Goal: Task Accomplishment & Management: Use online tool/utility

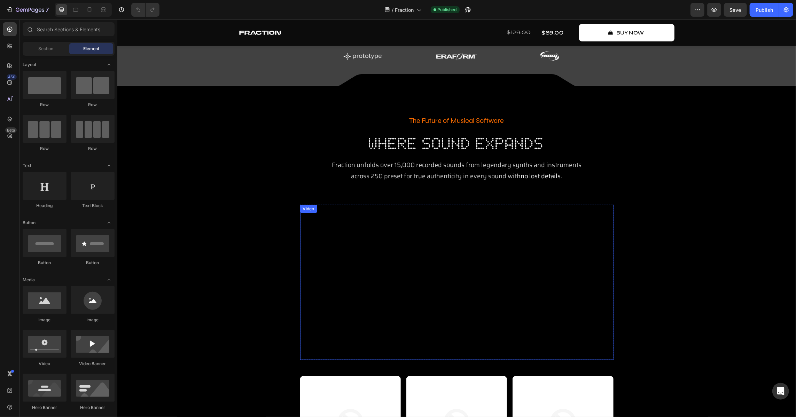
scroll to position [177, 0]
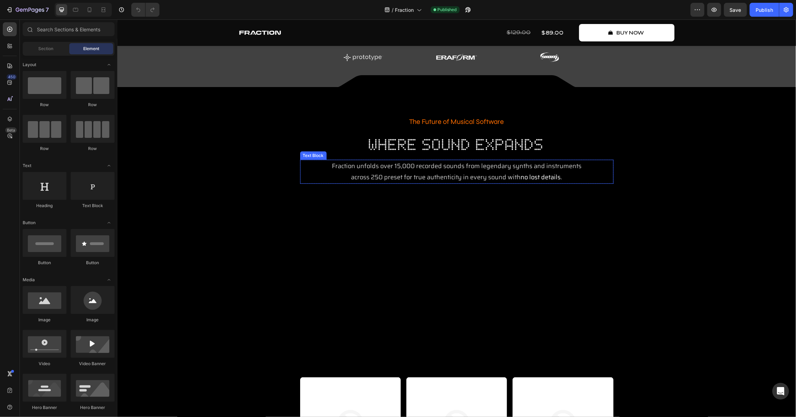
click at [409, 177] on span "across 250 preset for true authenticity in every sound with" at bounding box center [436, 177] width 170 height 10
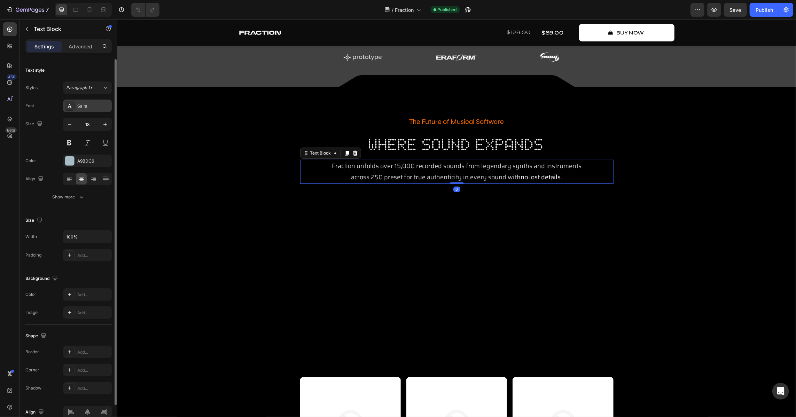
click at [83, 108] on div "Saira" at bounding box center [93, 106] width 33 height 6
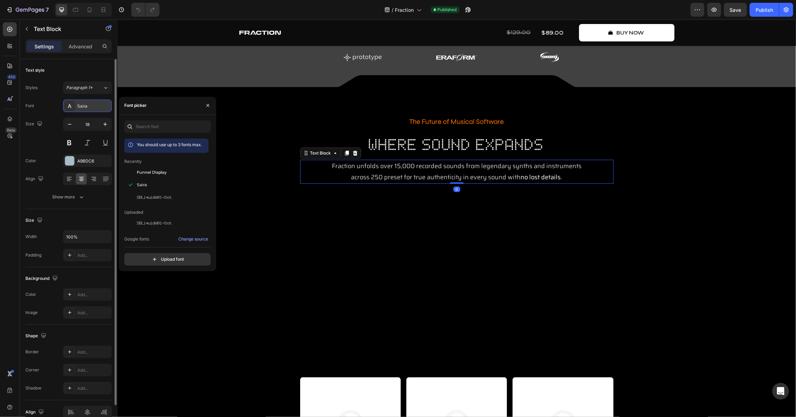
click at [83, 108] on div "Saira" at bounding box center [93, 106] width 33 height 6
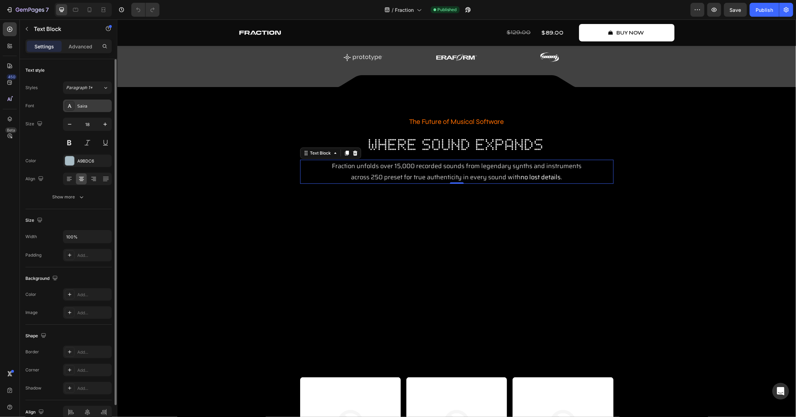
click at [83, 108] on div "Saira" at bounding box center [93, 106] width 33 height 6
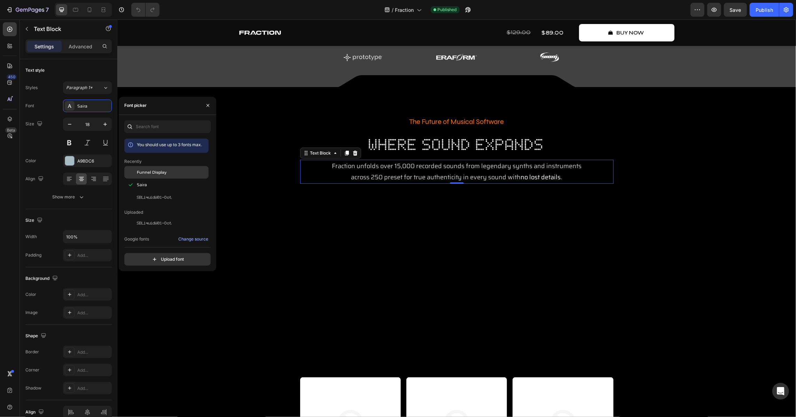
click at [159, 170] on span "Funnel Display" at bounding box center [152, 172] width 30 height 6
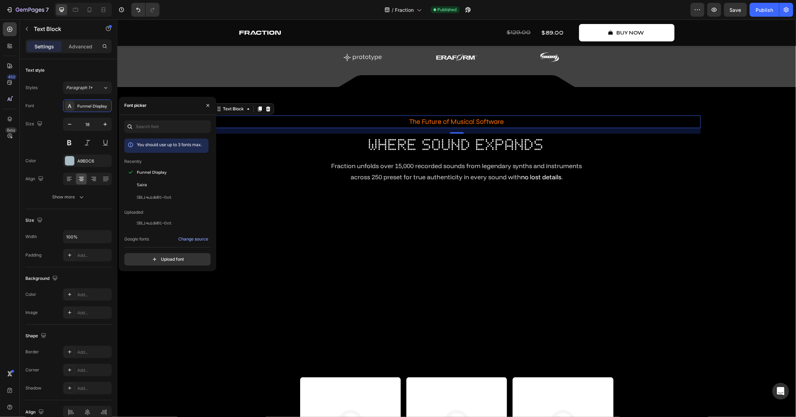
click at [414, 123] on p "The Future of Musical Software" at bounding box center [457, 121] width 488 height 13
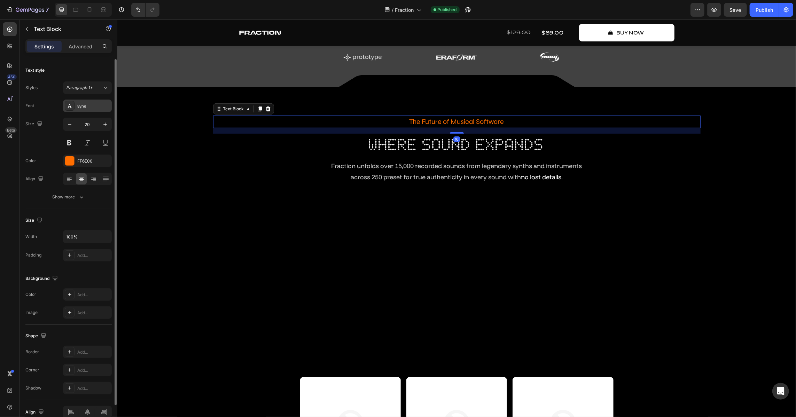
click at [82, 109] on div "Syne" at bounding box center [87, 106] width 49 height 13
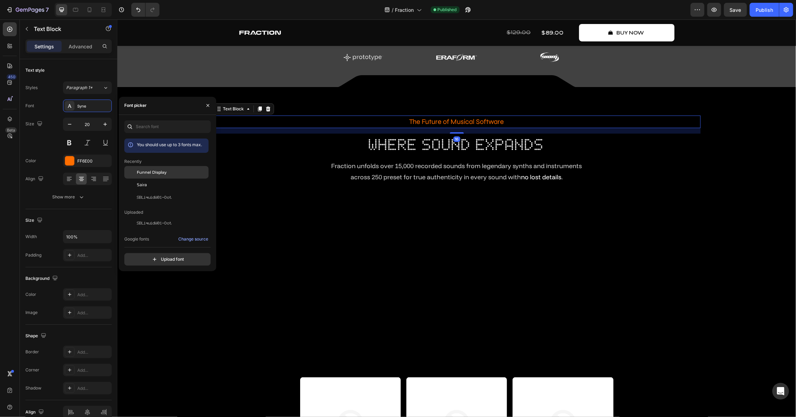
click at [179, 174] on div "Funnel Display" at bounding box center [172, 172] width 70 height 6
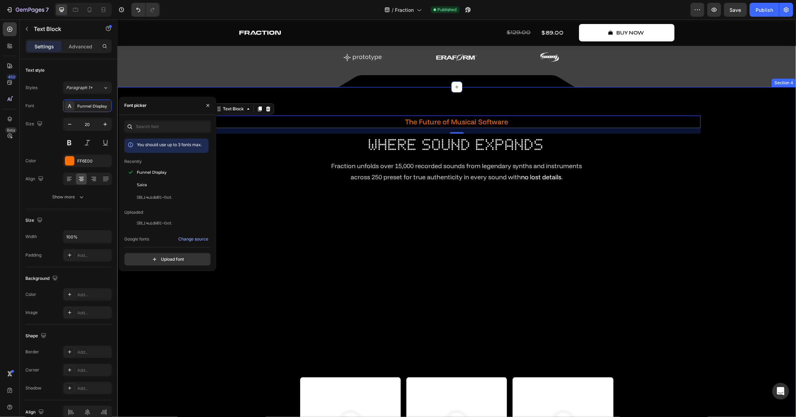
click at [739, 179] on div "The Future of Musical Software Text Block 16 where sound expands Heading Fracti…" at bounding box center [456, 296] width 669 height 363
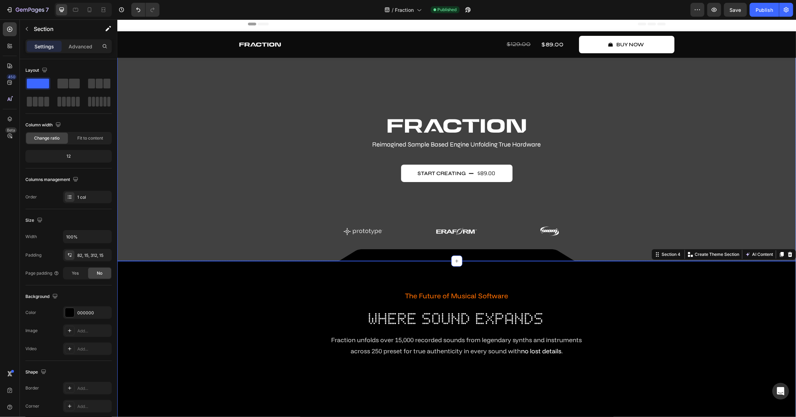
scroll to position [0, 0]
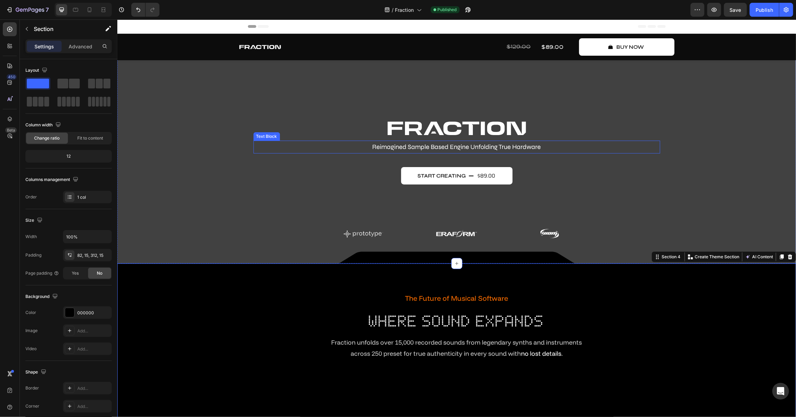
click at [480, 143] on p "Reimagined Sample Based Engine Unfolding True Hardware" at bounding box center [456, 146] width 405 height 11
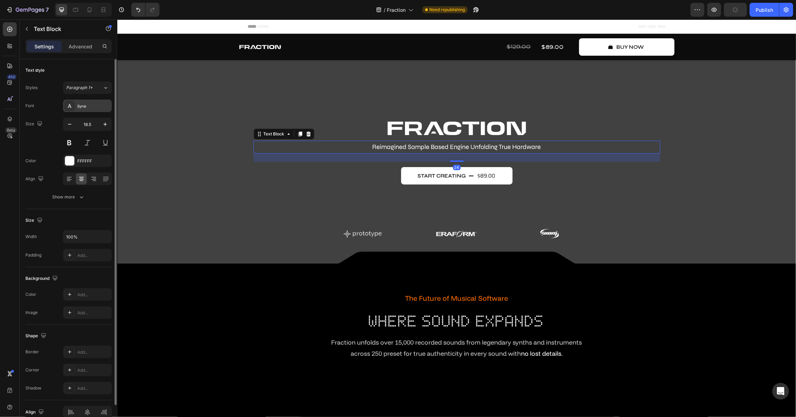
click at [66, 101] on div at bounding box center [70, 106] width 10 height 10
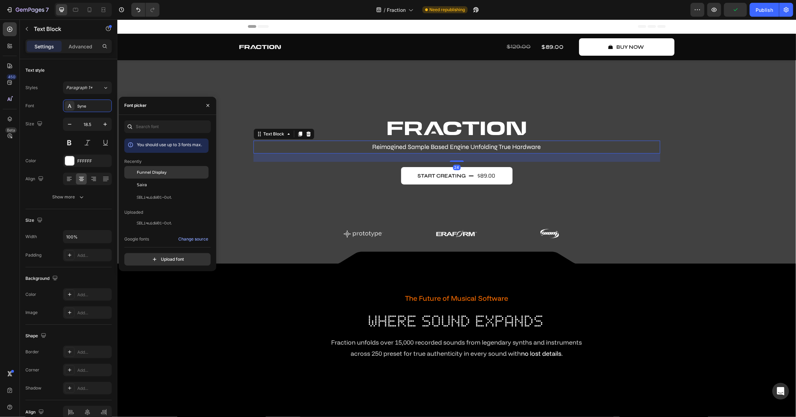
click at [148, 171] on span "Funnel Display" at bounding box center [152, 172] width 30 height 6
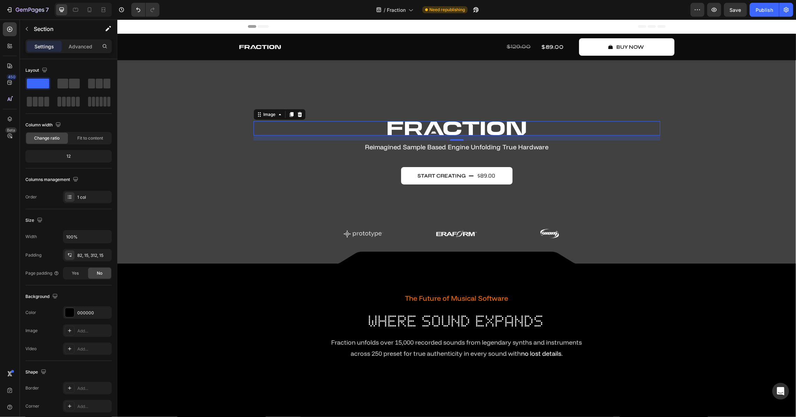
click at [462, 133] on img at bounding box center [456, 128] width 139 height 15
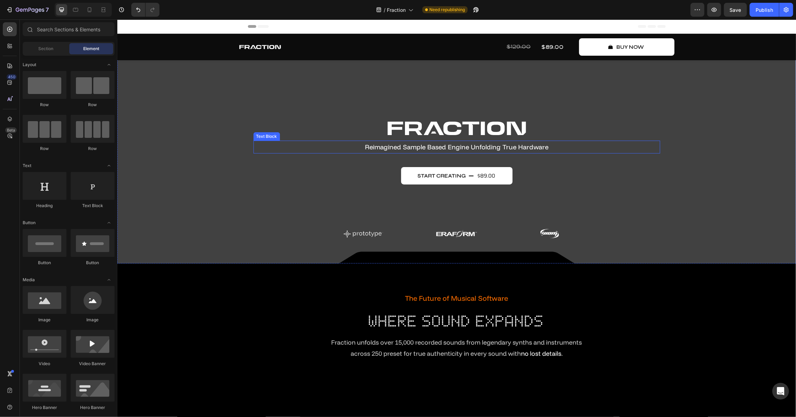
click at [472, 148] on p "Reimagined Sample Based Engine Unfolding True Hardware" at bounding box center [456, 146] width 405 height 11
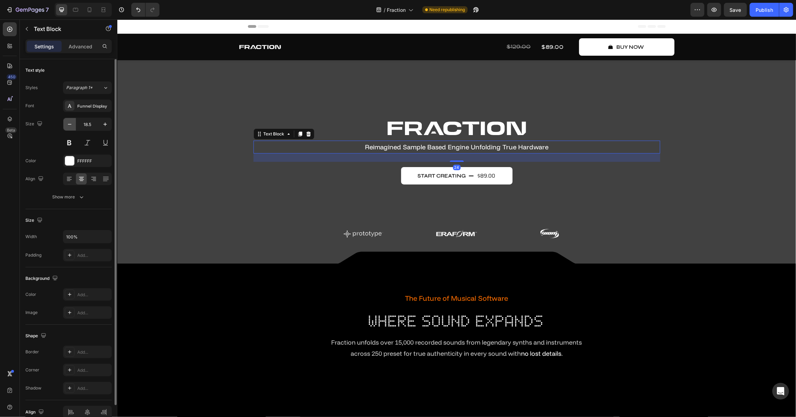
click at [68, 125] on icon "button" at bounding box center [69, 124] width 7 height 7
click at [69, 125] on icon "button" at bounding box center [69, 124] width 7 height 7
type input "16.5"
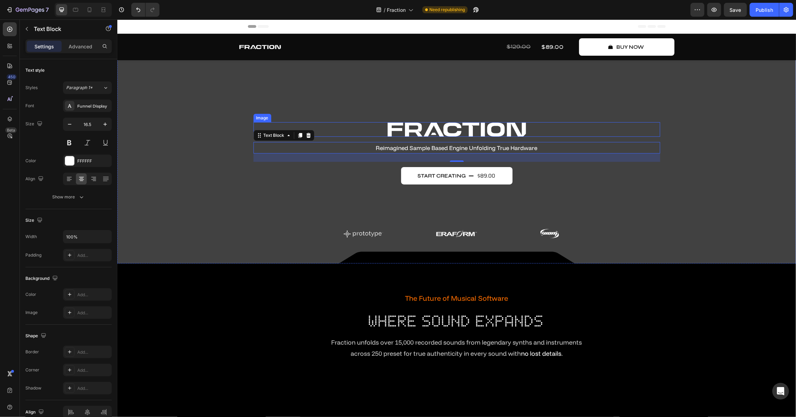
click at [520, 135] on img at bounding box center [456, 129] width 139 height 15
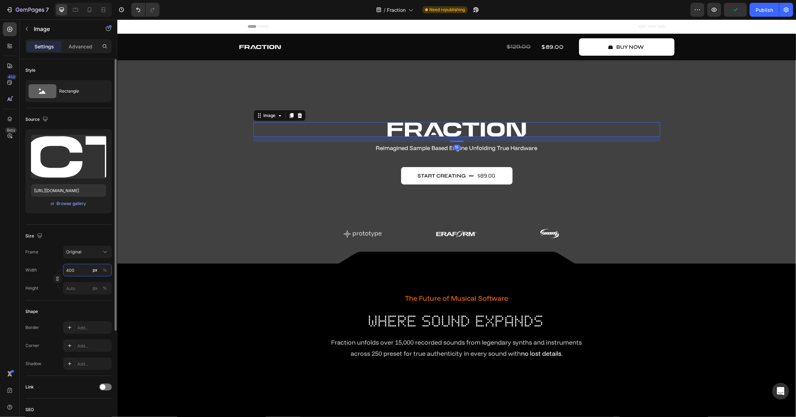
click at [82, 272] on input "400" at bounding box center [87, 270] width 49 height 13
type input "460"
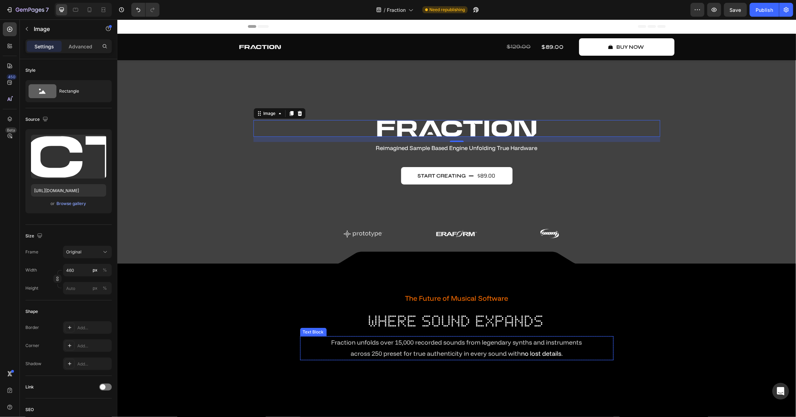
click at [667, 350] on div "The Future of Musical Software Text Block where sound expands Heading Fraction …" at bounding box center [457, 334] width 488 height 85
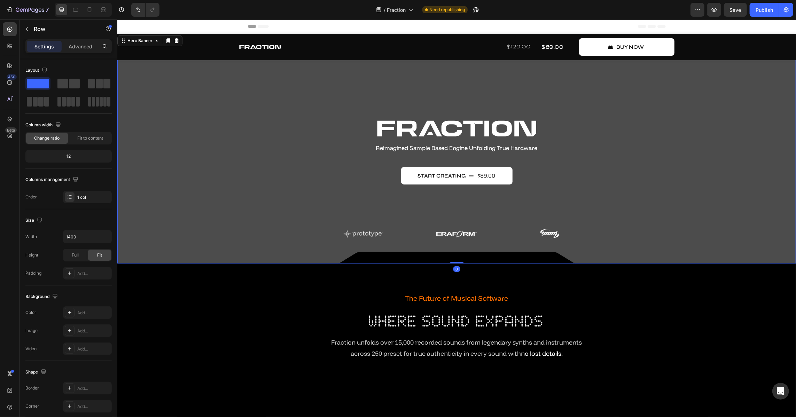
click at [473, 91] on div "Overlay" at bounding box center [456, 148] width 679 height 230
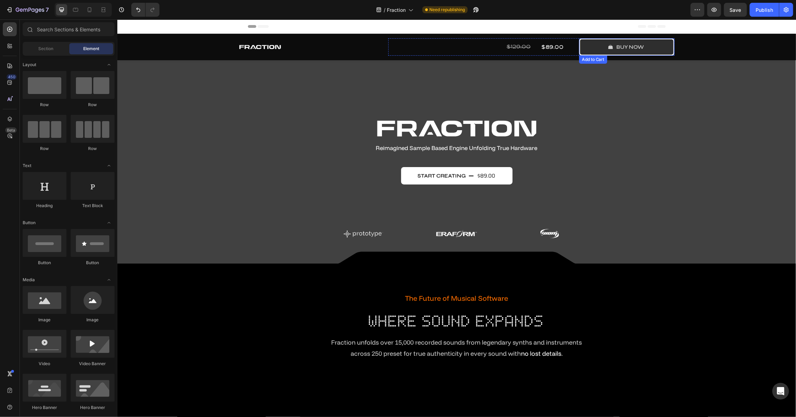
click at [648, 46] on button "buy now" at bounding box center [626, 46] width 95 height 17
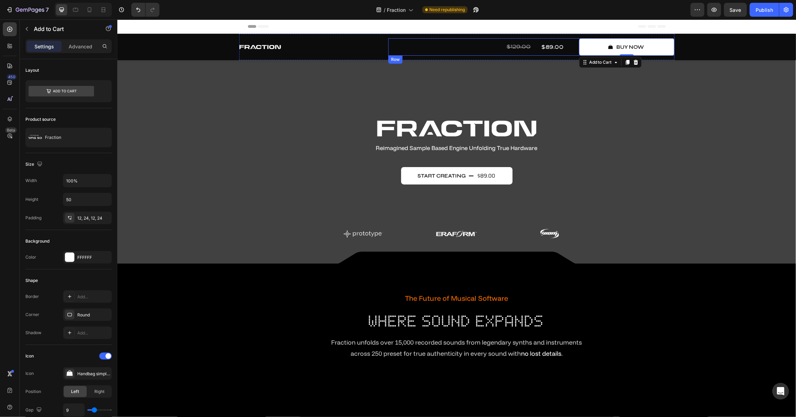
click at [565, 48] on div "$89.00 Product Price Product Price" at bounding box center [555, 46] width 48 height 17
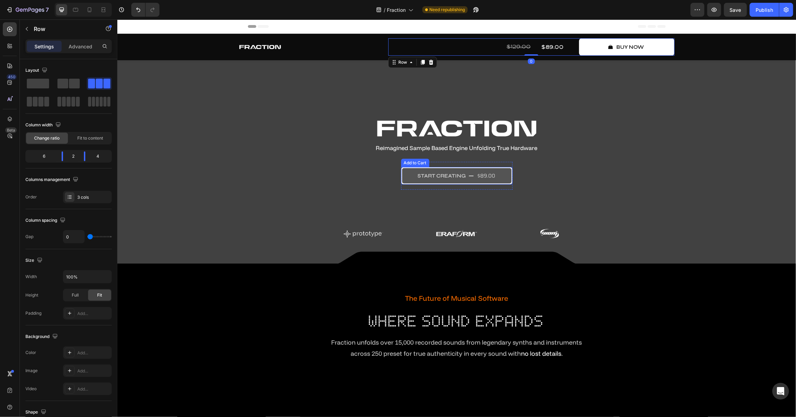
click at [504, 168] on button "start creating $89.00" at bounding box center [456, 175] width 111 height 17
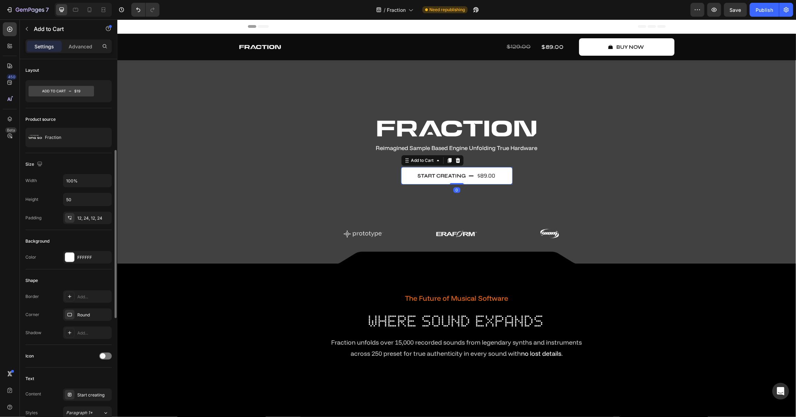
scroll to position [158, 0]
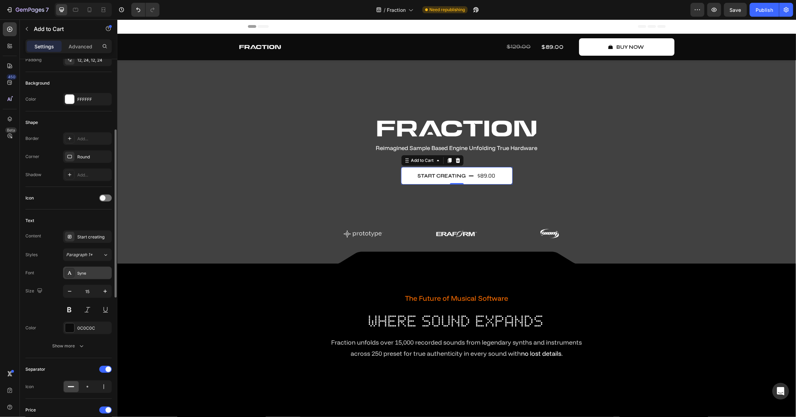
click at [84, 273] on div "Syne" at bounding box center [93, 273] width 33 height 6
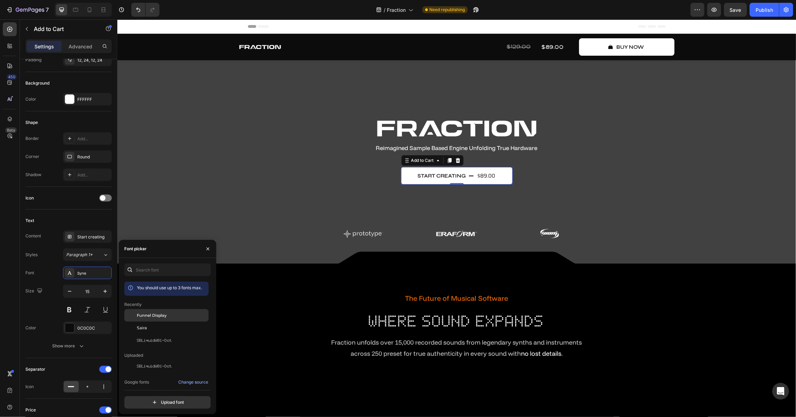
click at [163, 317] on span "Funnel Display" at bounding box center [152, 315] width 30 height 6
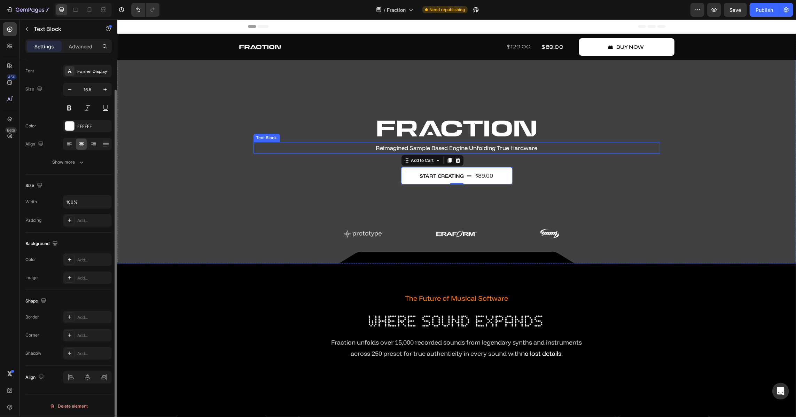
click at [389, 151] on p "Reimagined Sample Based Engine Unfolding True Hardware" at bounding box center [456, 147] width 405 height 10
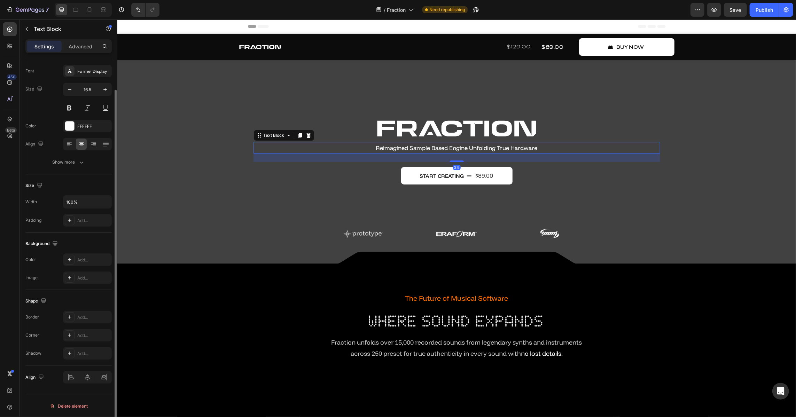
scroll to position [0, 0]
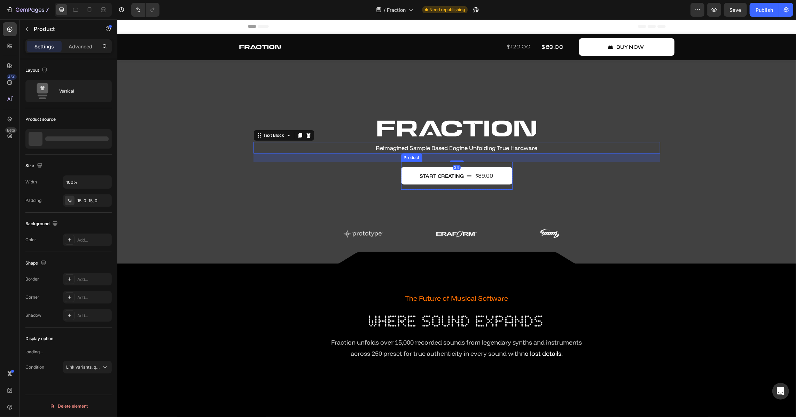
click at [434, 186] on div "start creating $89.00 Add to Cart Product" at bounding box center [456, 176] width 111 height 28
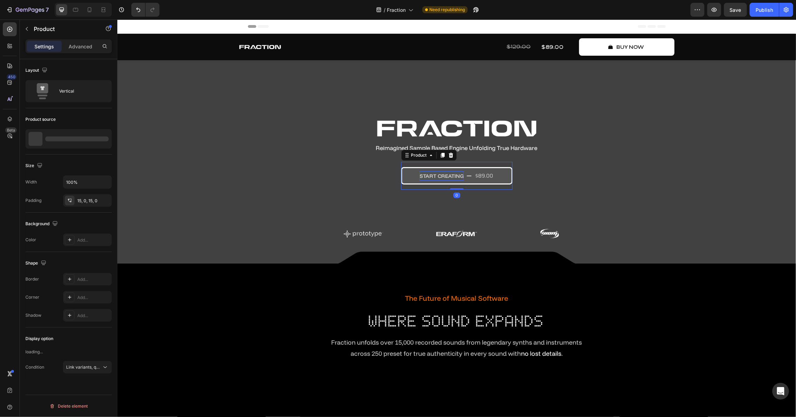
click at [432, 178] on div "start creating" at bounding box center [441, 175] width 44 height 9
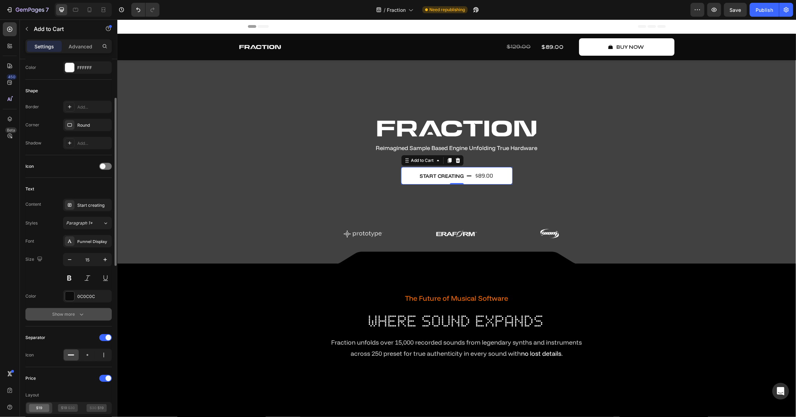
scroll to position [222, 0]
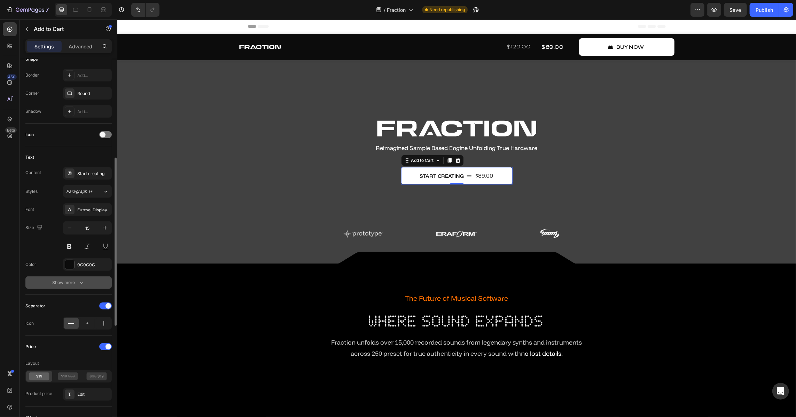
click at [79, 277] on button "Show more" at bounding box center [68, 283] width 86 height 13
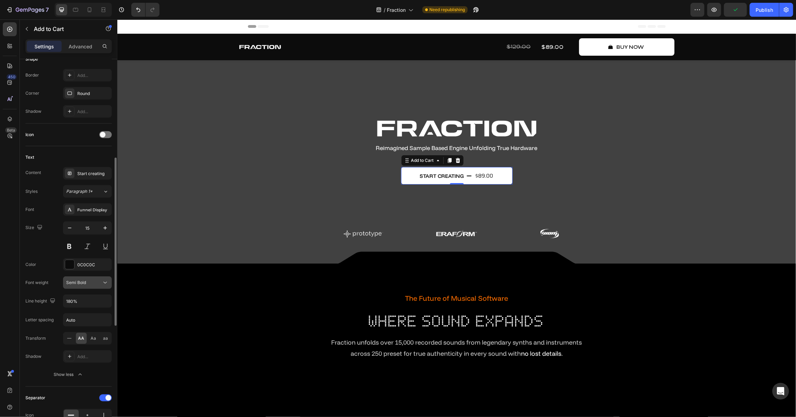
click at [82, 285] on span "Semi Bold" at bounding box center [76, 283] width 20 height 6
click at [98, 211] on div "Funnel Display" at bounding box center [93, 210] width 33 height 6
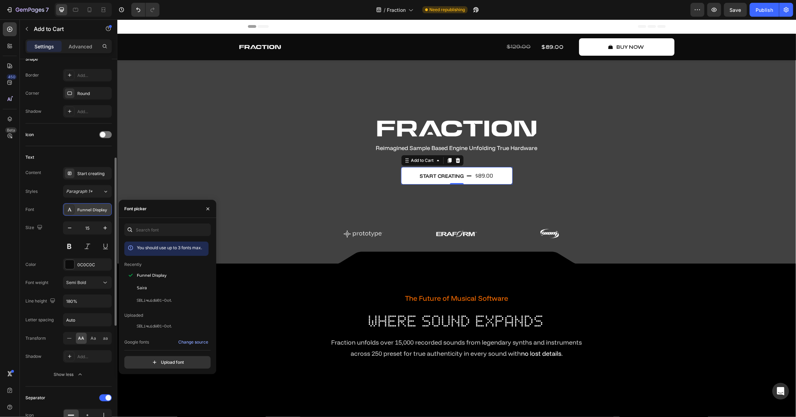
click at [96, 211] on div "Funnel Display" at bounding box center [93, 210] width 33 height 6
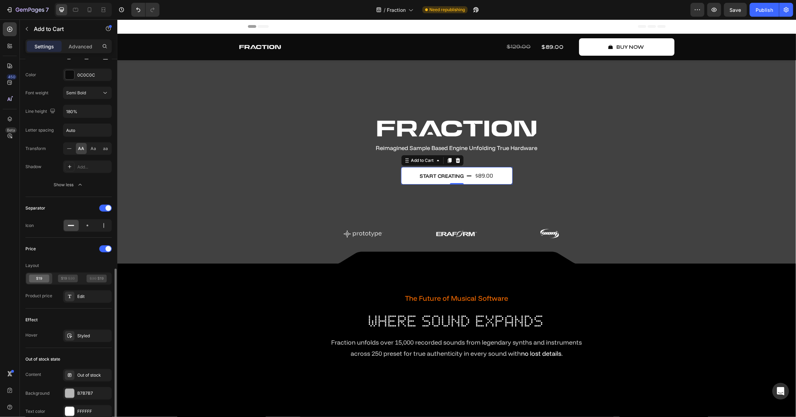
scroll to position [443, 0]
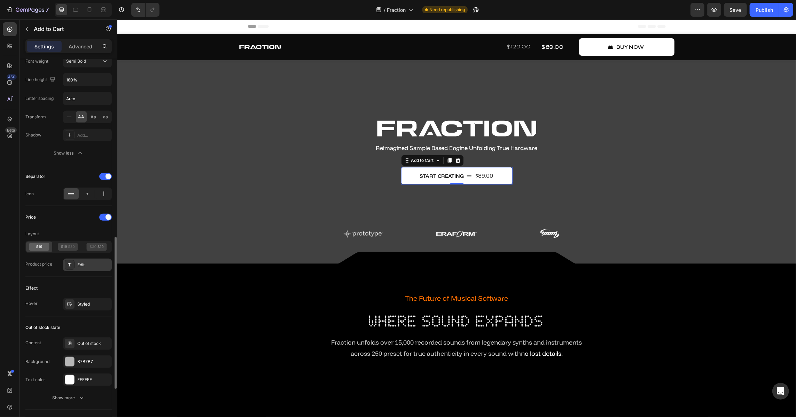
click at [80, 265] on div "Edit" at bounding box center [93, 265] width 33 height 6
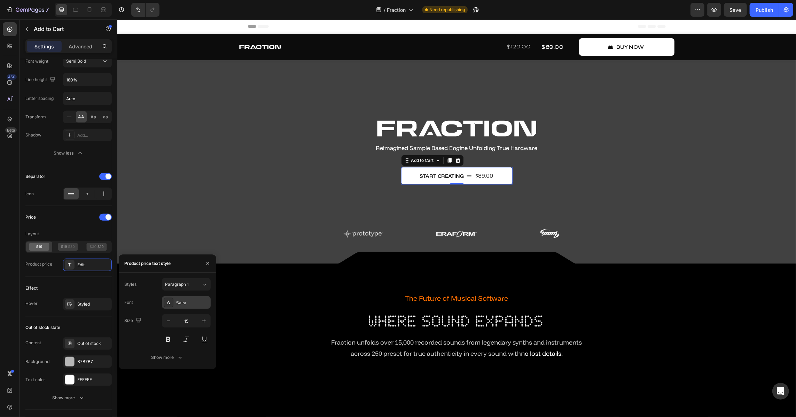
click at [179, 301] on div "Saira" at bounding box center [192, 303] width 33 height 6
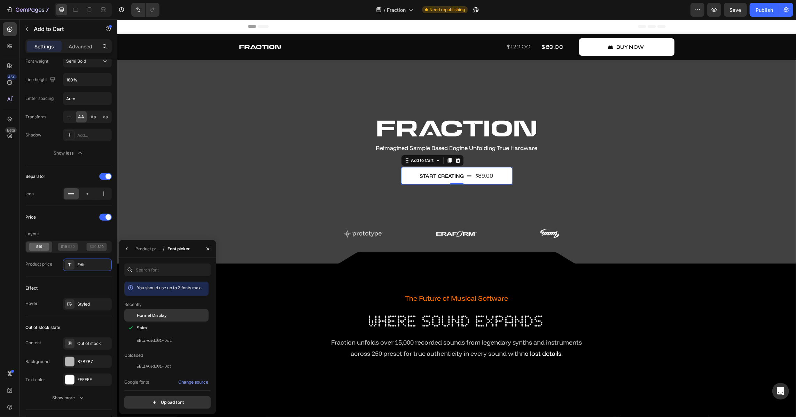
click at [181, 314] on div "Funnel Display" at bounding box center [172, 315] width 70 height 6
click at [169, 343] on span "SBLiquidW01-Dot" at bounding box center [154, 341] width 35 height 6
click at [167, 317] on div "Funnel Display" at bounding box center [172, 315] width 70 height 6
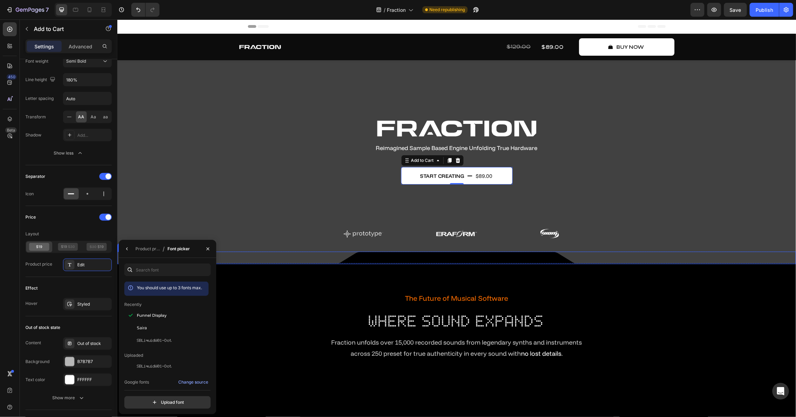
click at [687, 317] on h2 "where sound expands" at bounding box center [457, 321] width 488 height 22
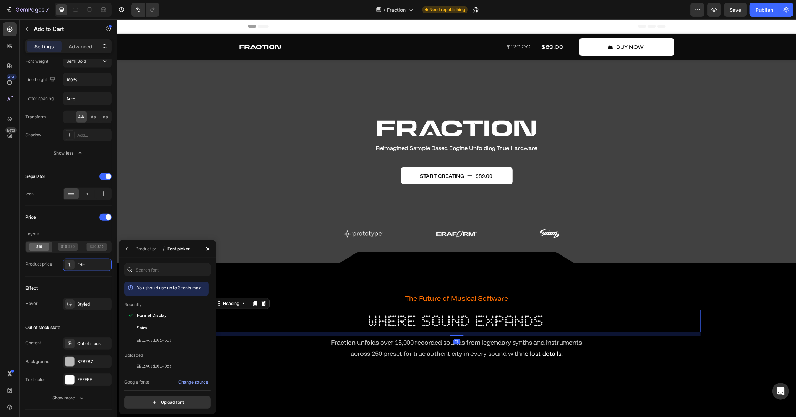
scroll to position [0, 0]
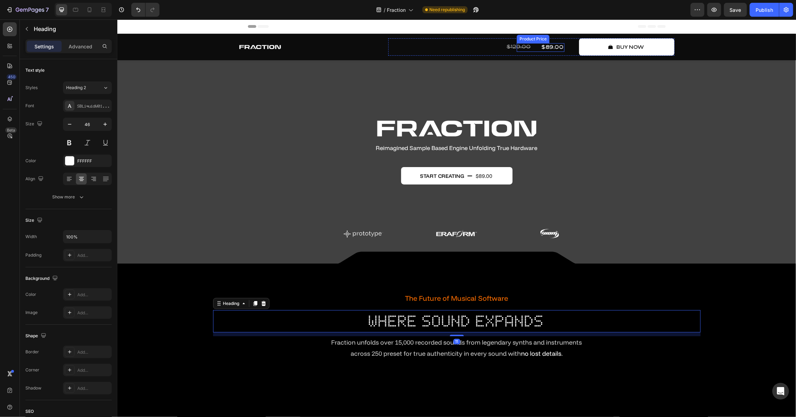
click at [550, 44] on div "$89.00" at bounding box center [541, 47] width 48 height 9
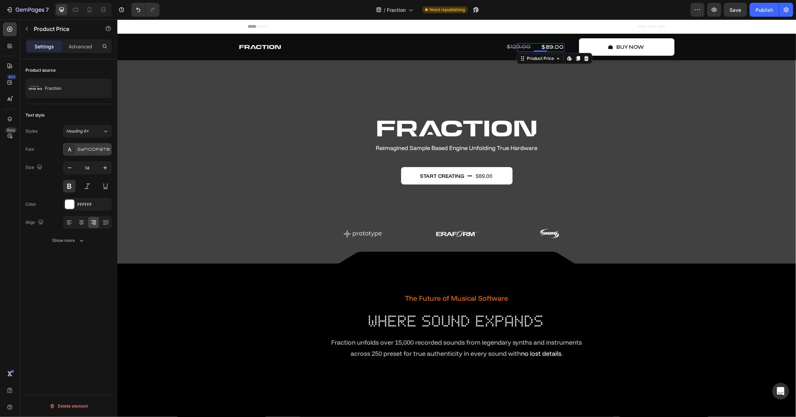
click at [88, 151] on div "Syncopate" at bounding box center [93, 150] width 33 height 6
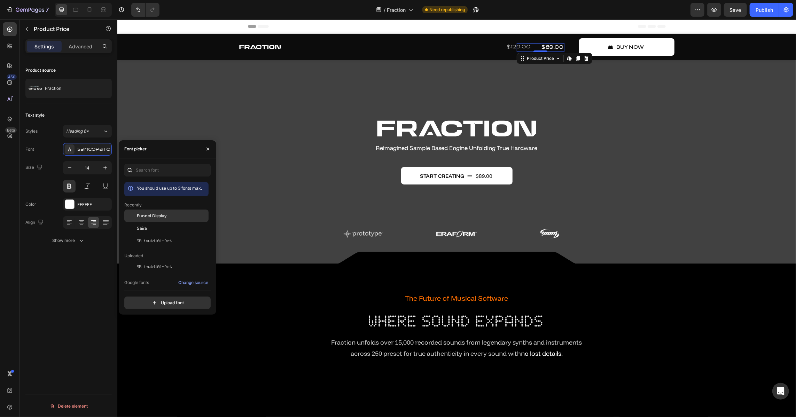
click at [173, 218] on div "Funnel Display" at bounding box center [172, 216] width 70 height 6
click at [135, 6] on icon "Undo/Redo" at bounding box center [138, 9] width 7 height 7
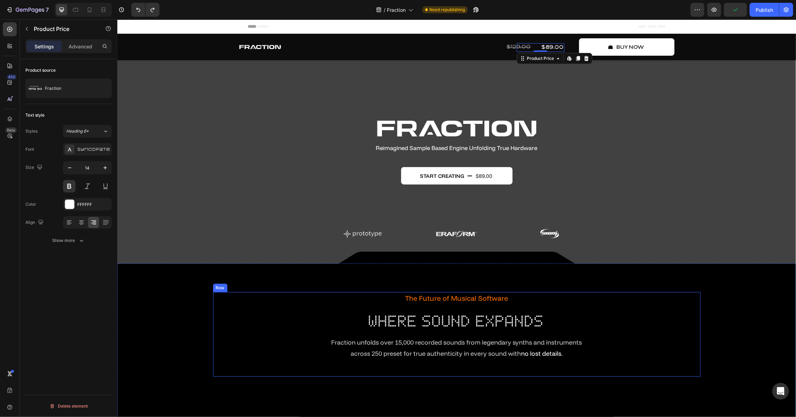
click at [691, 343] on div "The Future of Musical Software Text Block where sound expands Heading Fraction …" at bounding box center [457, 334] width 488 height 85
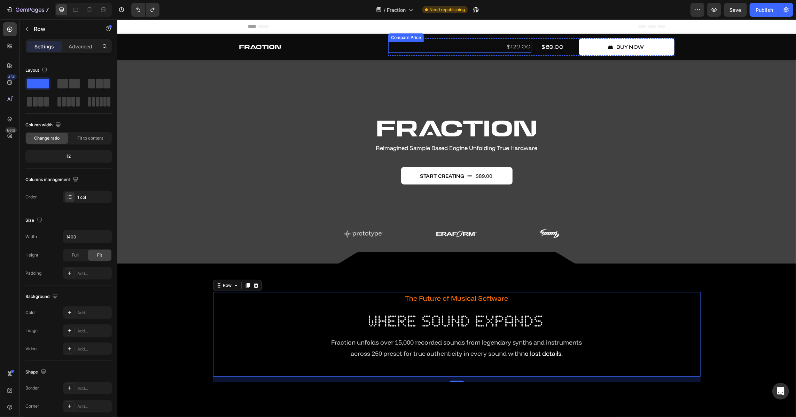
click at [502, 48] on div "$129.00" at bounding box center [459, 46] width 143 height 11
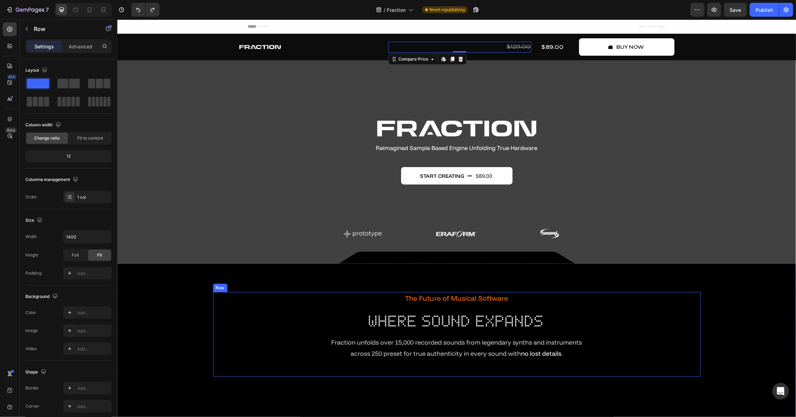
click at [673, 350] on div "The Future of Musical Software Text Block where sound expands Heading Fraction …" at bounding box center [457, 334] width 488 height 85
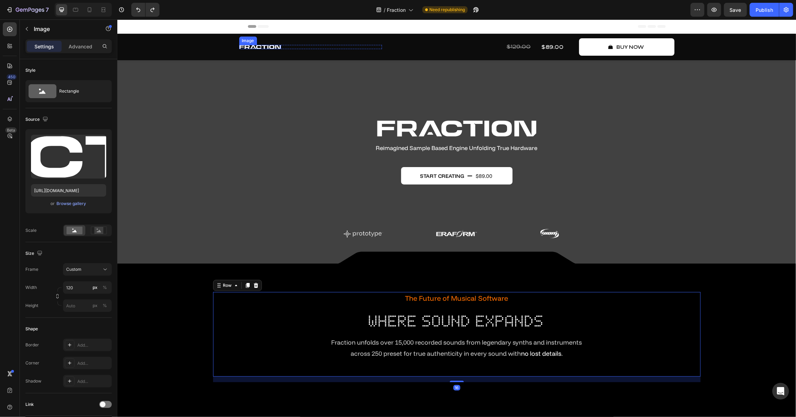
click at [258, 48] on div "Image" at bounding box center [260, 47] width 42 height 4
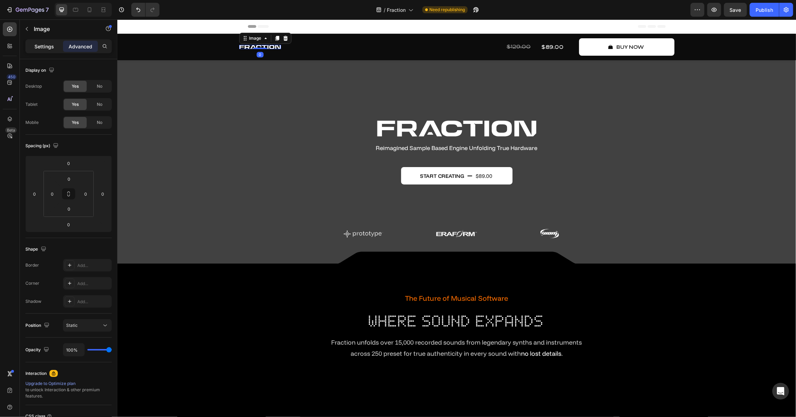
click at [42, 49] on p "Settings" at bounding box center [44, 46] width 20 height 7
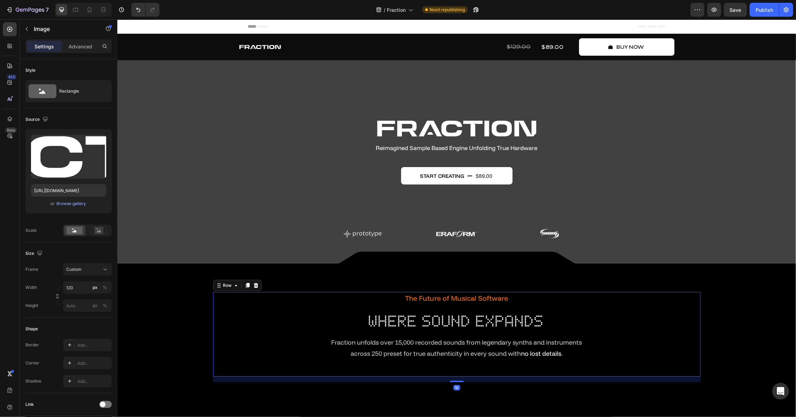
click at [216, 340] on div "The Future of Musical Software Text Block where sound expands Heading Fraction …" at bounding box center [457, 334] width 488 height 85
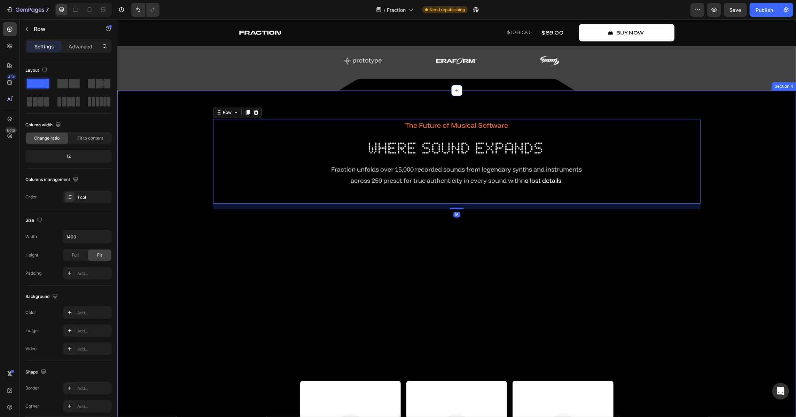
scroll to position [222, 0]
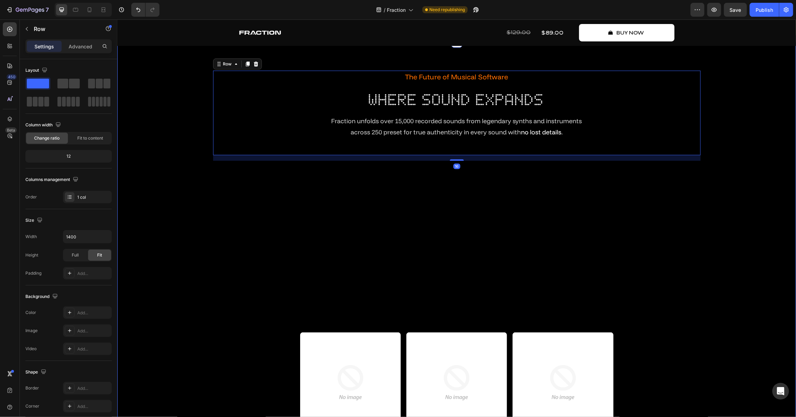
click at [200, 309] on div "The Future of Musical Software Text Block where sound expands Heading Fraction …" at bounding box center [456, 251] width 669 height 363
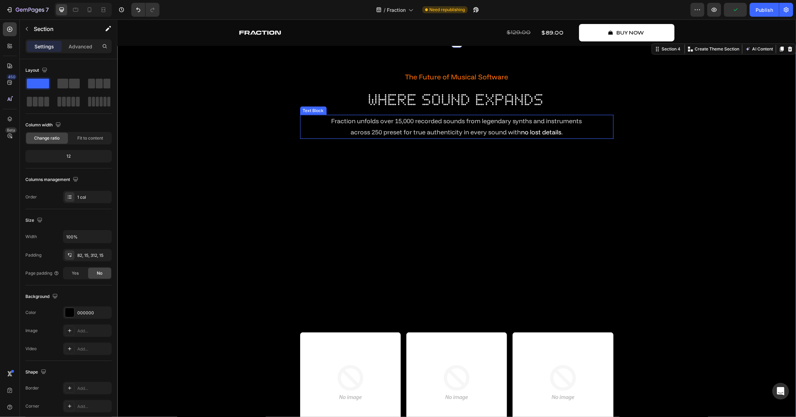
click at [398, 121] on span "Fraction unfolds over 15,000 recorded sounds from legendary synths and instrume…" at bounding box center [456, 121] width 251 height 8
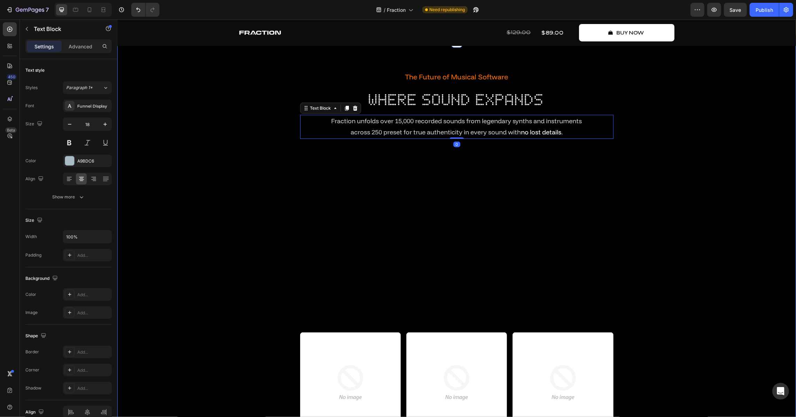
click at [178, 124] on div "The Future of Musical Software Text Block where sound expands Heading Fraction …" at bounding box center [456, 251] width 669 height 363
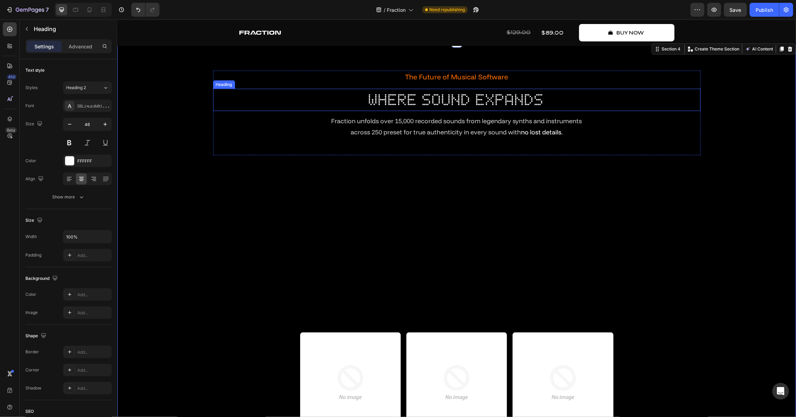
click at [412, 94] on h2 "where sound expands" at bounding box center [457, 99] width 488 height 22
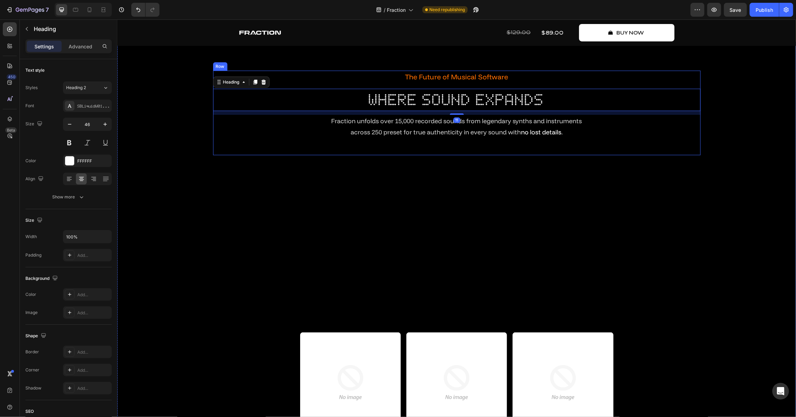
click at [222, 195] on div "The Future of Musical Software Text Block where sound expands Heading 11 Fracti…" at bounding box center [456, 251] width 669 height 363
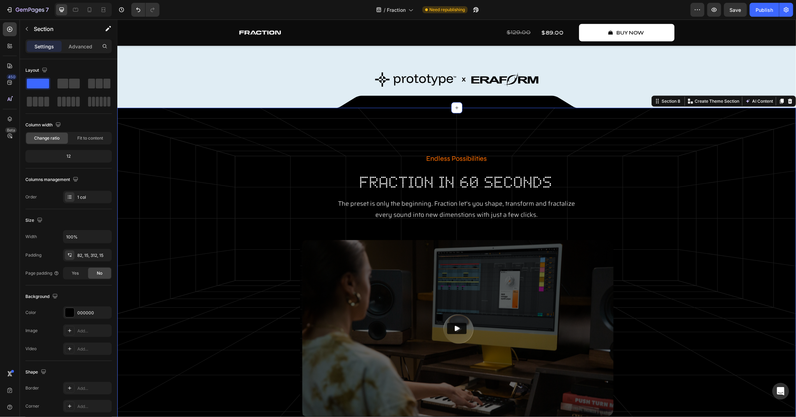
click at [208, 177] on div "Endless Possibilities Text Block fraction in 60 seconds Heading The preset is o…" at bounding box center [456, 292] width 669 height 281
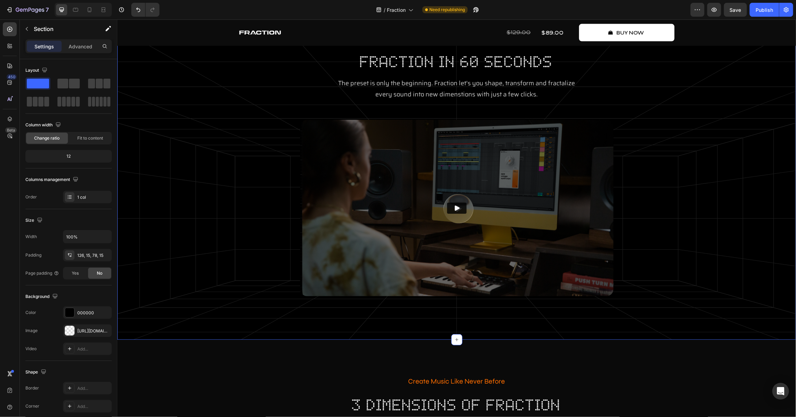
scroll to position [918, 0]
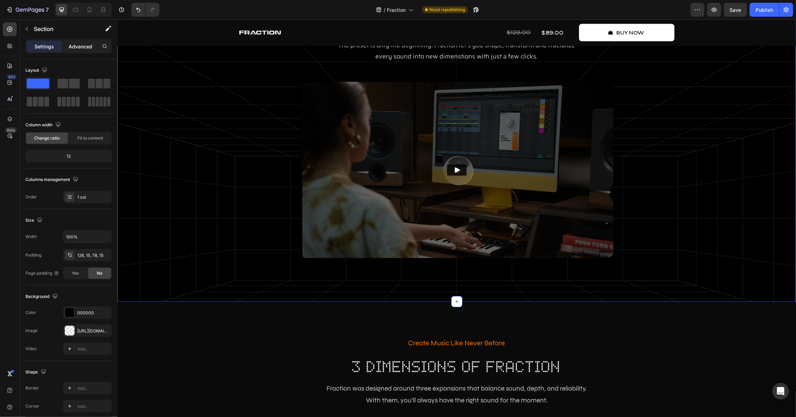
click at [74, 49] on p "Advanced" at bounding box center [81, 46] width 24 height 7
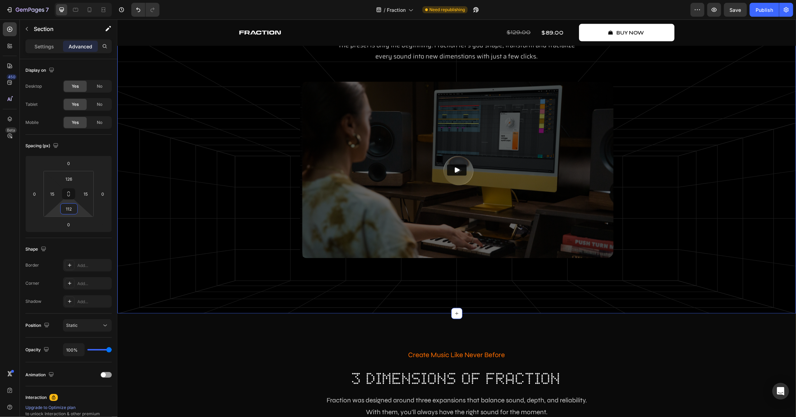
type input "114"
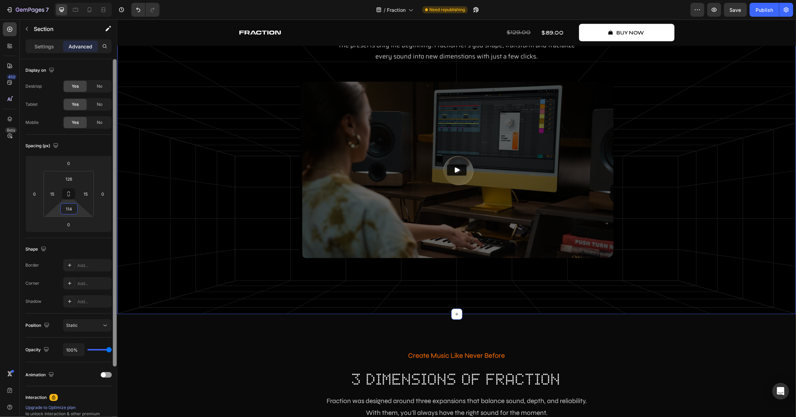
drag, startPoint x: 82, startPoint y: 211, endPoint x: 115, endPoint y: 200, distance: 35.7
click at [86, 0] on html "7 Version history / Fraction Need republishing Preview Save Publish 450 Beta Se…" at bounding box center [398, 0] width 796 height 0
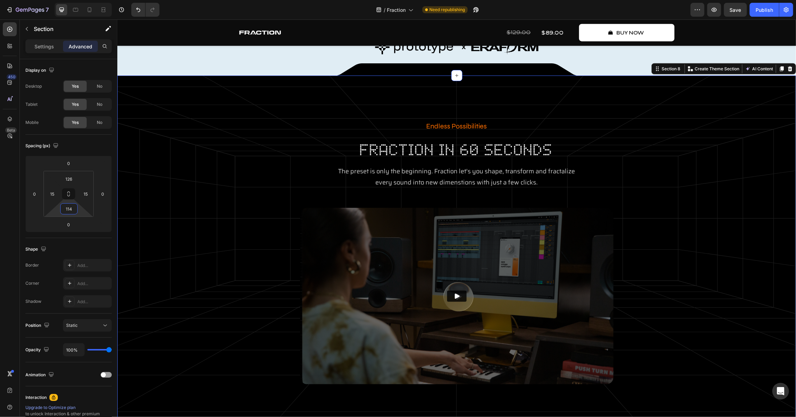
scroll to position [791, 0]
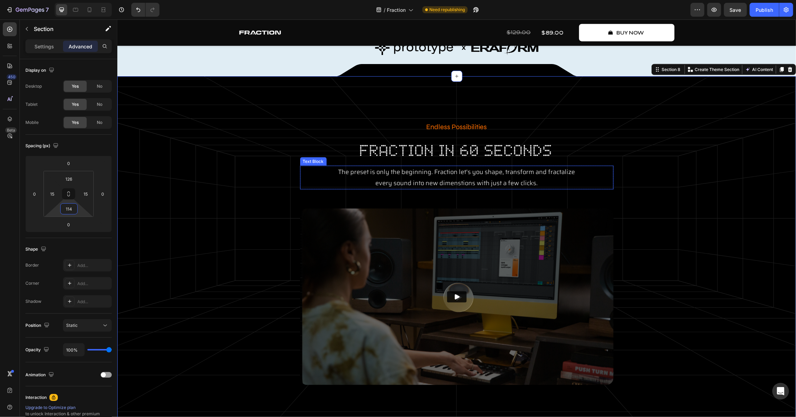
click at [399, 181] on span "every sound into new dimenstions with just a few clicks." at bounding box center [457, 183] width 162 height 10
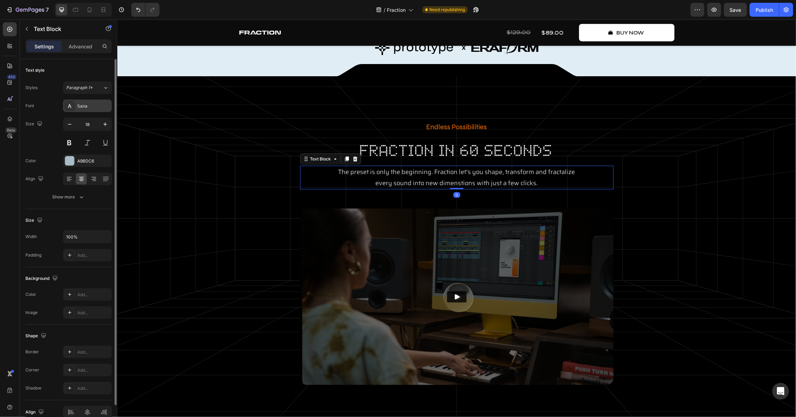
click at [80, 102] on div "Saira" at bounding box center [87, 106] width 49 height 13
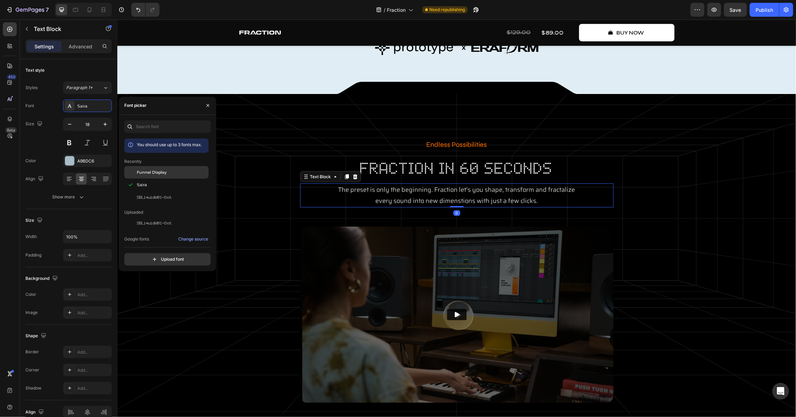
click at [154, 175] on span "Funnel Display" at bounding box center [152, 172] width 30 height 6
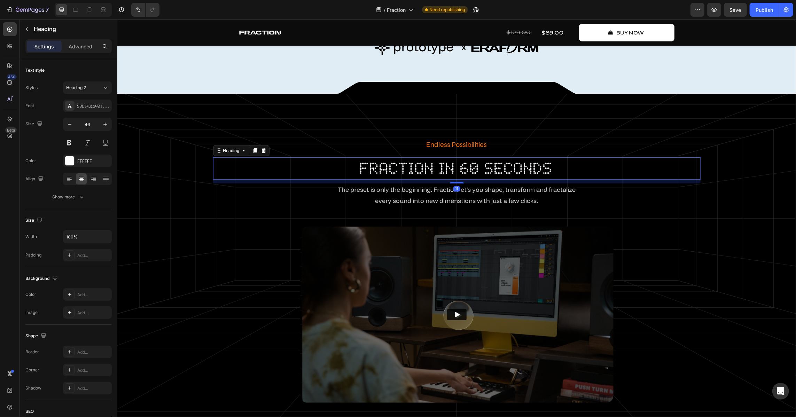
click at [441, 166] on h2 "fraction in 60 seconds" at bounding box center [457, 168] width 488 height 22
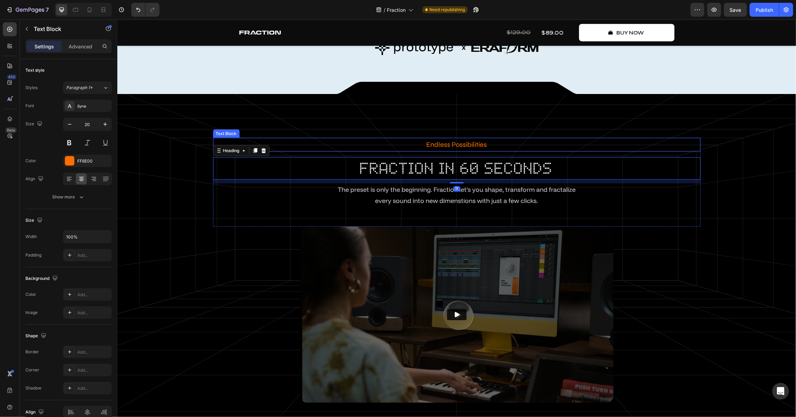
click at [450, 147] on p "Endless Possibilities" at bounding box center [457, 144] width 486 height 13
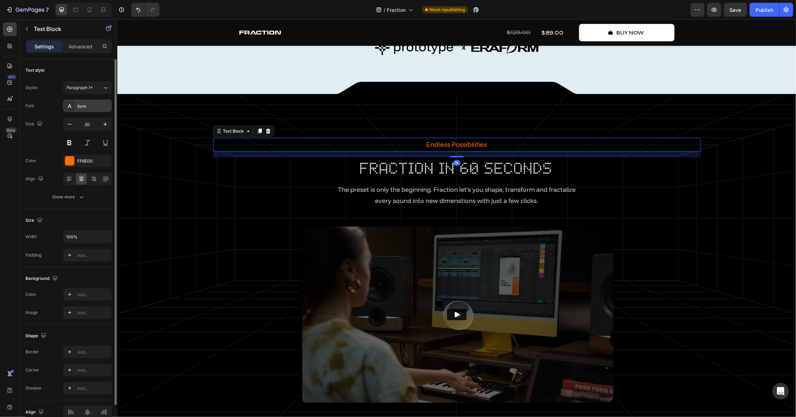
click at [82, 101] on div "Syne" at bounding box center [87, 106] width 49 height 13
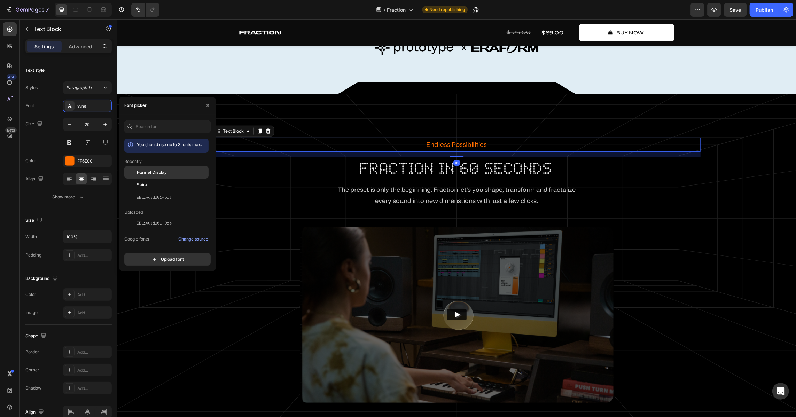
click at [147, 170] on span "Funnel Display" at bounding box center [152, 172] width 30 height 6
click at [403, 99] on div "Endless Possibilities Text Block 16 fraction in 60 seconds Heading The preset i…" at bounding box center [456, 276] width 679 height 365
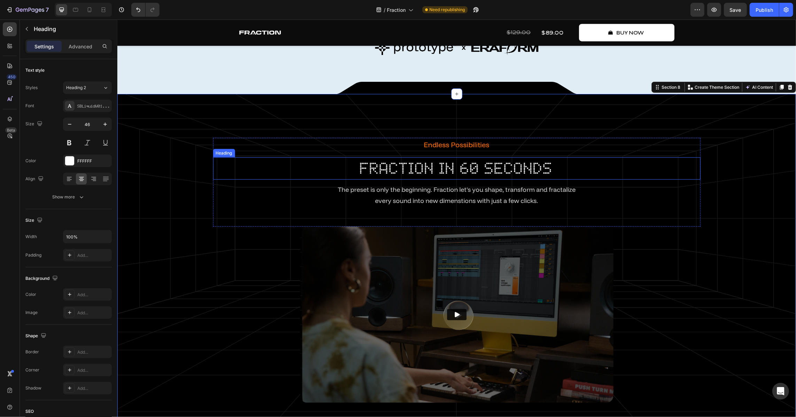
click at [412, 174] on h2 "fraction in 60 seconds" at bounding box center [457, 168] width 488 height 22
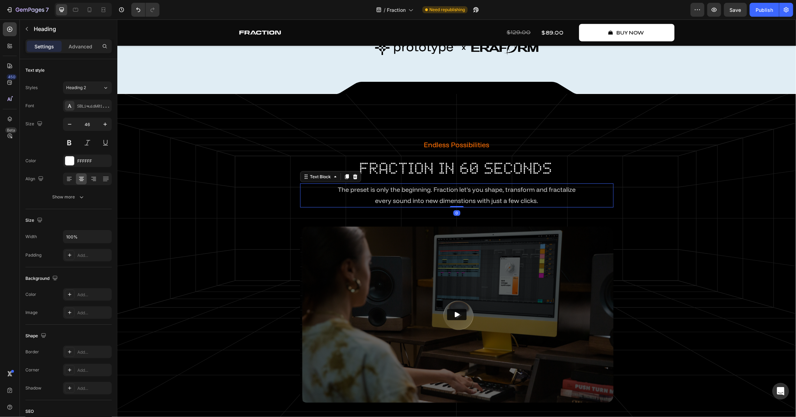
click at [404, 195] on p "every sound into new dimenstions with just a few clicks." at bounding box center [457, 200] width 312 height 11
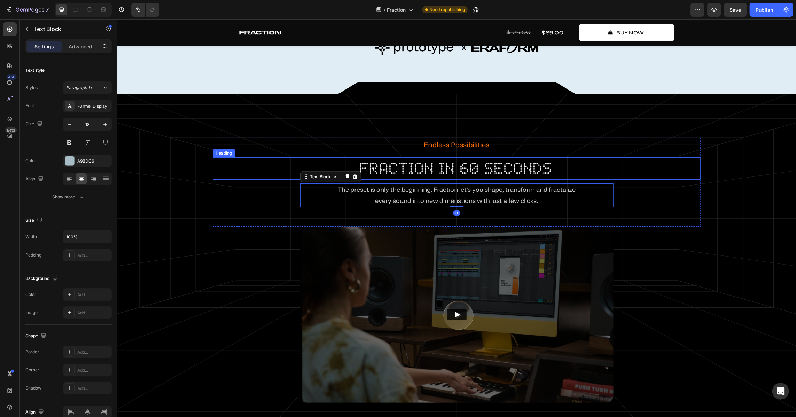
click at [405, 173] on h2 "fraction in 60 seconds" at bounding box center [457, 168] width 488 height 22
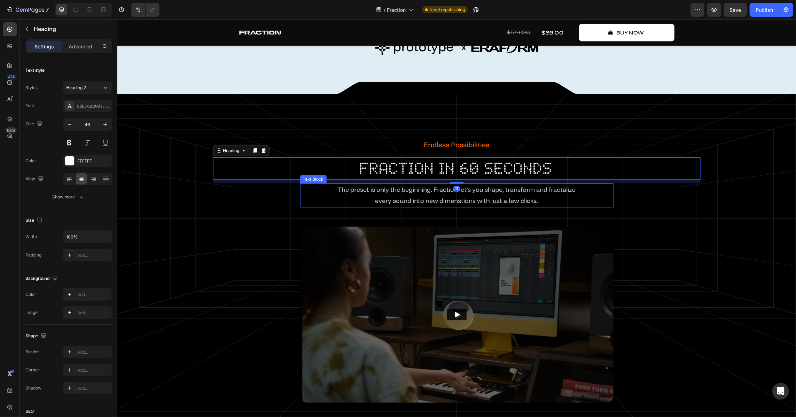
click at [402, 199] on span "every sound into new dimenstions with just a few clicks." at bounding box center [456, 200] width 163 height 8
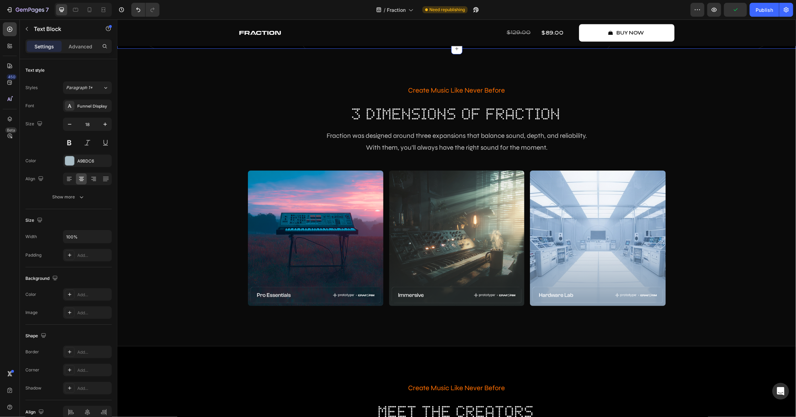
scroll to position [1203, 0]
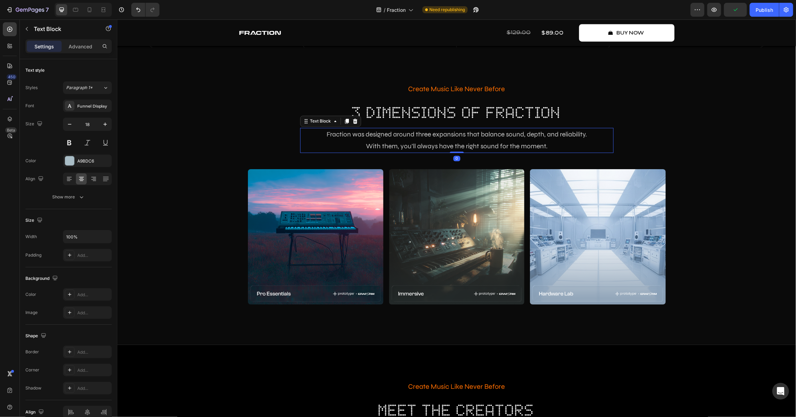
click at [386, 138] on p "Fraction was designed around three expansions that balance sound, depth, and re…" at bounding box center [457, 134] width 312 height 12
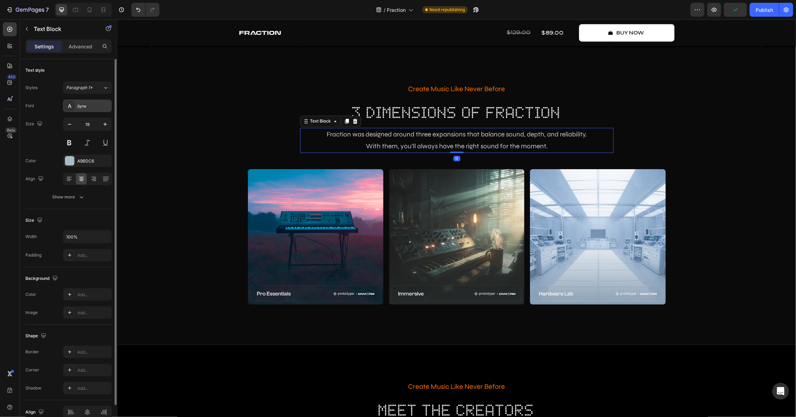
click at [86, 110] on div "Syne" at bounding box center [87, 106] width 49 height 13
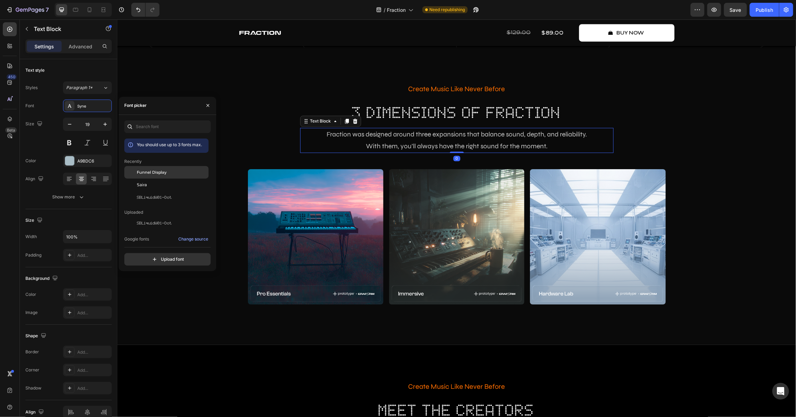
click at [149, 169] on div "Funnel Display" at bounding box center [166, 172] width 84 height 13
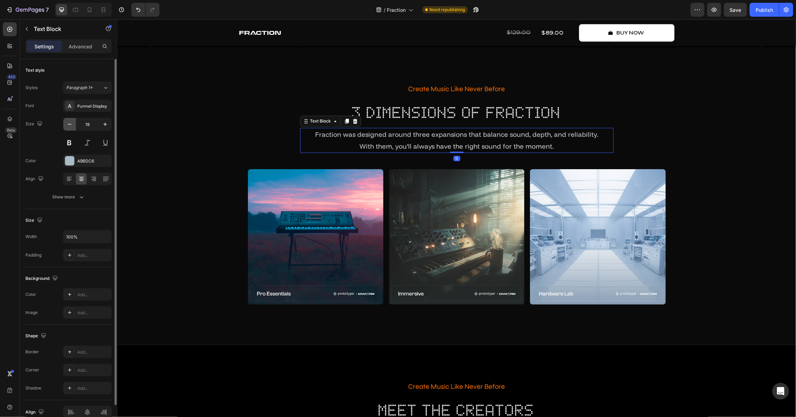
click at [70, 128] on icon "button" at bounding box center [69, 124] width 7 height 7
type input "18"
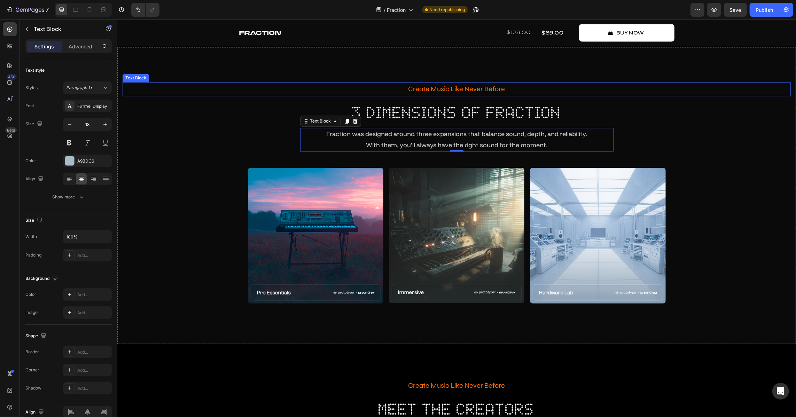
click at [437, 90] on p "Create Music Like Never Before" at bounding box center [456, 89] width 667 height 13
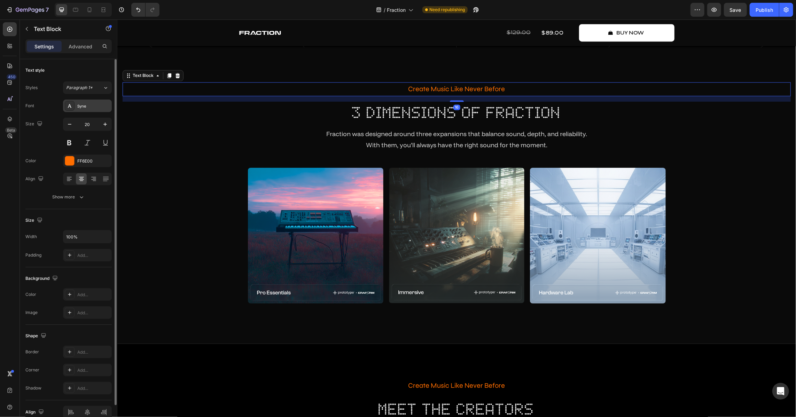
click at [79, 110] on div "Syne" at bounding box center [87, 106] width 49 height 13
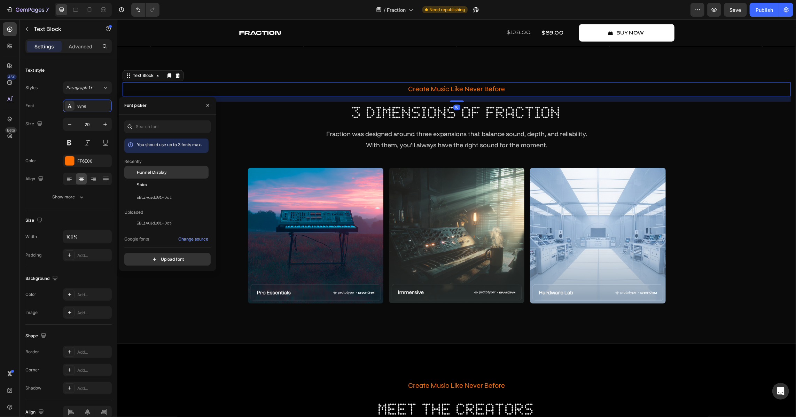
click at [154, 166] on div "Funnel Display" at bounding box center [166, 172] width 84 height 13
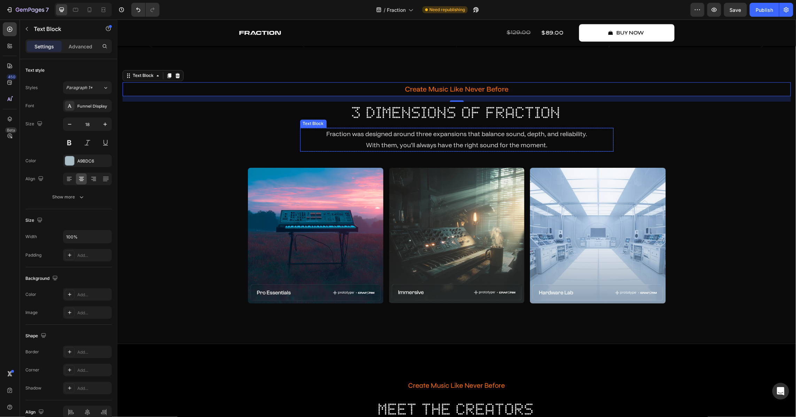
click at [426, 144] on span "With them, you’ll always have the right sound for the moment." at bounding box center [456, 145] width 181 height 8
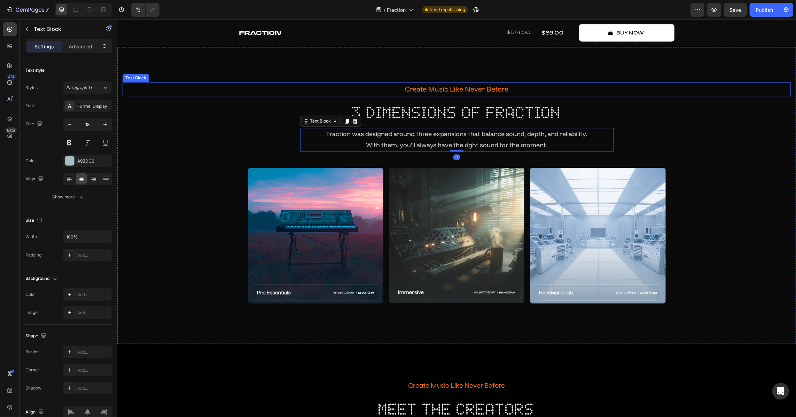
click at [441, 87] on p "Create Music Like Never Before" at bounding box center [456, 89] width 667 height 13
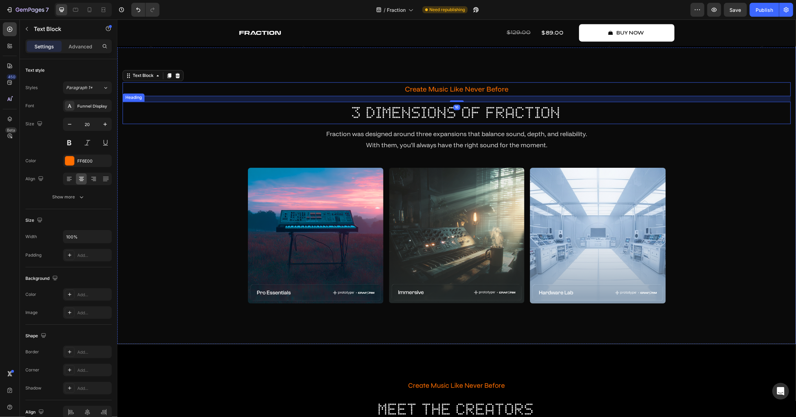
click at [425, 118] on h2 "3 dimensions of fraction" at bounding box center [456, 112] width 669 height 22
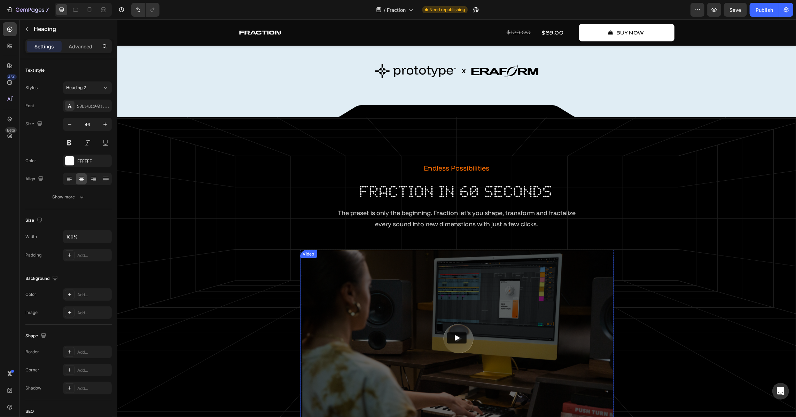
scroll to position [760, 0]
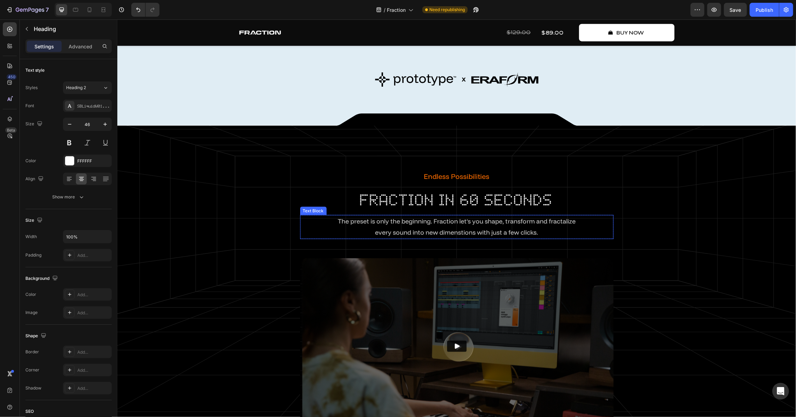
click at [396, 231] on span "every sound into new dimenstions with just a few clicks." at bounding box center [456, 232] width 163 height 8
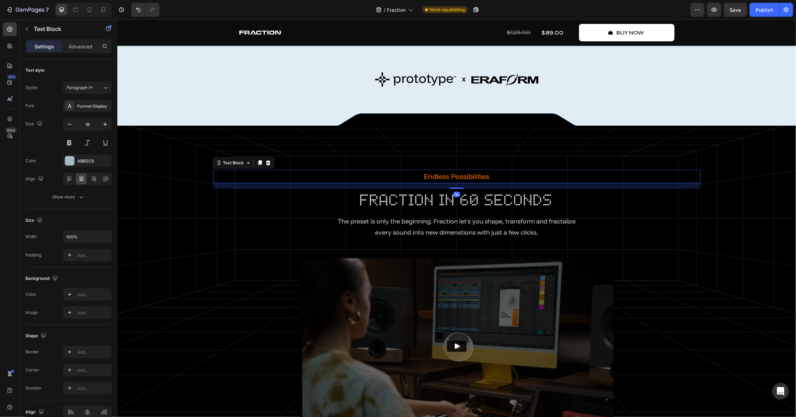
click at [437, 170] on p "Endless Possibilities" at bounding box center [457, 176] width 486 height 13
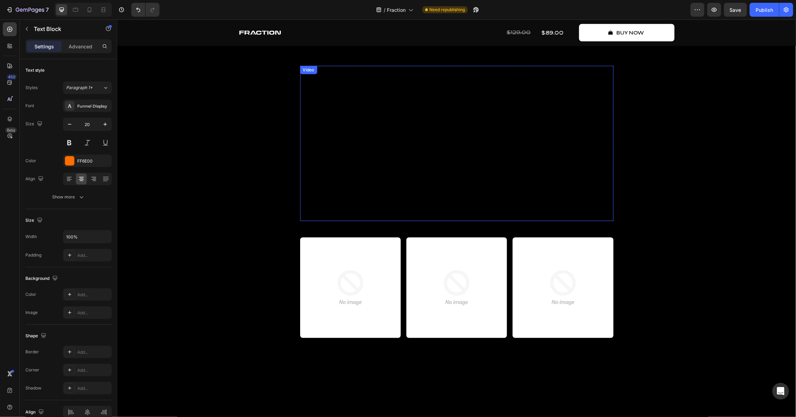
scroll to position [126, 0]
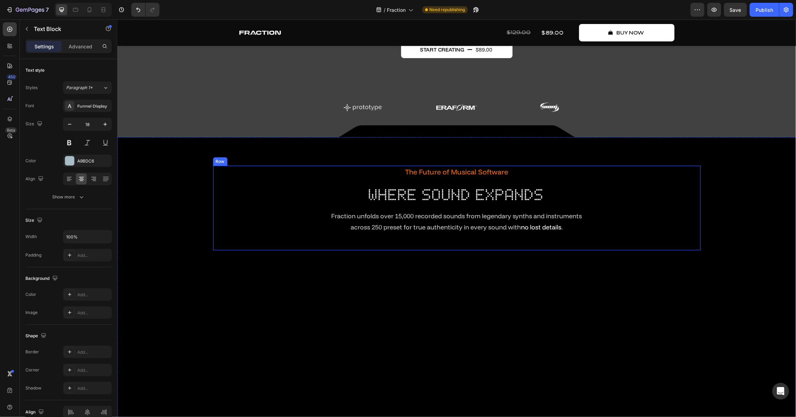
click at [409, 227] on span "across 250 preset for true authenticity in every sound with" at bounding box center [435, 227] width 170 height 8
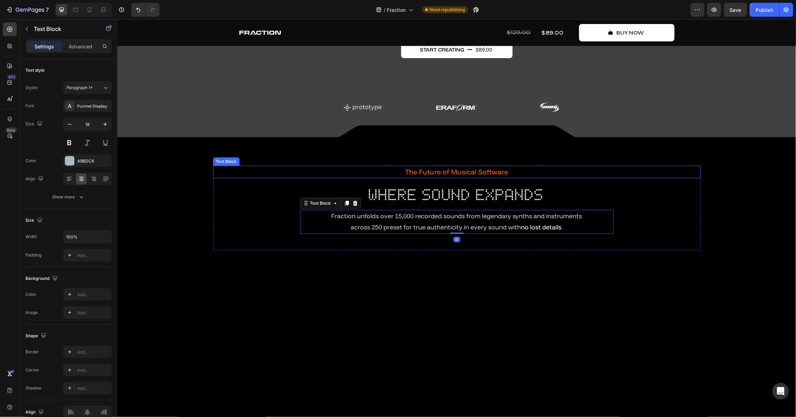
click at [433, 166] on p "The Future of Musical Software" at bounding box center [457, 171] width 488 height 13
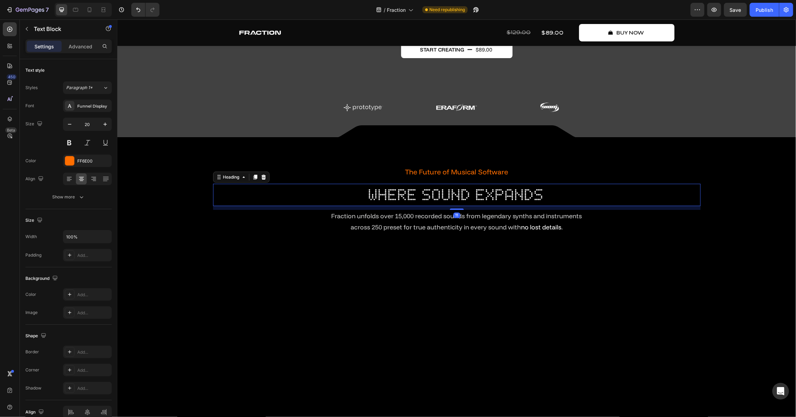
click at [422, 195] on h2 "where sound expands" at bounding box center [457, 195] width 488 height 22
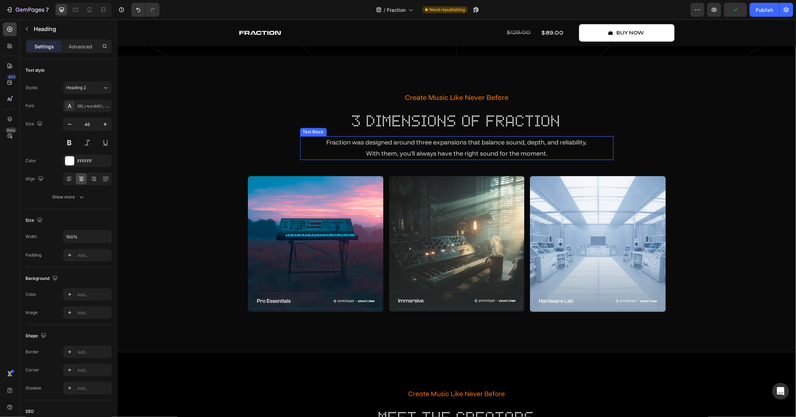
scroll to position [1203, 0]
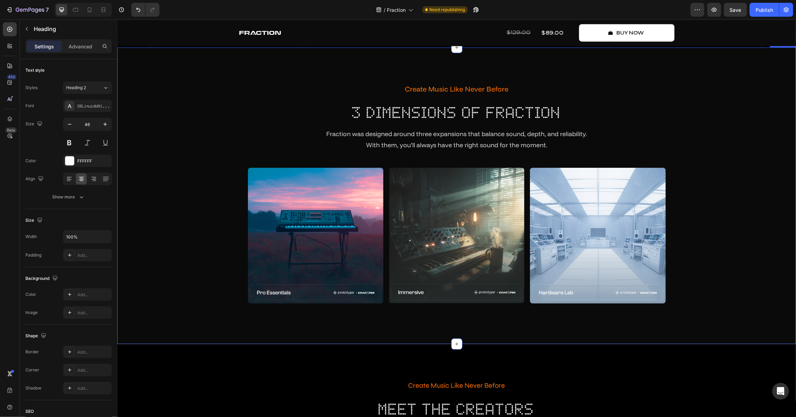
click at [173, 216] on div "Create Music Like Never Before Text Block 3 dimensions of fraction Heading Frac…" at bounding box center [456, 193] width 669 height 222
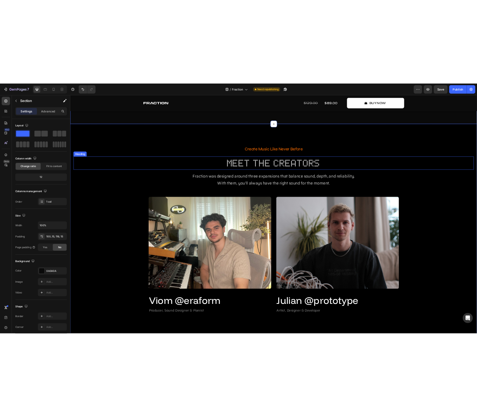
scroll to position [1488, 0]
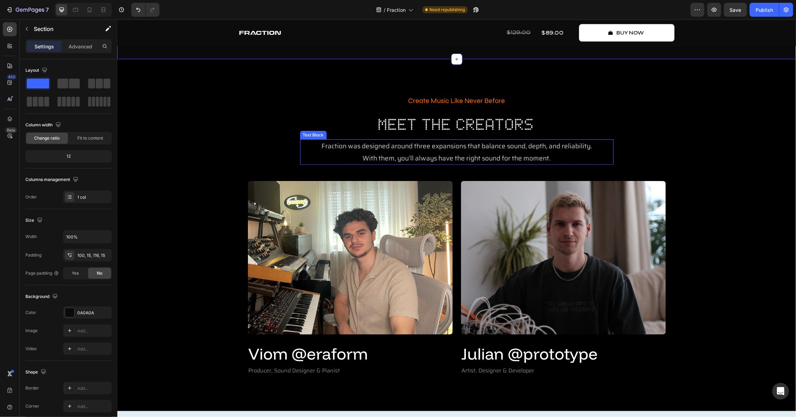
click at [384, 158] on span "With them, you’ll always have the right sound for the moment." at bounding box center [457, 158] width 188 height 10
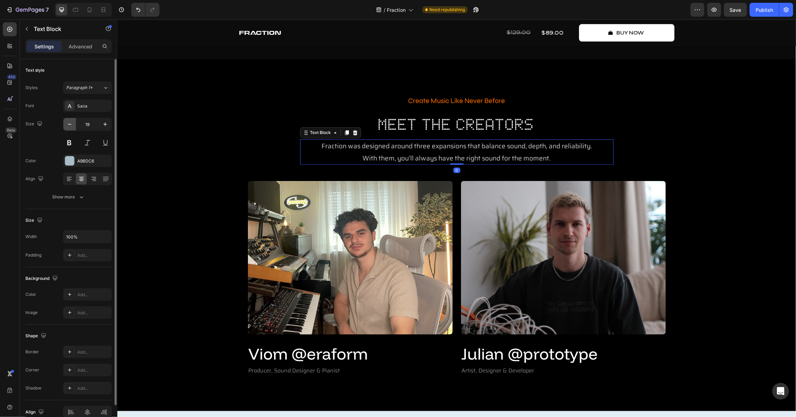
click at [65, 126] on button "button" at bounding box center [69, 124] width 13 height 13
type input "18"
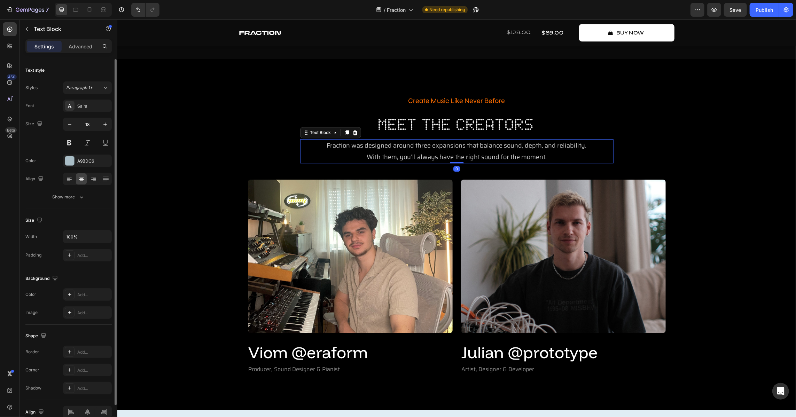
click at [80, 105] on div "Saira" at bounding box center [93, 106] width 33 height 6
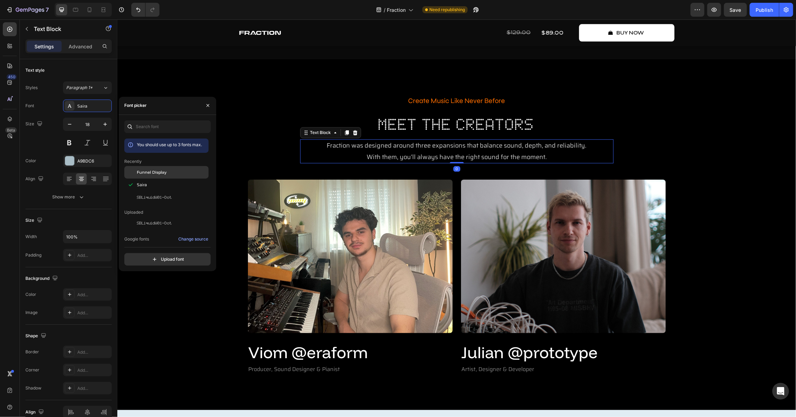
click at [155, 172] on span "Funnel Display" at bounding box center [152, 172] width 30 height 6
click at [441, 104] on p "Create Music Like Never Before" at bounding box center [456, 100] width 667 height 13
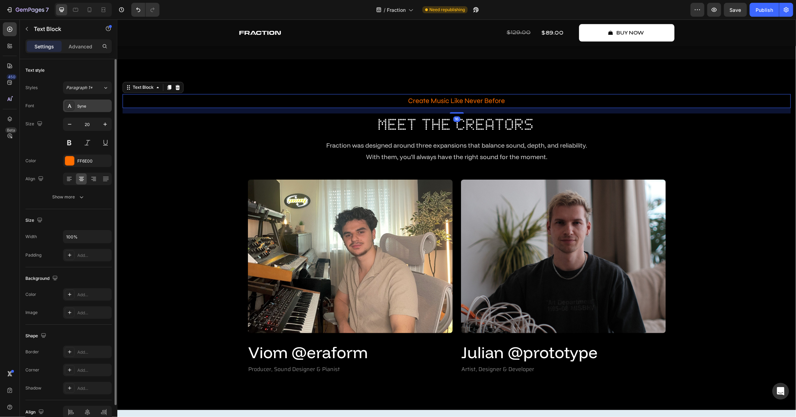
click at [89, 110] on div "Syne" at bounding box center [87, 106] width 49 height 13
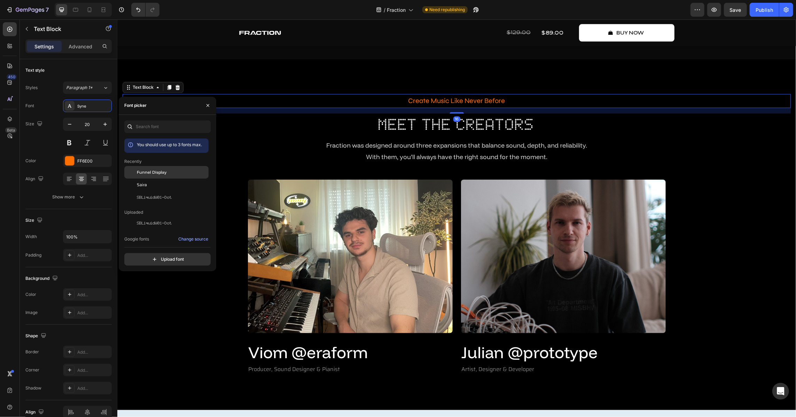
click at [146, 168] on div "Funnel Display" at bounding box center [166, 172] width 84 height 13
click at [319, 68] on div "Create Music Like Never Before Text Block 16 Meet The Creators Heading Fraction…" at bounding box center [456, 234] width 679 height 351
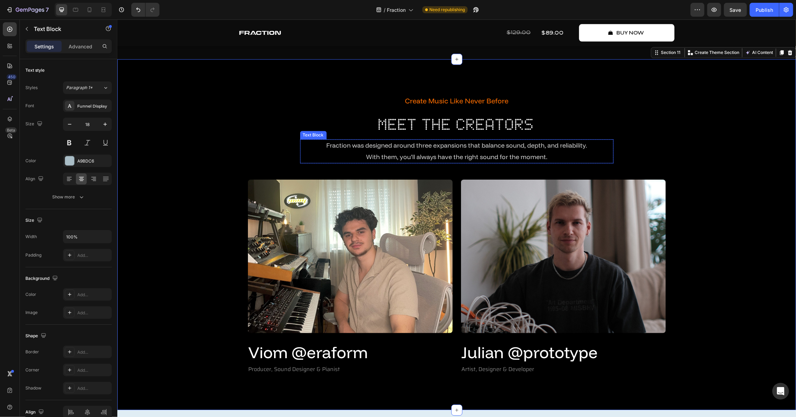
click at [415, 149] on p "Fraction was designed around three expansions that balance sound, depth, and re…" at bounding box center [457, 145] width 312 height 11
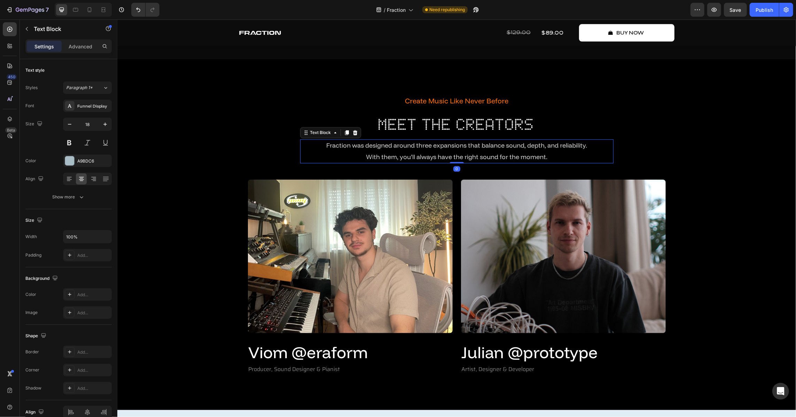
click at [348, 148] on span "Fraction was designed around three expansions that balance sound, depth, and re…" at bounding box center [456, 145] width 261 height 8
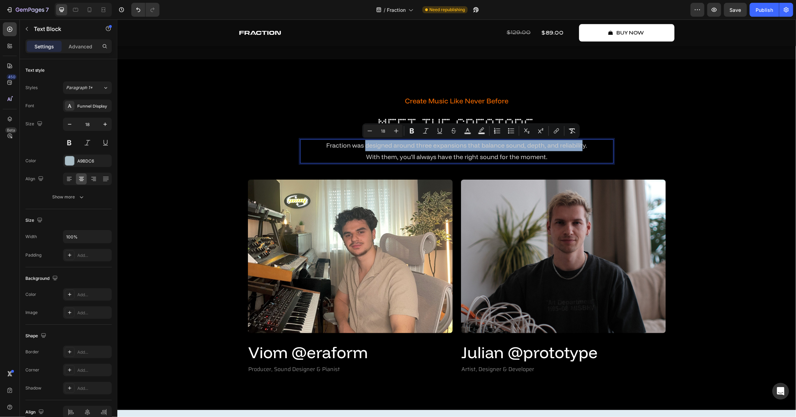
drag, startPoint x: 361, startPoint y: 146, endPoint x: 581, endPoint y: 146, distance: 220.5
click at [581, 146] on span "Fraction was designed around three expansions that balance sound, depth, and re…" at bounding box center [456, 145] width 261 height 8
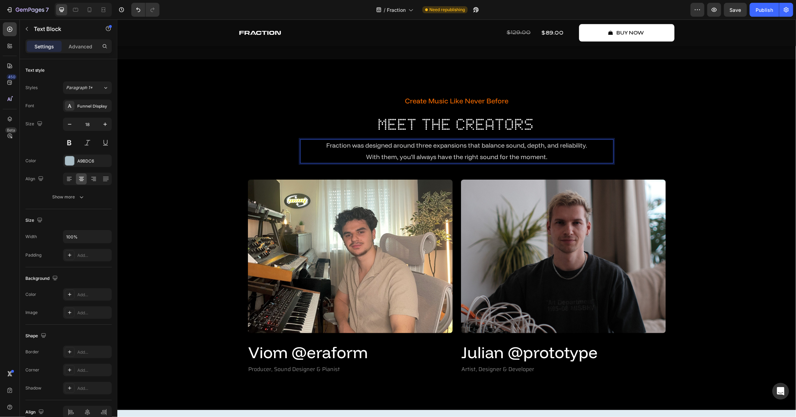
click at [544, 160] on span "With them, you’ll always have the right sound for the moment." at bounding box center [456, 157] width 181 height 8
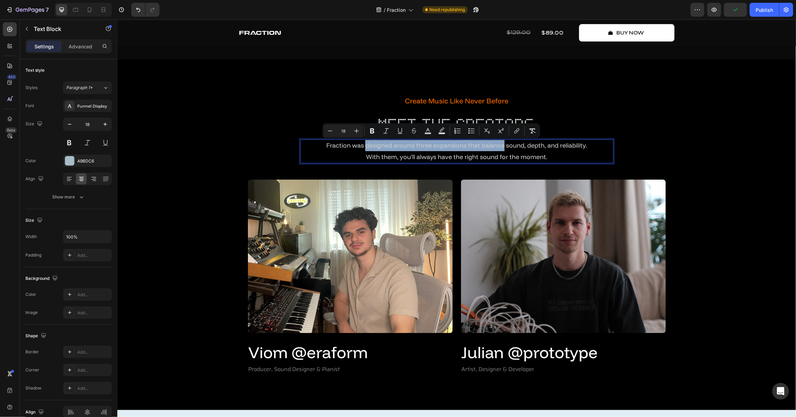
drag, startPoint x: 501, startPoint y: 147, endPoint x: 361, endPoint y: 146, distance: 140.7
click at [361, 146] on span "Fraction was designed around three expansions that balance sound, depth, and re…" at bounding box center [456, 145] width 261 height 8
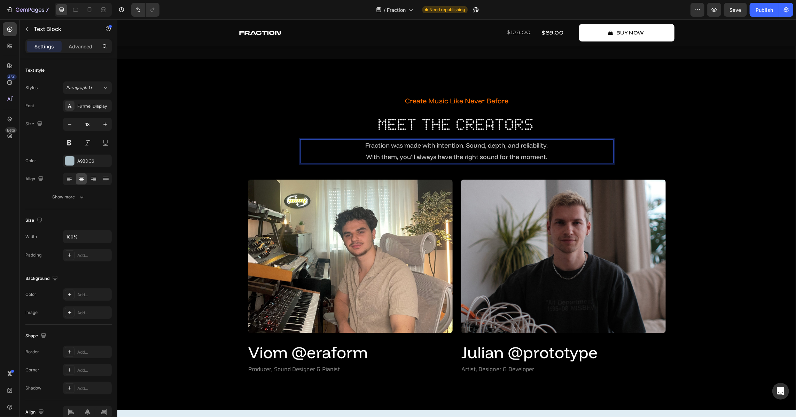
click at [485, 146] on span "Fraction was made with intention. Sound, depth, and reliability." at bounding box center [456, 145] width 183 height 8
click at [713, 163] on div "Create Music Like Never Before Text Block Meet The Creators Heading Fraction wa…" at bounding box center [456, 234] width 669 height 281
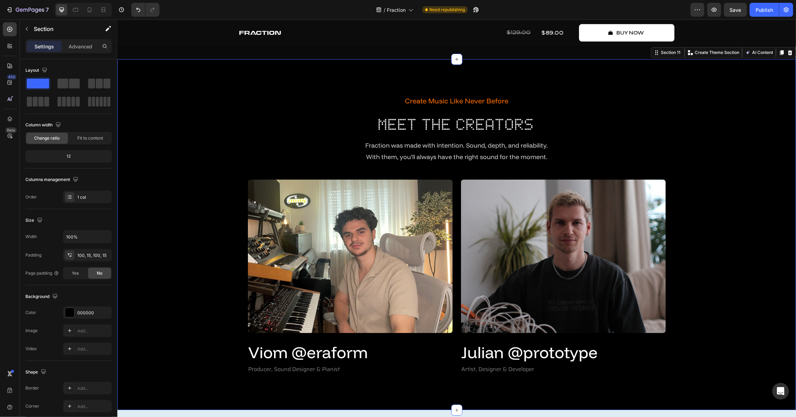
click at [414, 141] on span "Fraction was made with intention. Sound, depth, and reliability." at bounding box center [456, 145] width 183 height 8
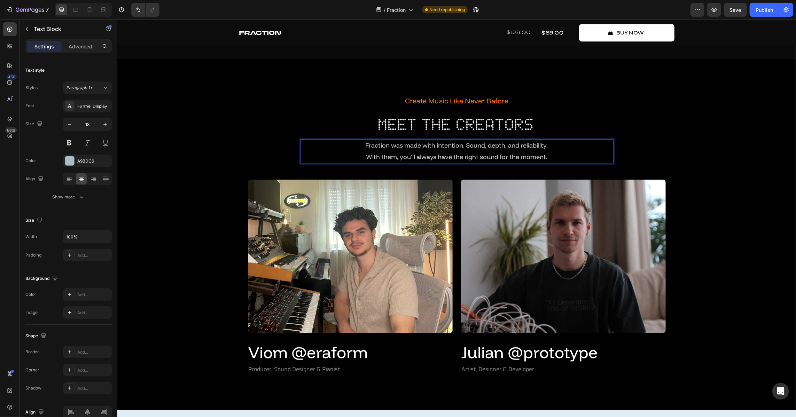
click at [464, 146] on span "Fraction was made with intention. Sound, depth, and reliability." at bounding box center [456, 145] width 183 height 8
click at [356, 148] on p "Fraction was made with intention. Sound, depth, and reliability." at bounding box center [457, 145] width 312 height 11
click at [406, 142] on span "The Story of Fraction was made with intention. Sound, depth, and reliability." at bounding box center [457, 145] width 220 height 8
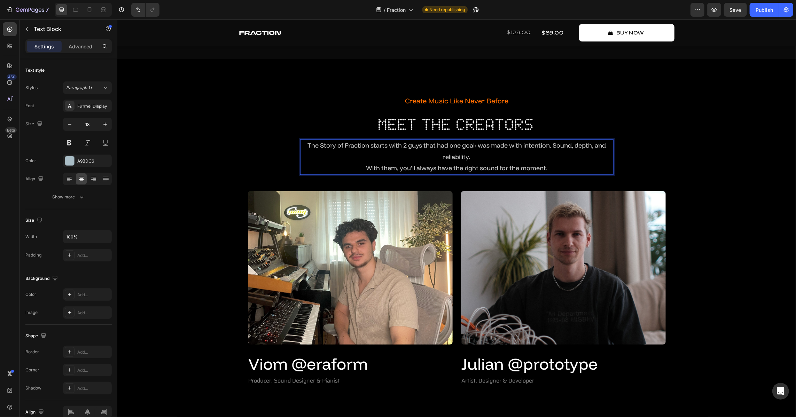
drag, startPoint x: 487, startPoint y: 156, endPoint x: 540, endPoint y: 160, distance: 53.1
click at [487, 156] on p "The Story of Fraction starts with 2 guys that had one goal: was made with inten…" at bounding box center [457, 151] width 312 height 23
drag, startPoint x: 489, startPoint y: 156, endPoint x: 432, endPoint y: 154, distance: 57.1
click at [432, 154] on p "The Story of Fraction starts with 2 guys that had one goal: was made with inten…" at bounding box center [457, 151] width 312 height 23
click at [505, 158] on p "The Story of Fraction starts with 2 guys that had one goal: was made with inten…" at bounding box center [457, 151] width 312 height 23
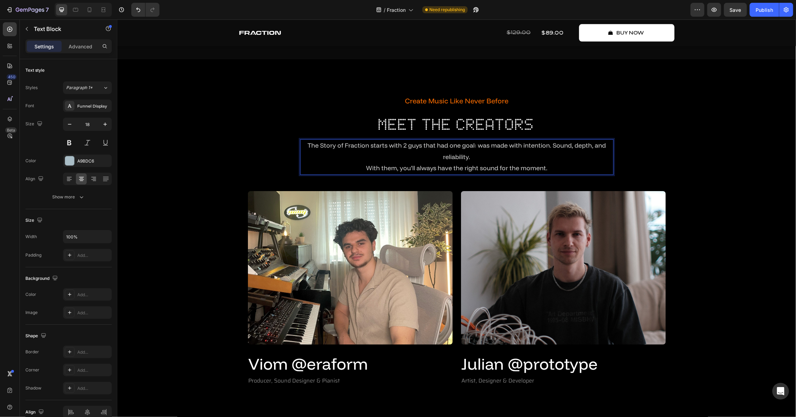
click at [507, 159] on p "The Story of Fraction starts with 2 guys that had one goal: was made with inten…" at bounding box center [457, 151] width 312 height 23
click at [476, 147] on span "The Story of Fraction starts with 2 guys that had one goal: was made with inten…" at bounding box center [456, 150] width 299 height 19
click at [562, 160] on p "was made with intention. Sound, depth, and reliability." at bounding box center [457, 156] width 312 height 11
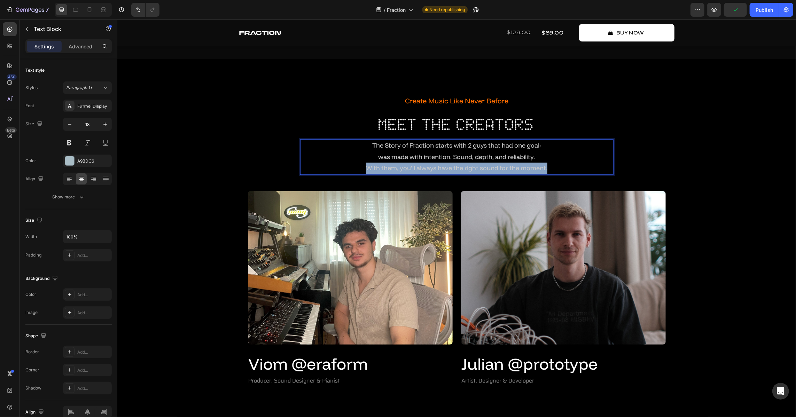
drag, startPoint x: 562, startPoint y: 164, endPoint x: 349, endPoint y: 166, distance: 212.5
click at [349, 166] on p "With them, you’ll always have the right sound for the moment." at bounding box center [457, 167] width 312 height 11
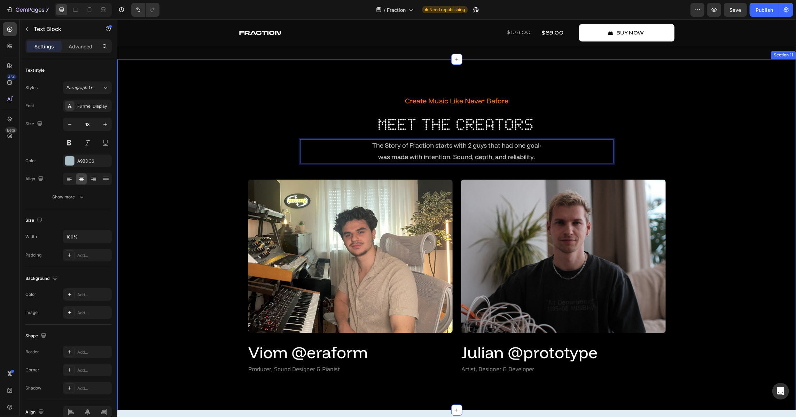
click at [727, 172] on div "Create Music Like Never Before Text Block Meet The Creators Heading The Story o…" at bounding box center [456, 234] width 669 height 281
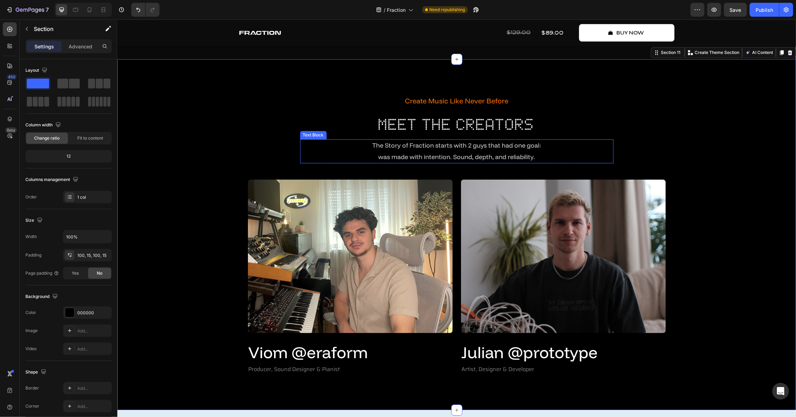
click at [512, 161] on p "was made with intention. Sound, depth, and reliability." at bounding box center [457, 156] width 312 height 11
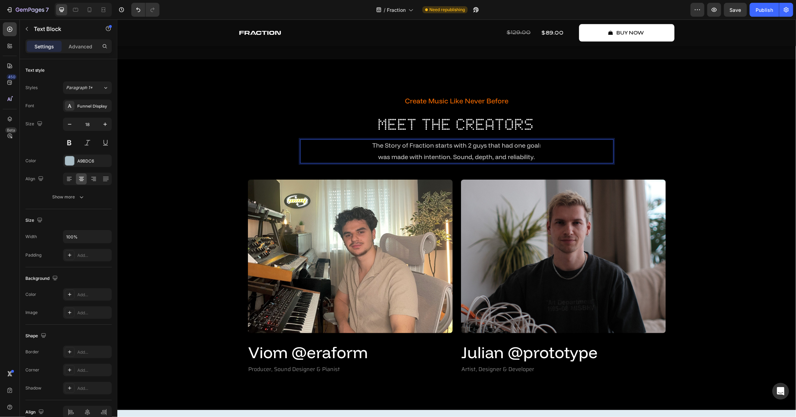
click at [546, 155] on p "was made with intention. Sound, depth, and reliability." at bounding box center [457, 156] width 312 height 11
drag, startPoint x: 551, startPoint y: 157, endPoint x: 323, endPoint y: 139, distance: 228.9
click at [323, 139] on div "The Story of Fraction starts with 2 guys that had one goal: was made with inten…" at bounding box center [457, 151] width 314 height 24
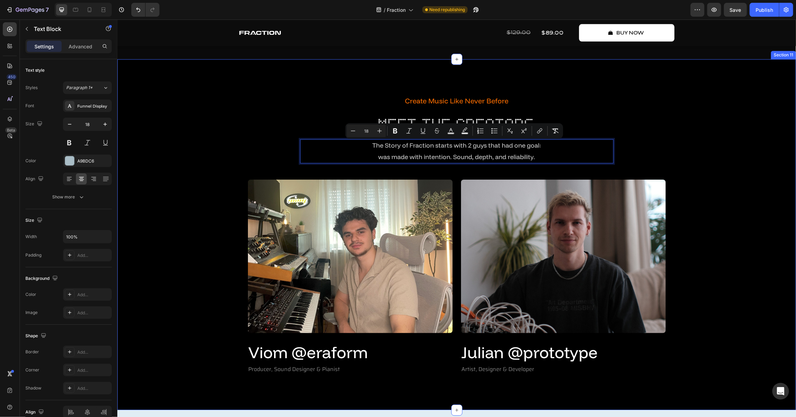
copy div "The Story of Fraction starts with 2 guys that had one goal: was made with inten…"
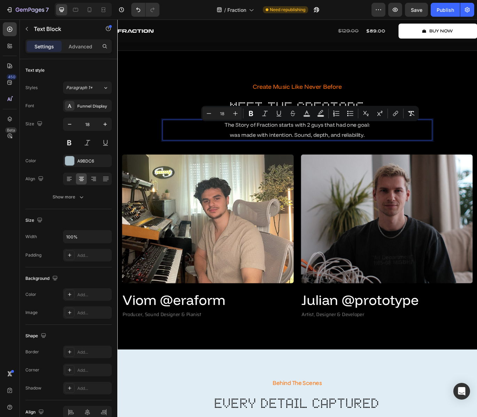
scroll to position [1483, 0]
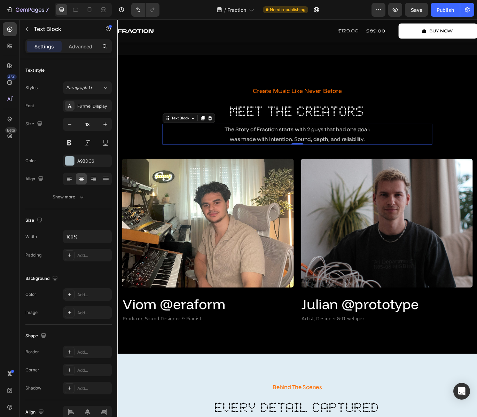
click at [386, 154] on span "was made with intention. Sound, depth, and reliability." at bounding box center [326, 158] width 157 height 8
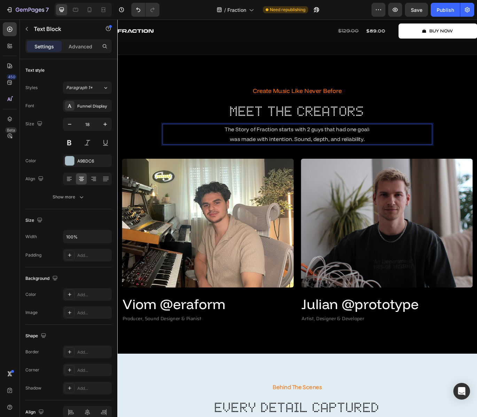
click at [387, 160] on span "was made with intention. Sound, depth, and reliability." at bounding box center [326, 158] width 157 height 8
click at [388, 157] on span "was made with intention. Sound, depth, and reliability." at bounding box center [326, 158] width 157 height 8
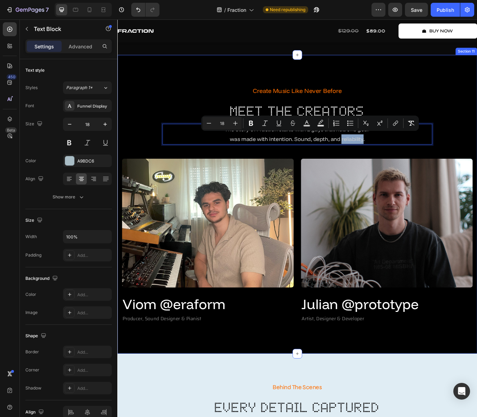
click at [420, 167] on div "Create Music Like Never Before Text Block Meet The Creators Heading The Story o…" at bounding box center [327, 234] width 408 height 278
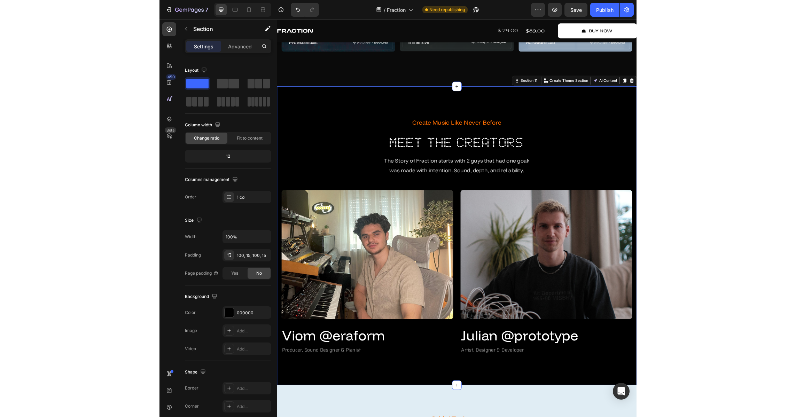
scroll to position [1420, 0]
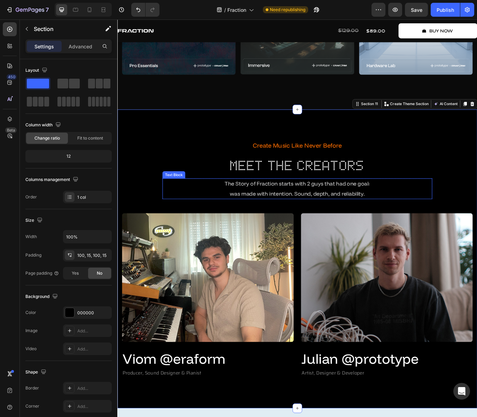
click at [383, 218] on span "was made with intention. Sound, depth, and reliability." at bounding box center [326, 222] width 157 height 8
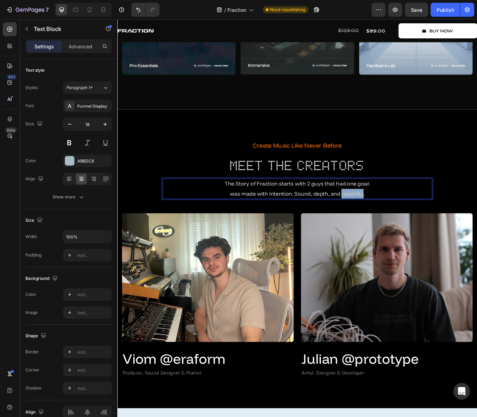
click at [381, 222] on span "was made with intention. Sound, depth, and reliability." at bounding box center [326, 222] width 157 height 8
click at [372, 219] on span "amazing sounds with fast and crazy controls unlike anything before to redefine …" at bounding box center [326, 222] width 277 height 8
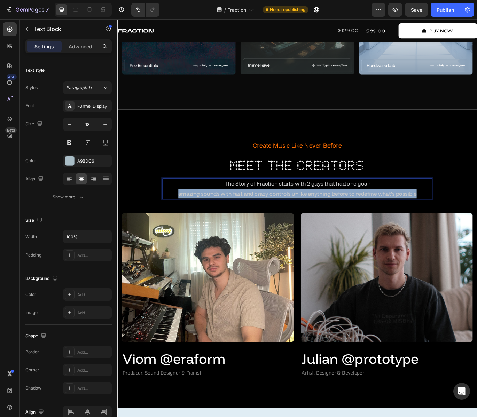
click at [372, 219] on span "amazing sounds with fast and crazy controls unlike anything before to redefine …" at bounding box center [326, 222] width 277 height 8
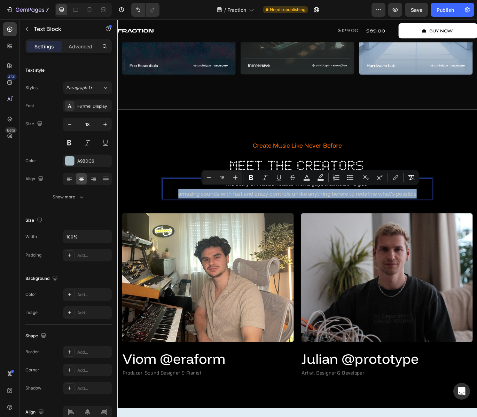
copy span "amazing sounds with fast and crazy controls unlike anything before to redefine …"
click at [232, 226] on div "The Story of Fraction starts with 2 guys that had one goal: amazing sounds with…" at bounding box center [327, 216] width 314 height 24
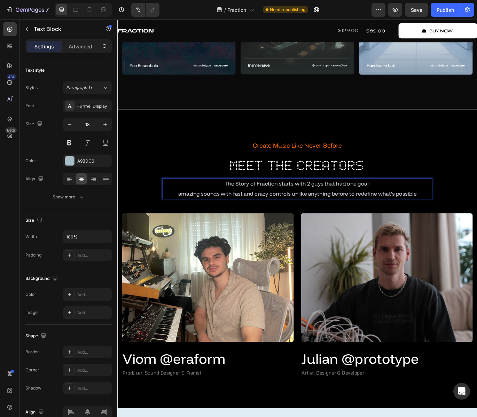
click at [195, 221] on span "amazing sounds with fast and crazy controls unlike anything before to redefine …" at bounding box center [326, 222] width 277 height 8
drag, startPoint x: 293, startPoint y: 219, endPoint x: 249, endPoint y: 225, distance: 43.6
click at [249, 225] on p "powerful sounds with fast and crazy controls unlike anything before to redefine…" at bounding box center [326, 221] width 312 height 11
click at [310, 222] on span "powerful sounds with precise controls unlike anything before to redefine what's…" at bounding box center [327, 222] width 258 height 8
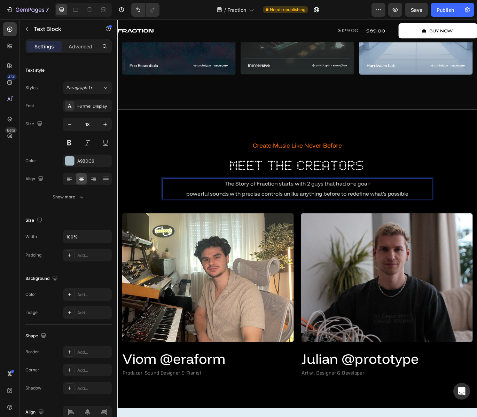
click at [308, 222] on span "powerful sounds with precise controls unlike anything before to redefine what's…" at bounding box center [327, 222] width 258 height 8
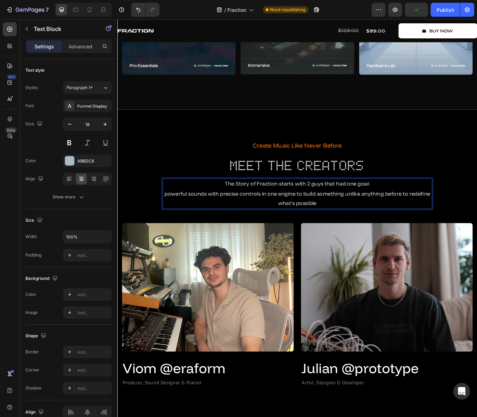
click at [464, 220] on span "powerful sounds with precise controls in one engine to build something unlike a…" at bounding box center [326, 227] width 309 height 19
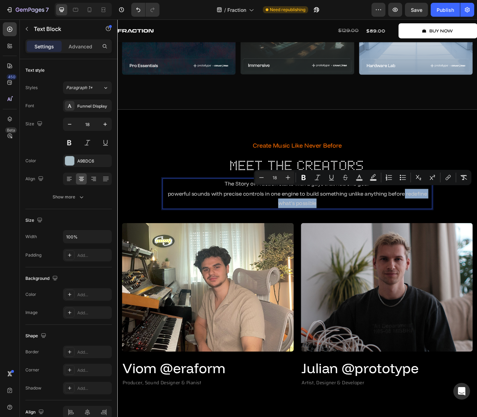
drag, startPoint x: 451, startPoint y: 230, endPoint x: 450, endPoint y: 222, distance: 8.1
click at [450, 222] on p "powerful sounds with precise controls in one engine to build something unlike a…" at bounding box center [326, 227] width 312 height 23
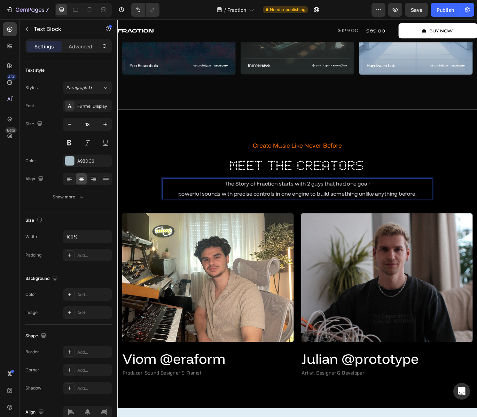
click at [428, 210] on p "The Story of Fraction starts with 2 guys that had one goal:" at bounding box center [326, 210] width 312 height 11
click at [368, 138] on div "Create Music Like Never Before Text Block Meet The Creators Heading The Story o…" at bounding box center [326, 297] width 418 height 347
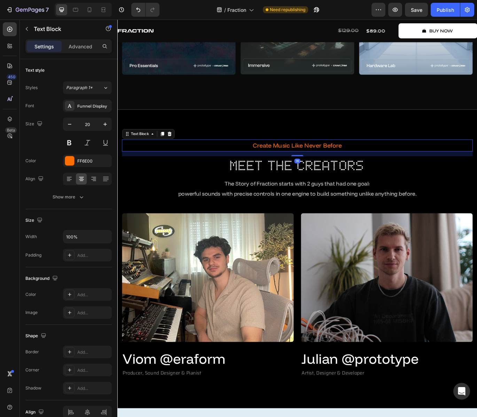
click at [338, 164] on p "Create Music Like Never Before" at bounding box center [326, 166] width 406 height 13
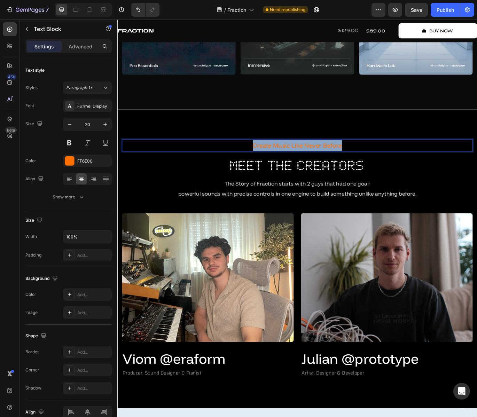
click at [338, 164] on p "Create Music Like Never Before" at bounding box center [326, 166] width 406 height 13
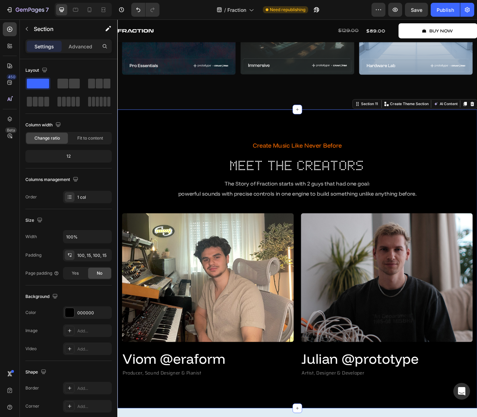
click at [488, 217] on div "Create Music Like Never Before Text Block Meet The Creators Heading The Story o…" at bounding box center [327, 298] width 408 height 278
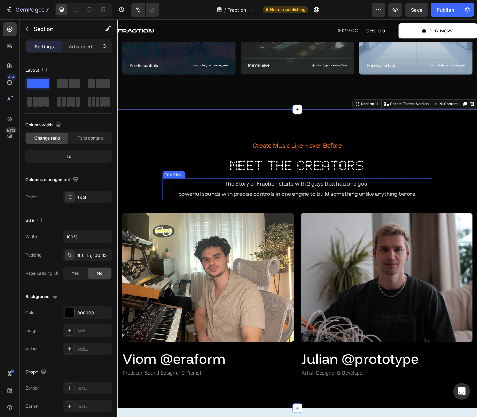
click at [236, 218] on span "powerful sounds with precise controls in one engine to build something unlike a…" at bounding box center [326, 222] width 277 height 8
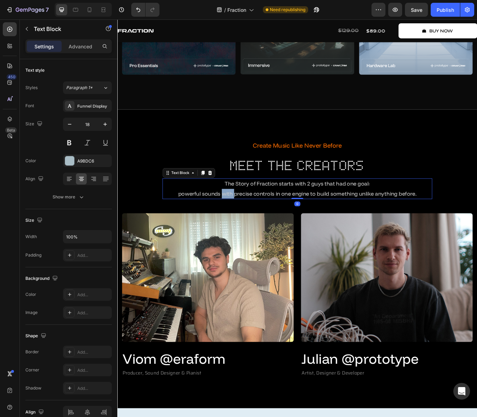
click at [240, 220] on span "powerful sounds with precise controls in one engine to build something unlike a…" at bounding box center [326, 222] width 277 height 8
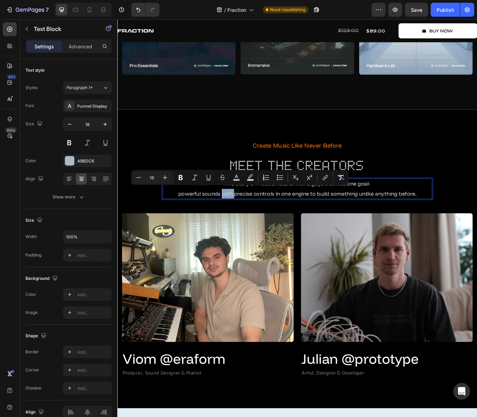
click at [235, 222] on span "powerful sounds with precise controls in one engine to build something unlike a…" at bounding box center [326, 222] width 277 height 8
click at [224, 213] on p "The Story of Fraction starts with 2 guys that had one goal:" at bounding box center [326, 210] width 312 height 11
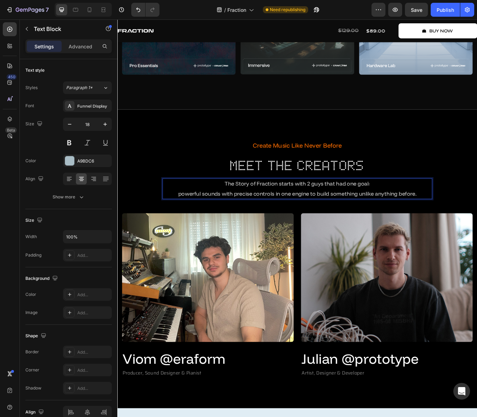
click at [233, 222] on span "powerful sounds with precise controls in one engine to build something unlike a…" at bounding box center [326, 222] width 277 height 8
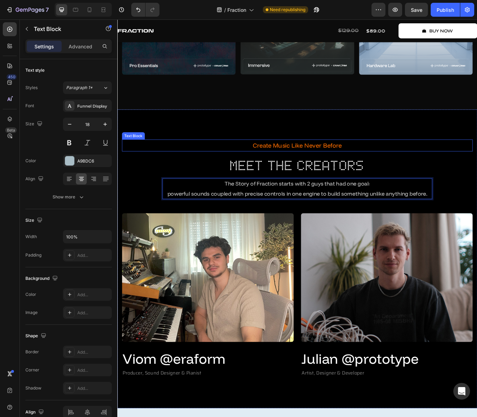
click at [357, 163] on p "Create Music Like Never Before" at bounding box center [326, 166] width 406 height 13
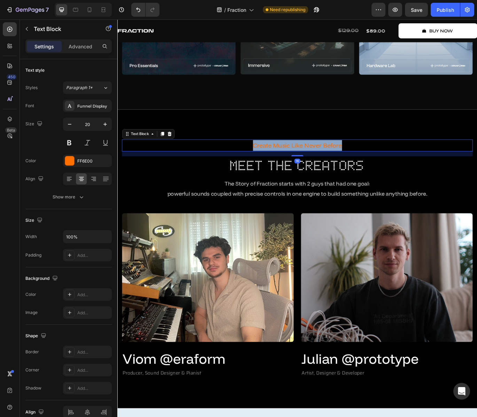
click at [357, 163] on p "Create Music Like Never Before" at bounding box center [326, 166] width 406 height 13
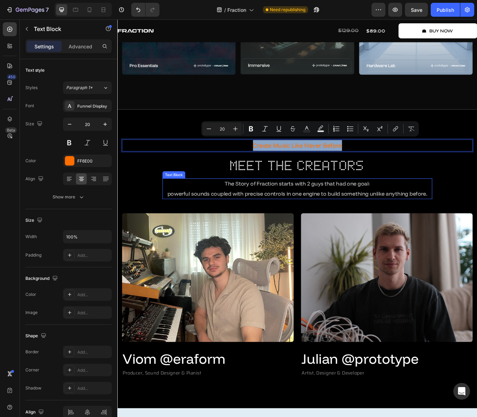
click at [336, 216] on p "powerful sounds coupled with precise controls in one engine to build something …" at bounding box center [326, 221] width 312 height 11
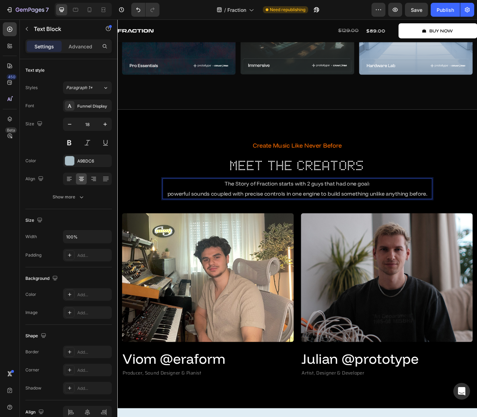
click at [349, 210] on span "The Story of Fraction starts with 2 guys that had one goal:" at bounding box center [326, 210] width 169 height 8
click at [348, 210] on span "The Story of Fraction starts with 2 guys that had one goal:" at bounding box center [326, 210] width 169 height 8
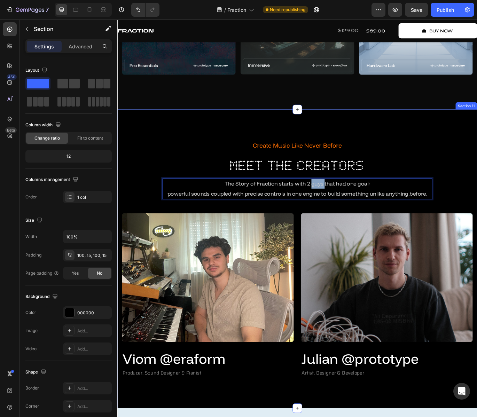
click at [336, 139] on div "Create Music Like Never Before Text Block Meet The Creators Heading The Story o…" at bounding box center [326, 297] width 418 height 347
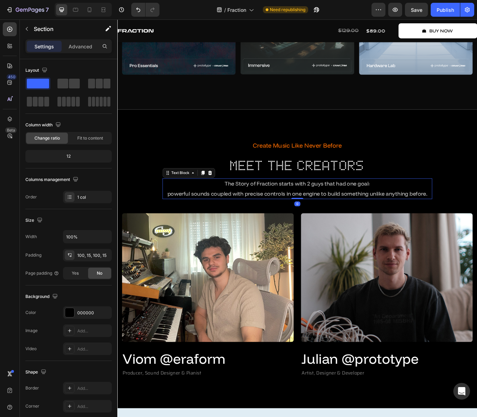
drag, startPoint x: 336, startPoint y: 208, endPoint x: 341, endPoint y: 208, distance: 4.9
click at [338, 208] on span "The Story of Fraction starts with 2 guys that had one goal:" at bounding box center [326, 210] width 169 height 8
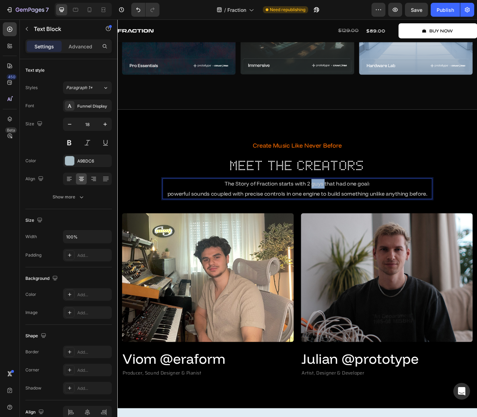
click at [341, 208] on span "The Story of Fraction starts with 2 guys that had one goal:" at bounding box center [326, 210] width 169 height 8
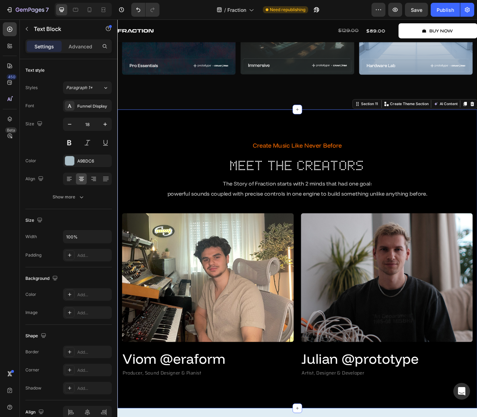
click at [366, 128] on div "Create Music Like Never Before Text Block Meet The Creators Heading The Story o…" at bounding box center [326, 297] width 418 height 347
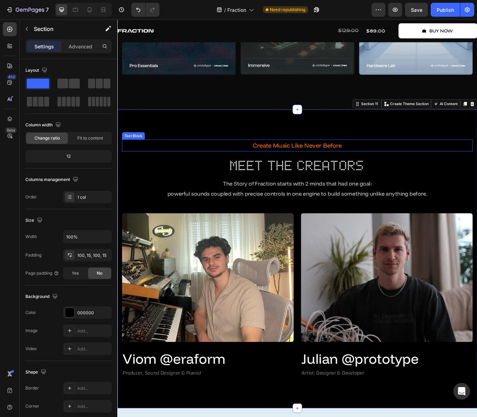
click at [348, 164] on p "Create Music Like Never Before" at bounding box center [326, 166] width 406 height 13
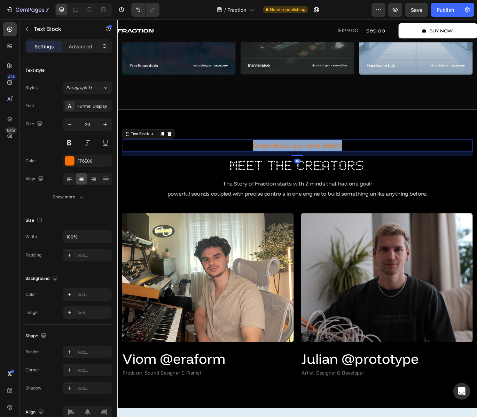
click at [348, 164] on p "Create Music Like Never Before" at bounding box center [326, 166] width 406 height 13
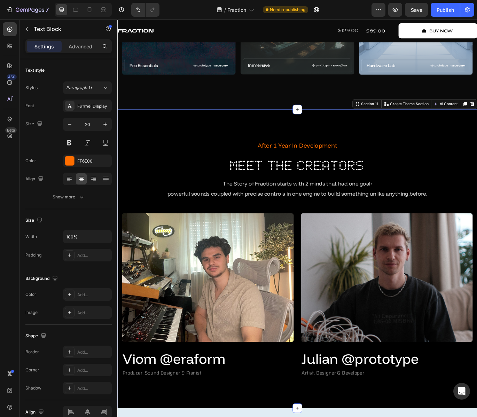
click at [329, 145] on div "After 1 Year In Development Text Block Meet The Creators Heading The Story of F…" at bounding box center [326, 297] width 418 height 347
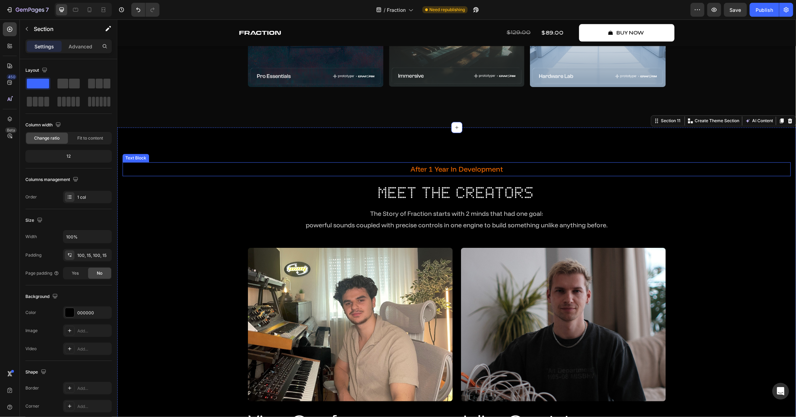
click at [426, 167] on p "After 1 Year In Development" at bounding box center [456, 169] width 667 height 13
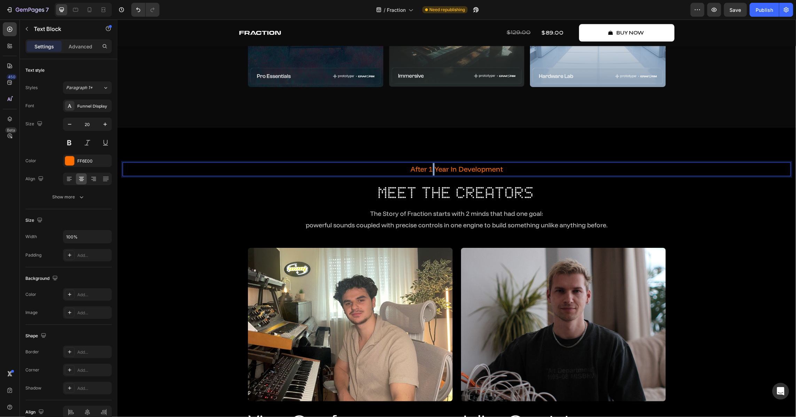
click at [431, 169] on p "After 1 Year In Development" at bounding box center [456, 169] width 667 height 13
click at [430, 170] on p "After 1 Year In Development" at bounding box center [456, 169] width 667 height 13
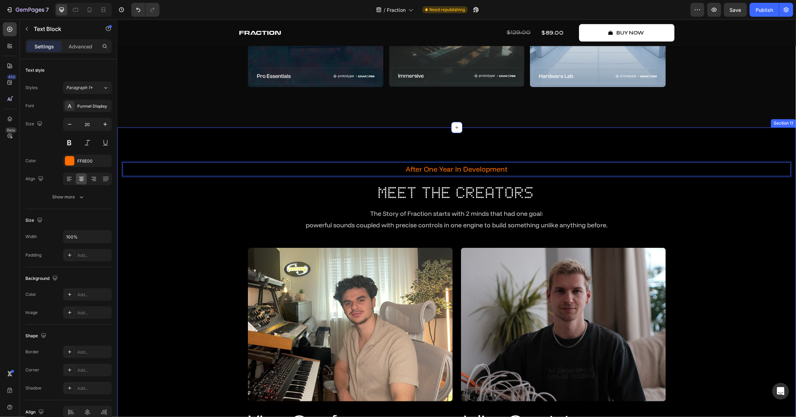
click at [445, 143] on div "After One Year In Development Text Block 16 Meet The Creators Heading The Story…" at bounding box center [456, 302] width 679 height 351
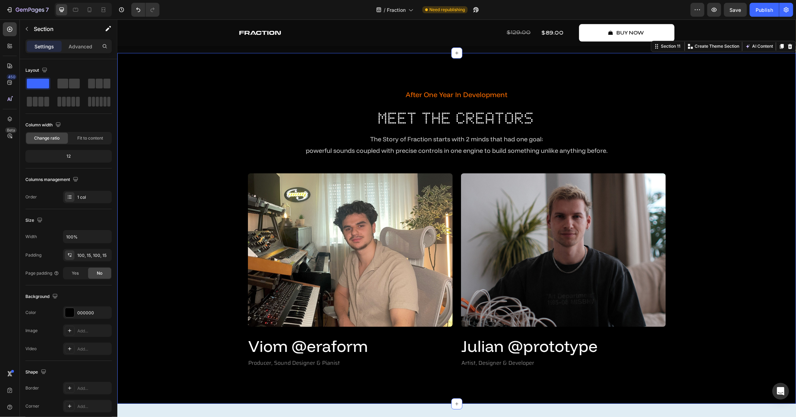
scroll to position [1515, 0]
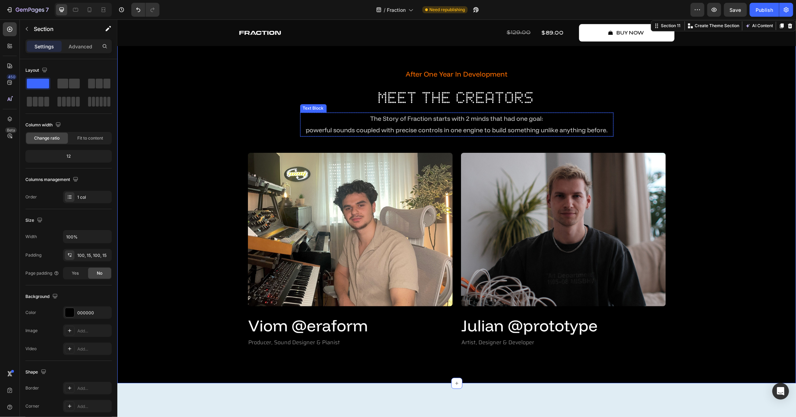
click at [464, 126] on span "powerful sounds coupled with precise controls in one engine to build something …" at bounding box center [457, 130] width 302 height 8
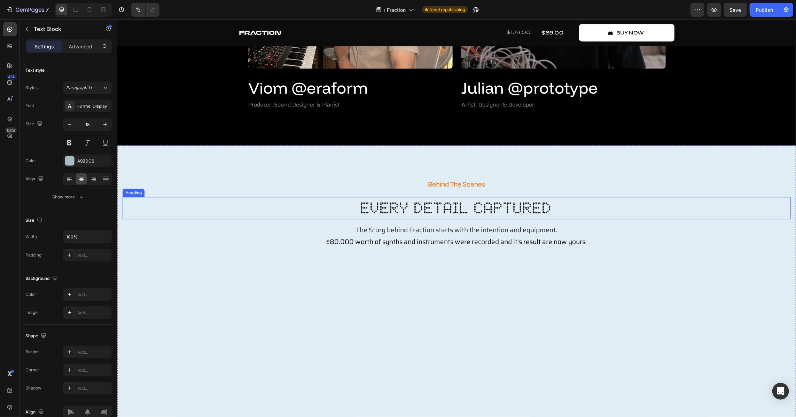
scroll to position [1800, 0]
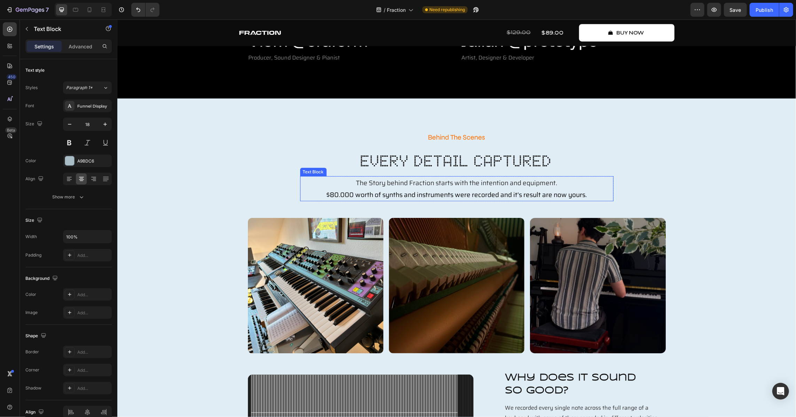
click at [365, 181] on p "The Story behind Fraction starts with the intention and equipment. $80.000 wort…" at bounding box center [457, 189] width 312 height 24
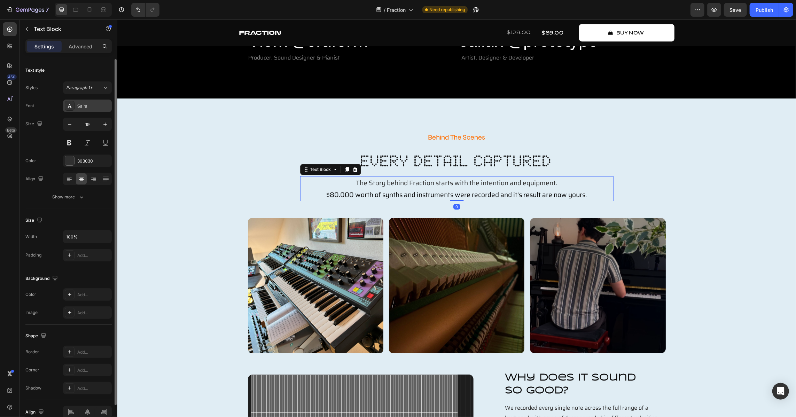
click at [81, 106] on div "Saira" at bounding box center [93, 106] width 33 height 6
click at [63, 126] on button "button" at bounding box center [69, 124] width 13 height 13
type input "18"
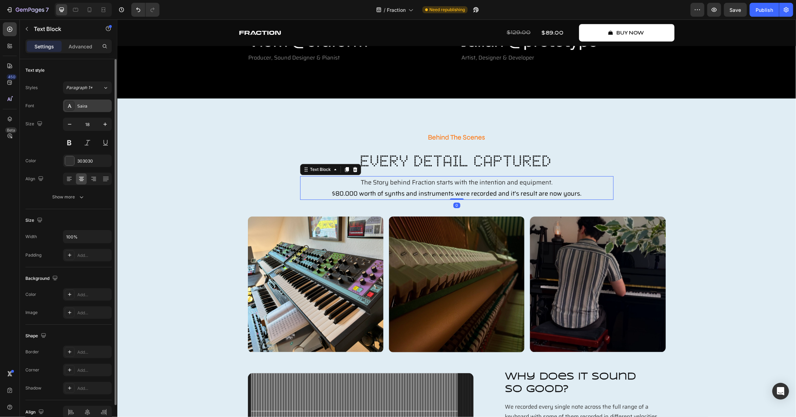
click at [80, 108] on div "Saira" at bounding box center [93, 106] width 33 height 6
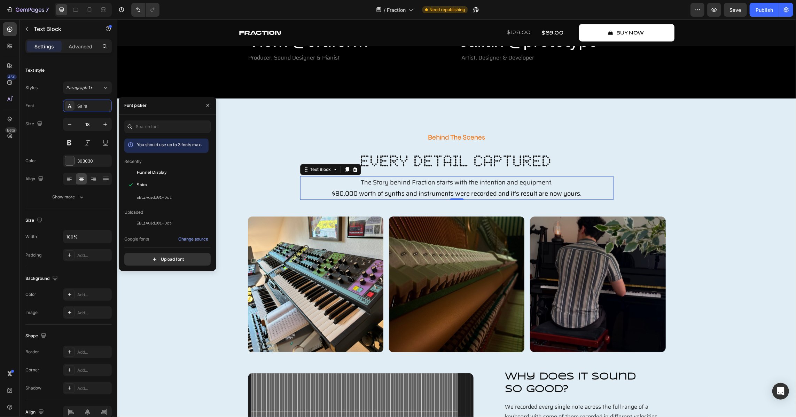
drag, startPoint x: 162, startPoint y: 174, endPoint x: 212, endPoint y: 168, distance: 50.5
click at [162, 173] on span "Funnel Display" at bounding box center [152, 172] width 30 height 6
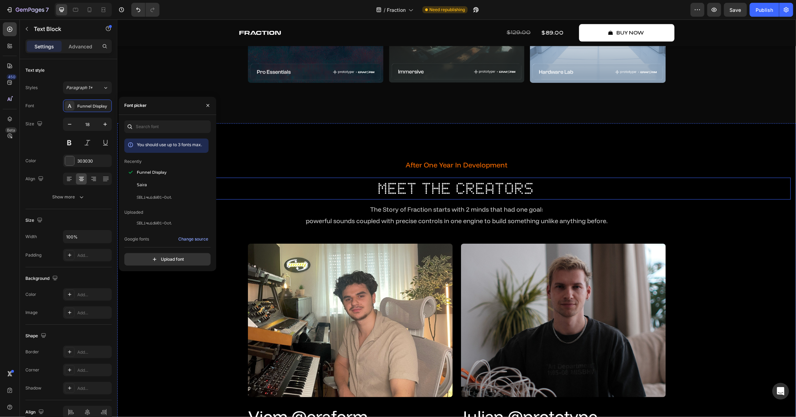
scroll to position [1420, 0]
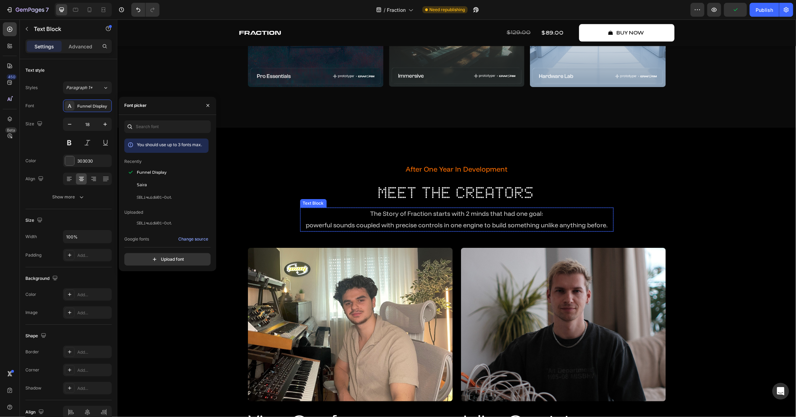
click at [424, 219] on p "powerful sounds coupled with precise controls in one engine to build something …" at bounding box center [457, 224] width 312 height 11
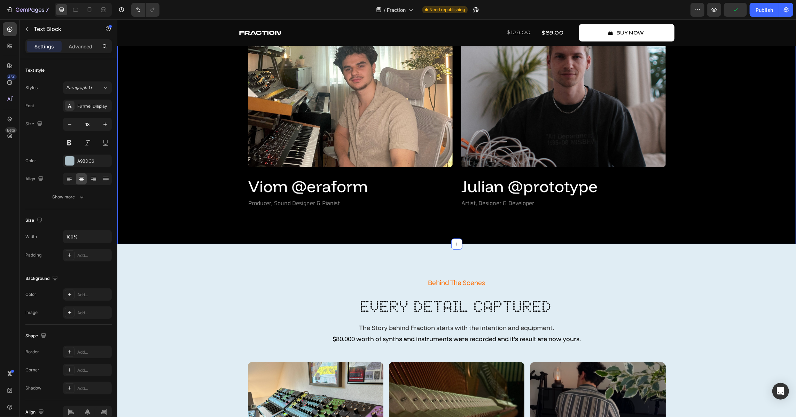
scroll to position [1705, 0]
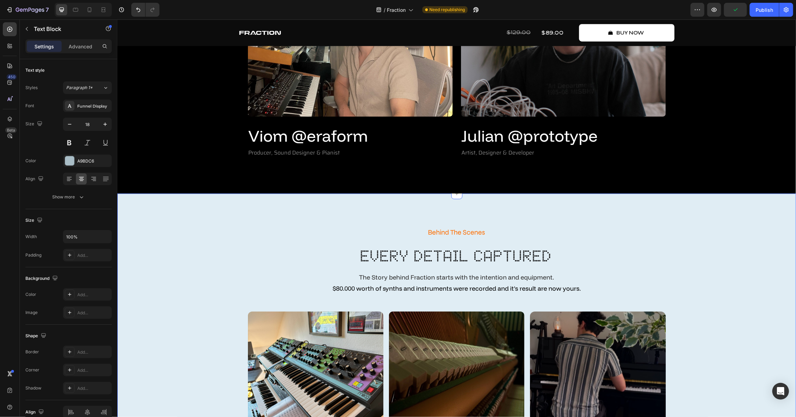
click at [432, 230] on p "Behind The Scenes" at bounding box center [456, 232] width 667 height 13
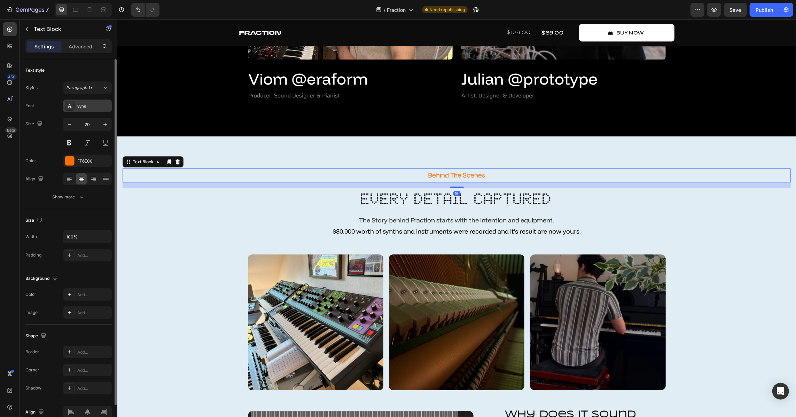
scroll to position [1768, 0]
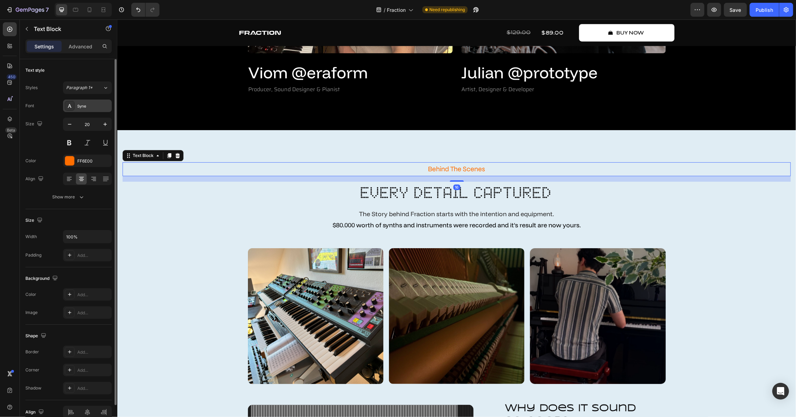
click at [88, 101] on div "Syne" at bounding box center [87, 106] width 49 height 13
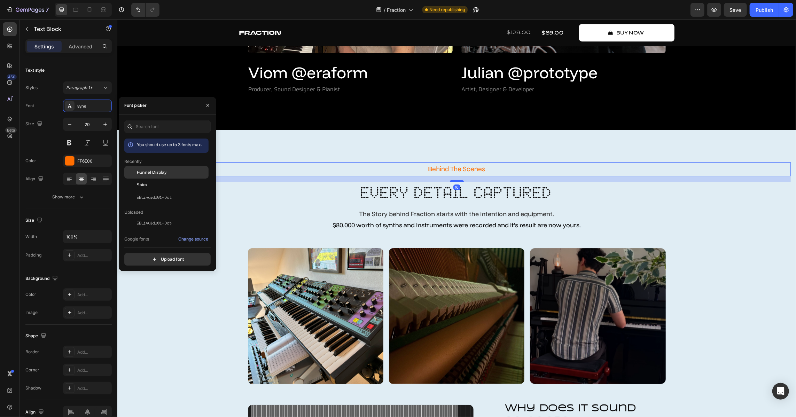
click at [157, 171] on span "Funnel Display" at bounding box center [152, 172] width 30 height 6
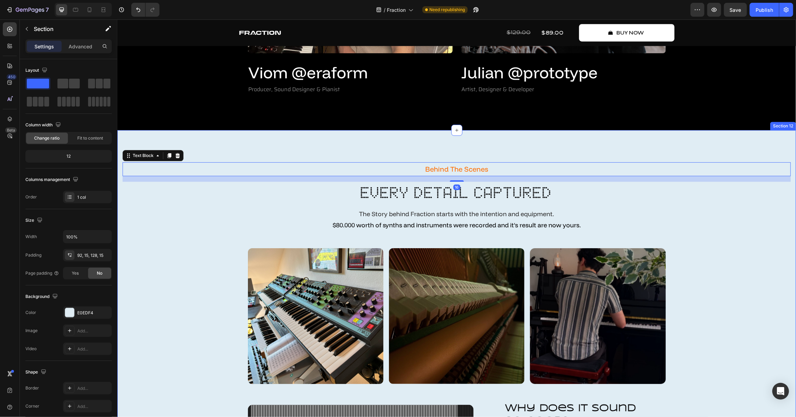
click at [447, 144] on div "Behind The Scenes Text Block 16 every detail captured Heading The Story behind …" at bounding box center [456, 349] width 679 height 438
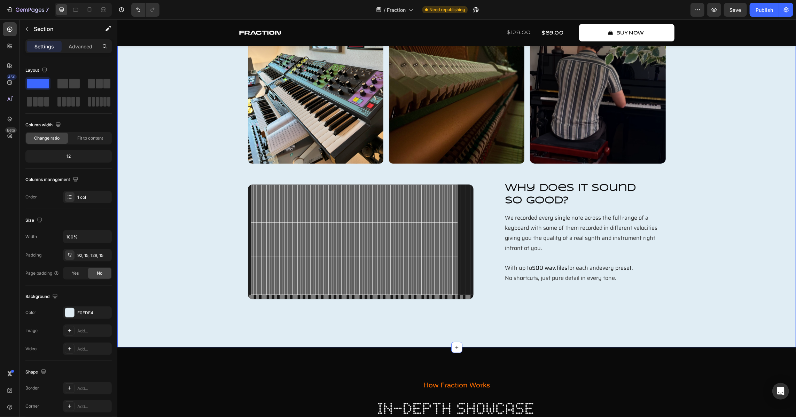
scroll to position [1990, 0]
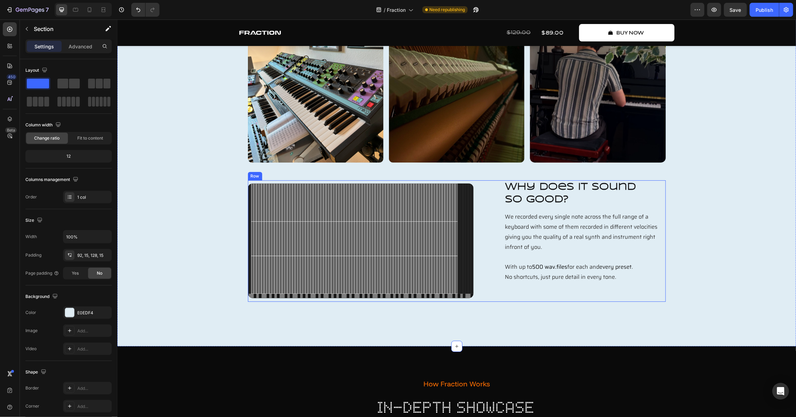
click at [561, 197] on h2 "Why does it sound so good?" at bounding box center [584, 193] width 161 height 27
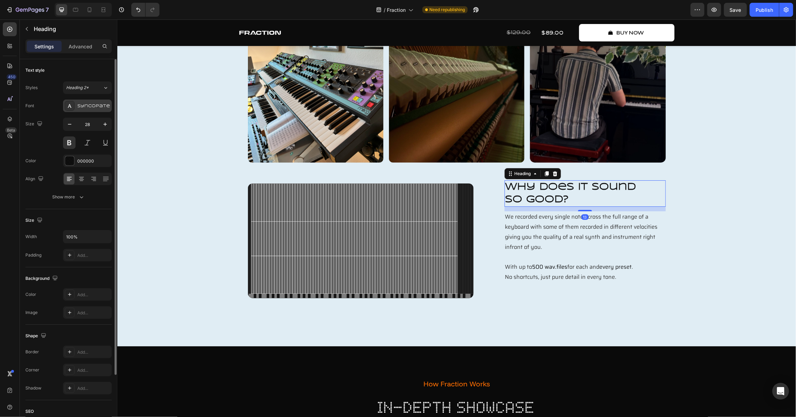
click at [91, 110] on div "Syncopate" at bounding box center [87, 106] width 49 height 13
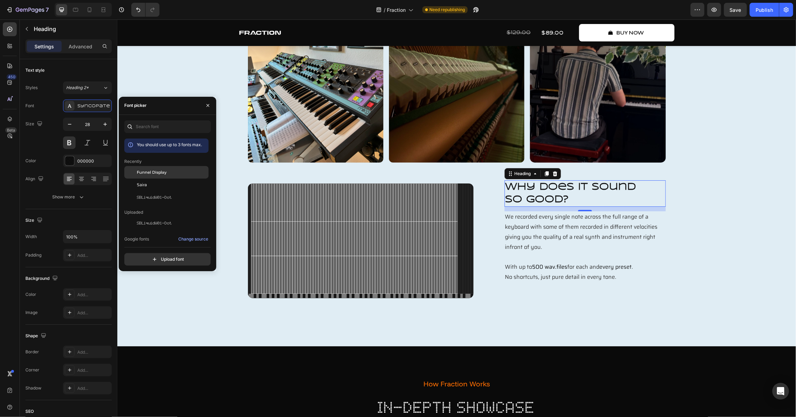
click at [166, 171] on div "Funnel Display" at bounding box center [172, 172] width 70 height 6
click at [590, 248] on p "We recorded every single note across the full range of a keyboard with some of …" at bounding box center [585, 247] width 160 height 70
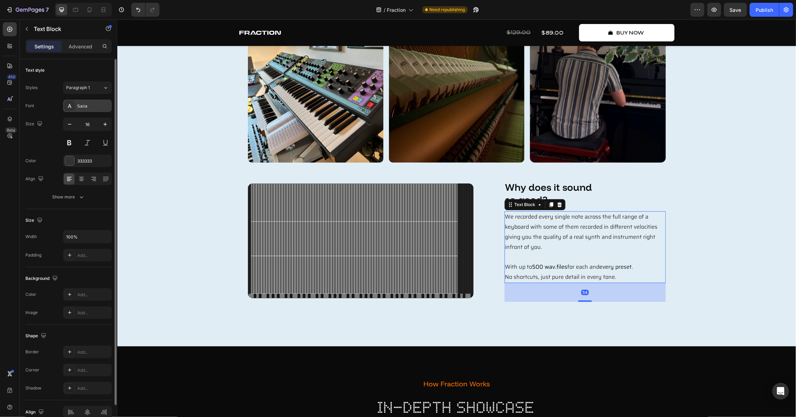
click at [89, 109] on div "Saira" at bounding box center [87, 106] width 49 height 13
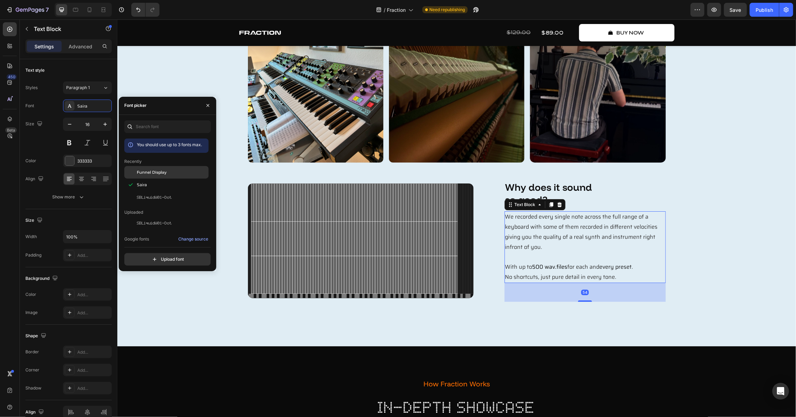
click at [181, 175] on div "Funnel Display" at bounding box center [172, 172] width 70 height 6
click at [596, 200] on h2 "Why does it sound so good?" at bounding box center [584, 193] width 161 height 27
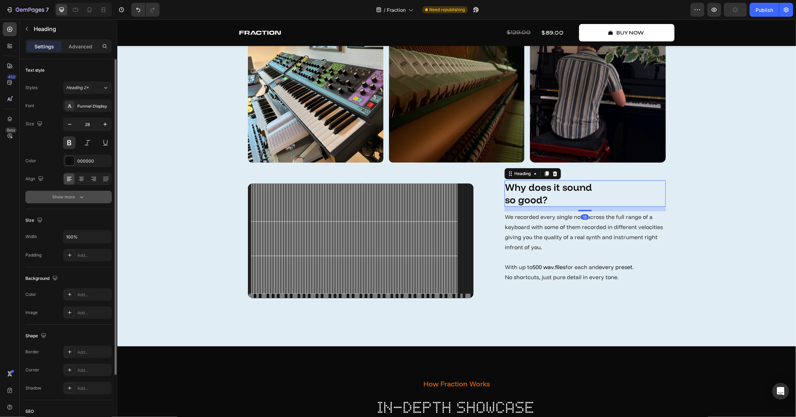
click at [88, 193] on button "Show more" at bounding box center [68, 197] width 86 height 13
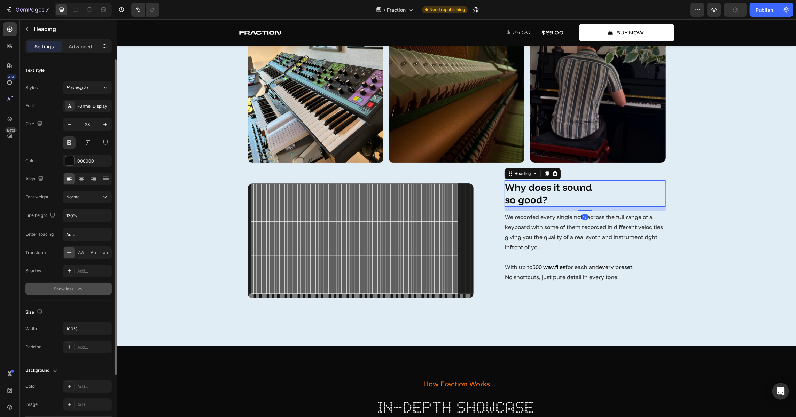
click at [92, 203] on button "Normal" at bounding box center [87, 197] width 49 height 13
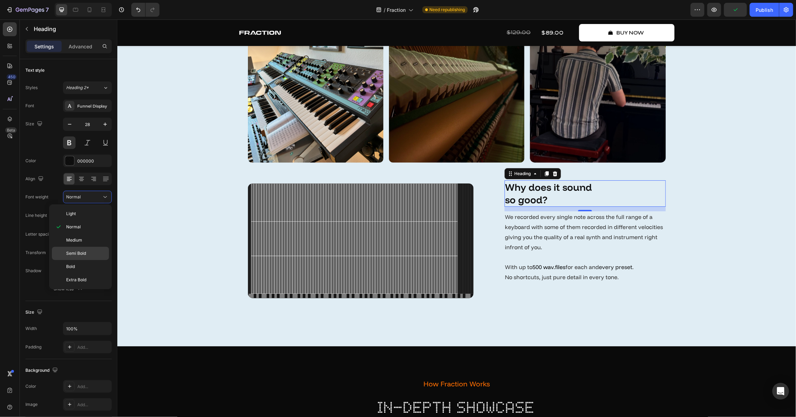
click at [93, 258] on div "Semi Bold" at bounding box center [80, 253] width 57 height 13
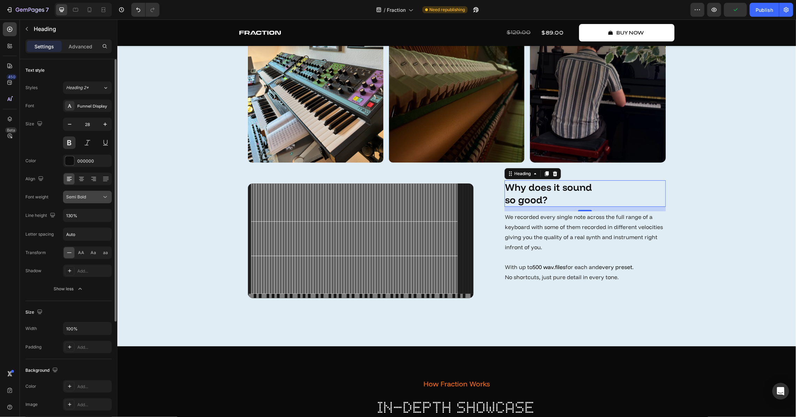
click at [83, 200] on div "Semi Bold" at bounding box center [87, 197] width 43 height 7
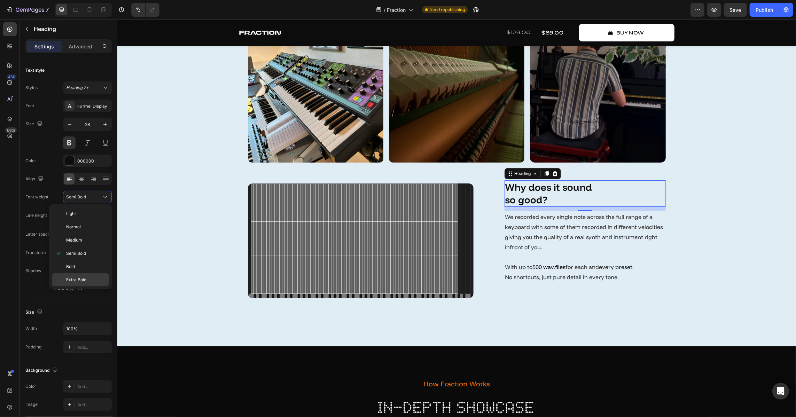
click at [86, 275] on div "Extra Bold" at bounding box center [80, 279] width 57 height 13
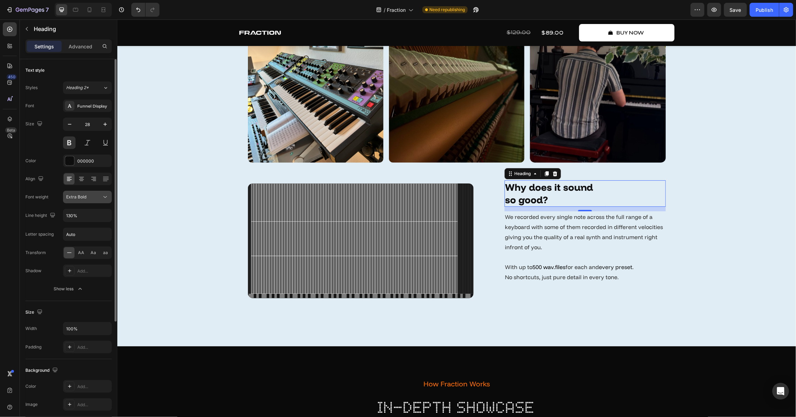
click at [94, 197] on div "Extra Bold" at bounding box center [84, 197] width 36 height 6
click at [70, 140] on button at bounding box center [69, 143] width 13 height 13
click at [93, 195] on div "Extra Bold" at bounding box center [84, 197] width 36 height 6
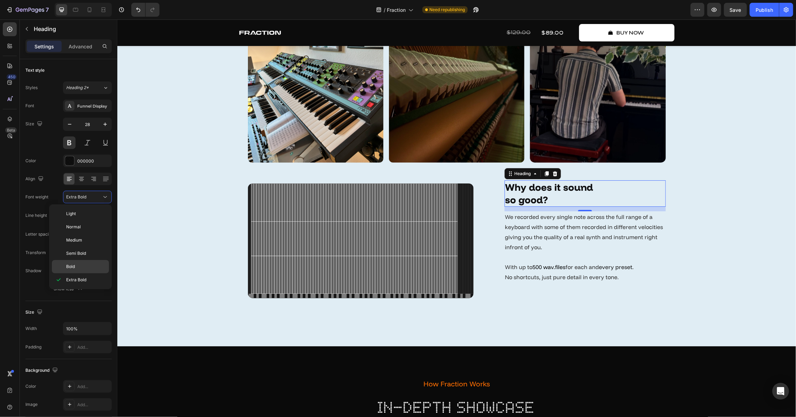
click at [98, 262] on div "Bold" at bounding box center [80, 266] width 57 height 13
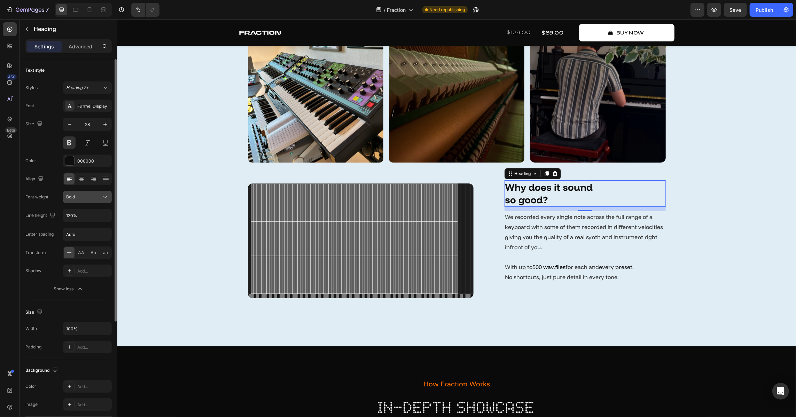
click at [86, 202] on button "Bold" at bounding box center [87, 197] width 49 height 13
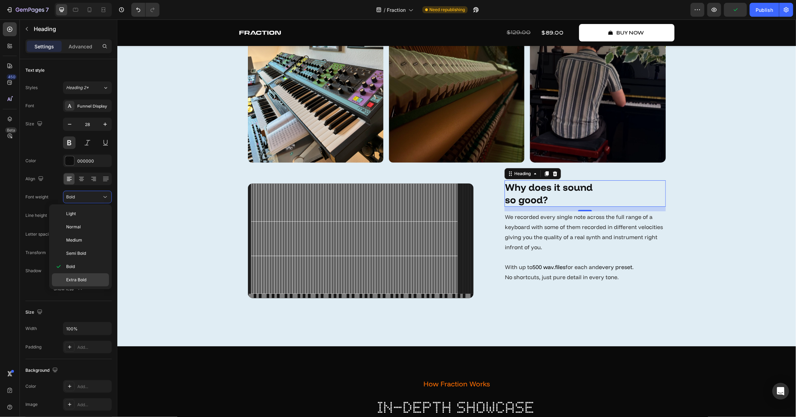
click at [92, 280] on p "Extra Bold" at bounding box center [86, 280] width 40 height 6
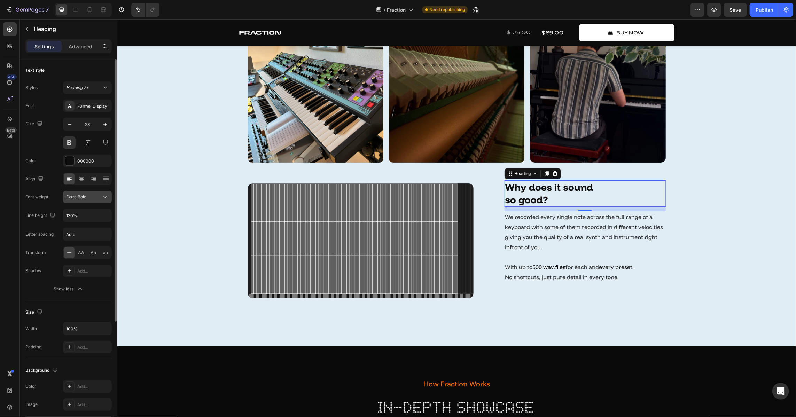
click at [86, 200] on button "Extra Bold" at bounding box center [87, 197] width 49 height 13
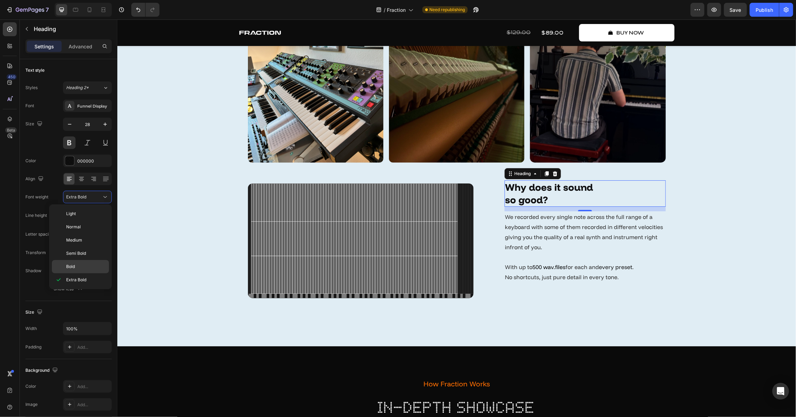
click at [94, 269] on p "Bold" at bounding box center [86, 267] width 40 height 6
click at [735, 243] on div "Behind The Scenes Text Block every detail captured Heading The Story behind Fra…" at bounding box center [456, 120] width 669 height 361
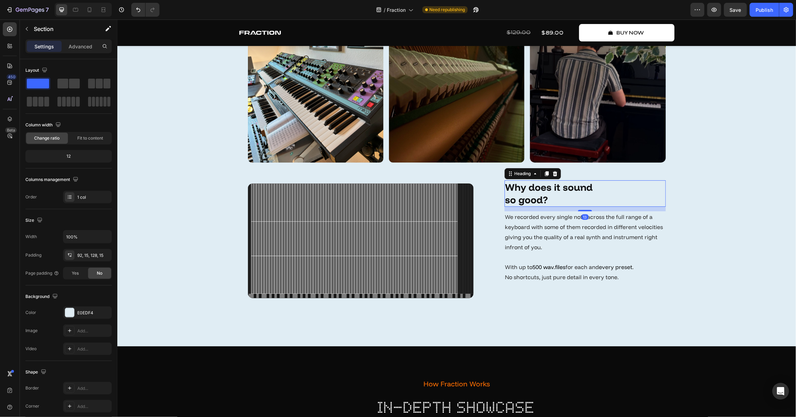
click at [504, 200] on h2 "Why does it sound so good?" at bounding box center [584, 193] width 161 height 27
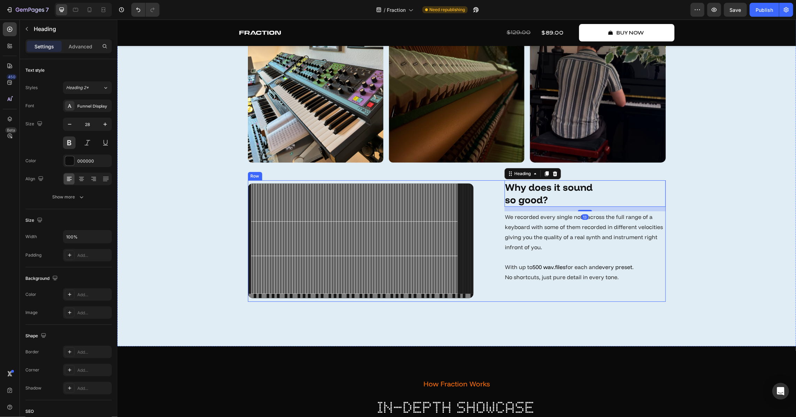
click at [505, 200] on h2 "Why does it sound so good?" at bounding box center [584, 193] width 161 height 27
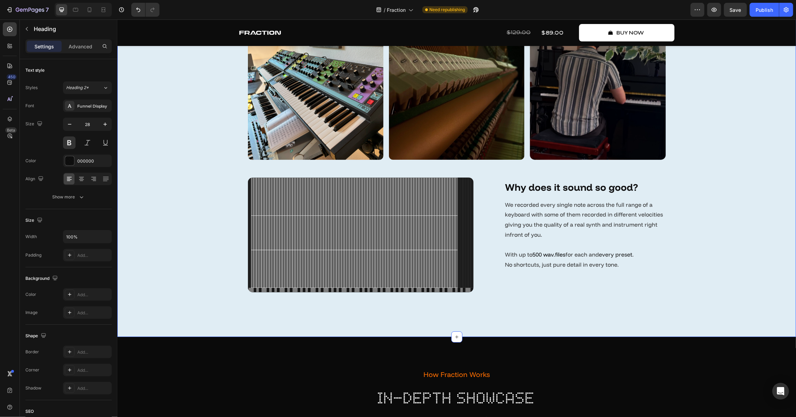
click at [741, 249] on div "Behind The Scenes Text Block every detail captured Heading The Story behind Fra…" at bounding box center [456, 115] width 669 height 355
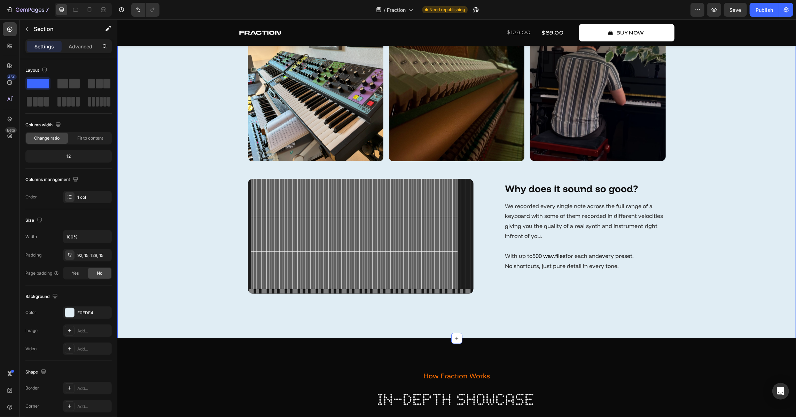
scroll to position [1993, 0]
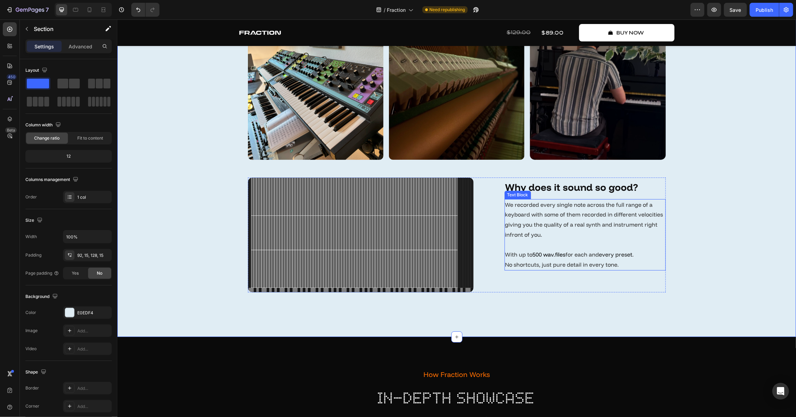
click at [578, 221] on p "We recorded every single note across the full range of a keyboard with some of …" at bounding box center [585, 235] width 160 height 70
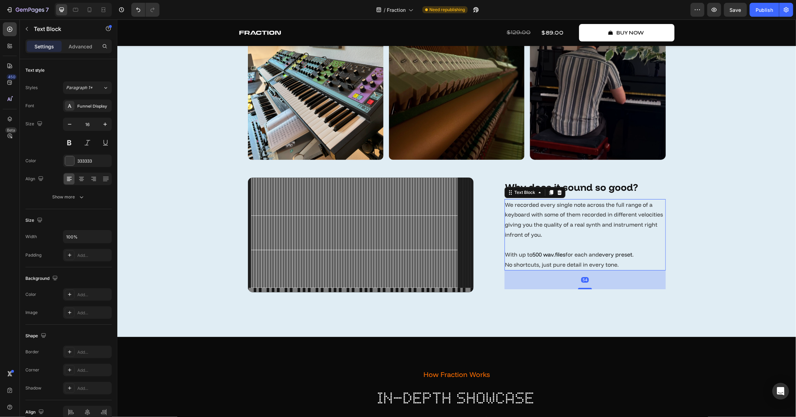
click at [577, 250] on p "We recorded every single note across the full range of a keyboard with some of …" at bounding box center [585, 235] width 160 height 70
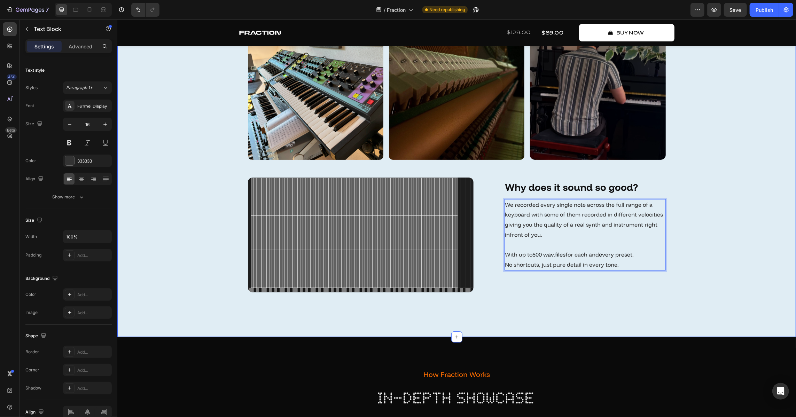
click at [707, 261] on div "Behind The Scenes Text Block every detail captured Heading The Story behind Fra…" at bounding box center [456, 115] width 669 height 355
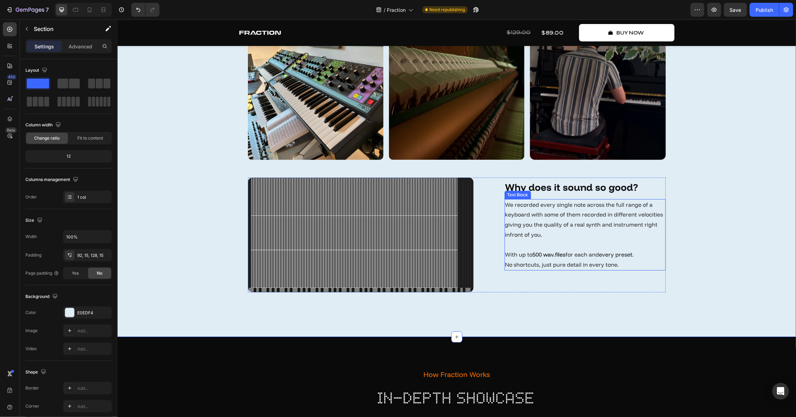
click at [561, 241] on p "We recorded every single note across the full range of a keyboard with some of …" at bounding box center [585, 235] width 160 height 70
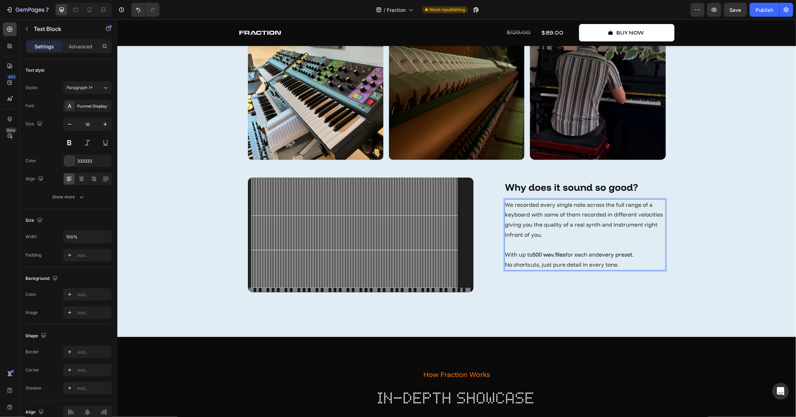
click at [508, 205] on p "We recorded every single note across the full range of a keyboard with some of …" at bounding box center [585, 235] width 160 height 70
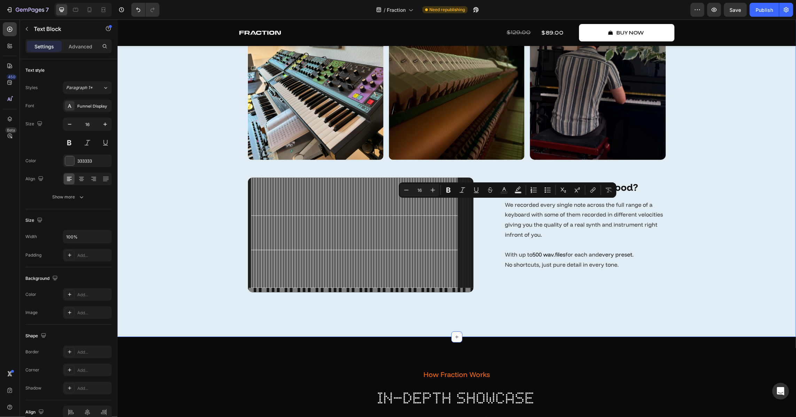
click at [720, 233] on div "Behind The Scenes Text Block every detail captured Heading The Story behind Fra…" at bounding box center [456, 115] width 669 height 355
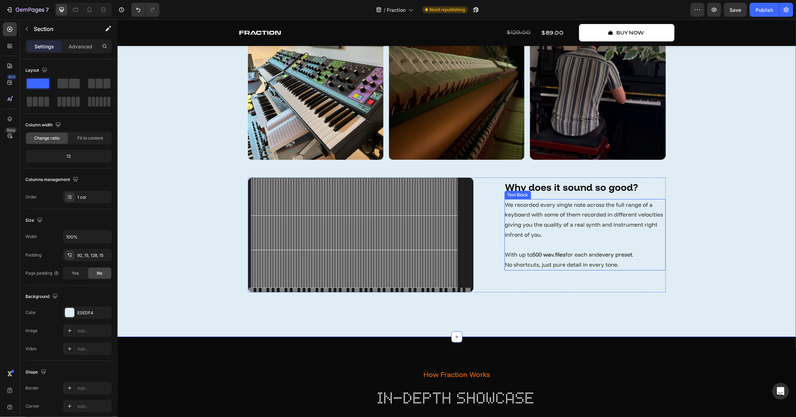
click at [525, 211] on p "We recorded every single note across the full range of a keyboard with some of …" at bounding box center [585, 235] width 160 height 70
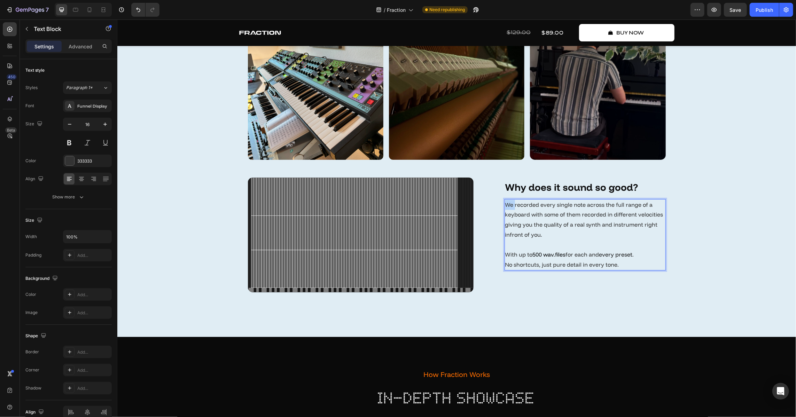
click at [505, 206] on p "We recorded every single note across the full range of a keyboard with some of …" at bounding box center [585, 235] width 160 height 70
click at [563, 206] on p "Fraction features recorded every single note across the full range of a keyboar…" at bounding box center [585, 235] width 160 height 70
click at [716, 218] on div "Behind The Scenes Text Block every detail captured Heading The Story behind Fra…" at bounding box center [456, 115] width 669 height 355
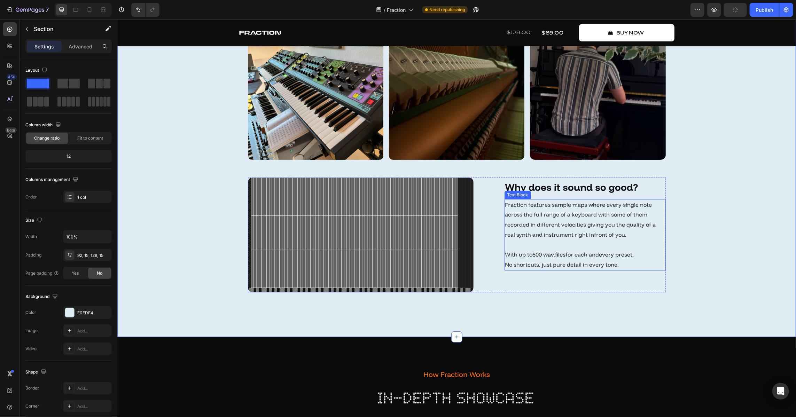
click at [611, 211] on p "Fraction features sample maps where every single note across the full range of …" at bounding box center [585, 235] width 160 height 70
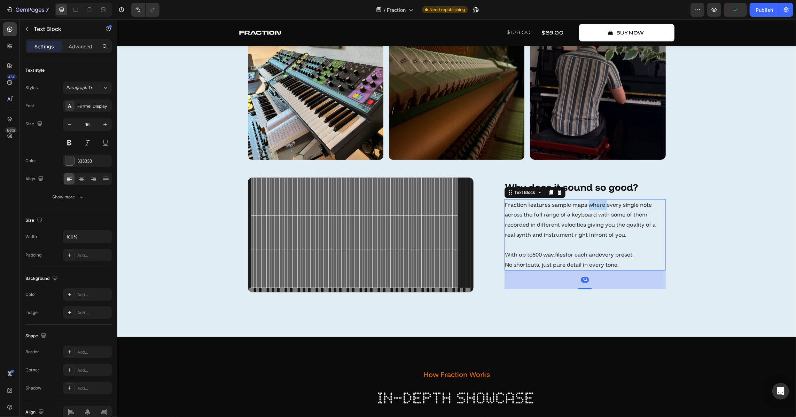
click at [593, 205] on p "Fraction features sample maps where every single note across the full range of …" at bounding box center [585, 235] width 160 height 70
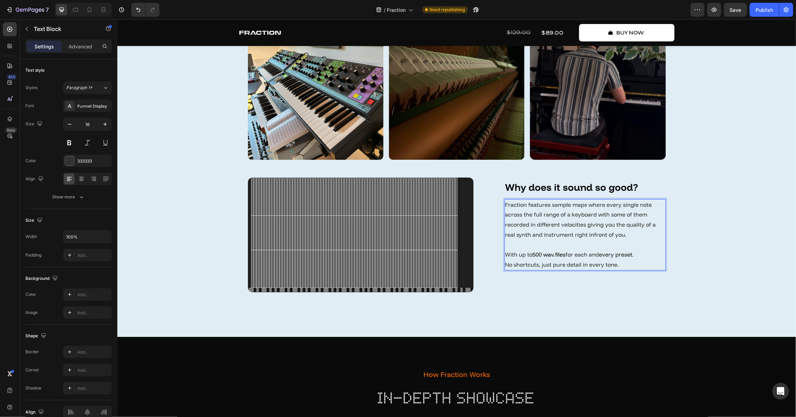
click at [557, 216] on p "Fraction features sample maps where every single note across the full range of …" at bounding box center [585, 235] width 160 height 70
click at [567, 216] on p "Fraction features sample maps where every single note across the full range of …" at bounding box center [585, 235] width 160 height 70
click at [596, 215] on p "Fraction features sample maps where every single note across the full range of …" at bounding box center [585, 235] width 160 height 70
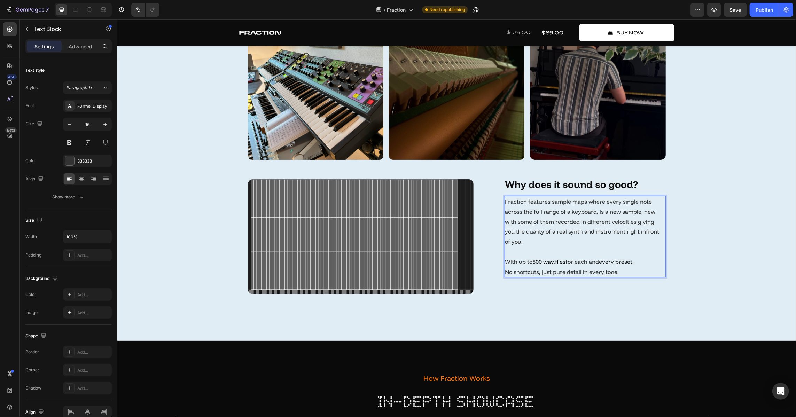
scroll to position [1990, 0]
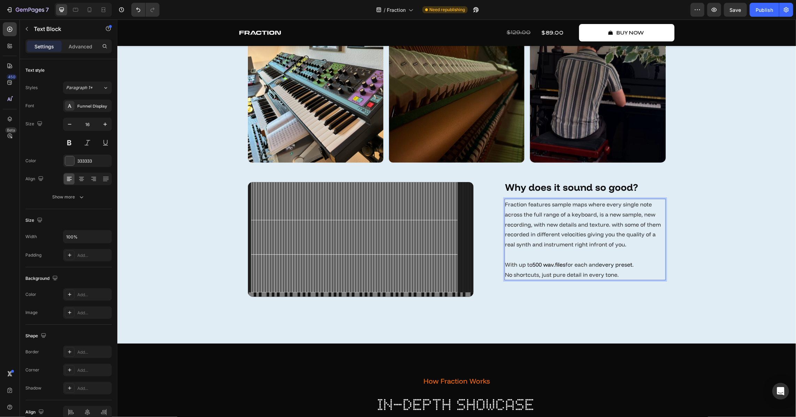
click at [612, 226] on p "Fraction features sample maps where every single note across the full range of …" at bounding box center [585, 239] width 160 height 80
click at [650, 225] on p "Fraction features sample maps where every single note across the full range of …" at bounding box center [585, 239] width 160 height 80
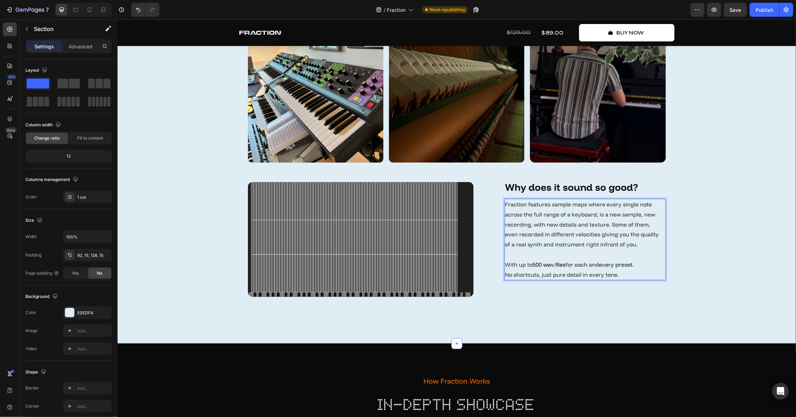
click at [712, 243] on div "Behind The Scenes Text Block every detail captured Heading The Story behind Fra…" at bounding box center [456, 119] width 669 height 359
click at [602, 230] on p "Fraction features sample maps where every single note across the full range of …" at bounding box center [585, 239] width 160 height 80
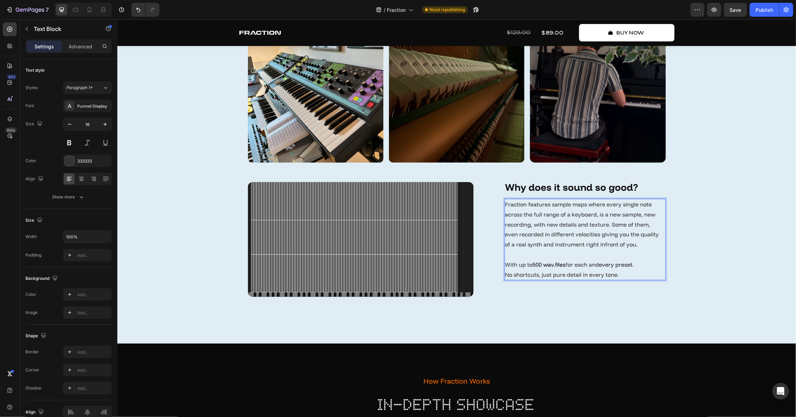
click at [596, 237] on p "Fraction features sample maps where every single note across the full range of …" at bounding box center [585, 239] width 160 height 80
click at [708, 253] on div "Behind The Scenes Text Block every detail captured Heading The Story behind Fra…" at bounding box center [456, 119] width 669 height 359
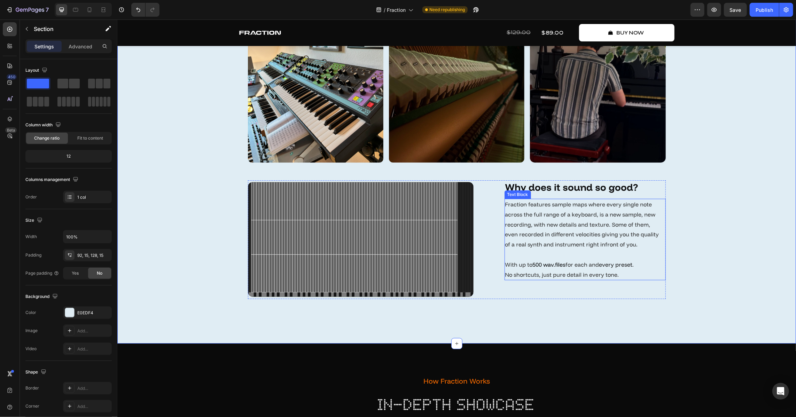
click at [588, 240] on p "Fraction features sample maps where every single note across the full range of …" at bounding box center [585, 239] width 160 height 80
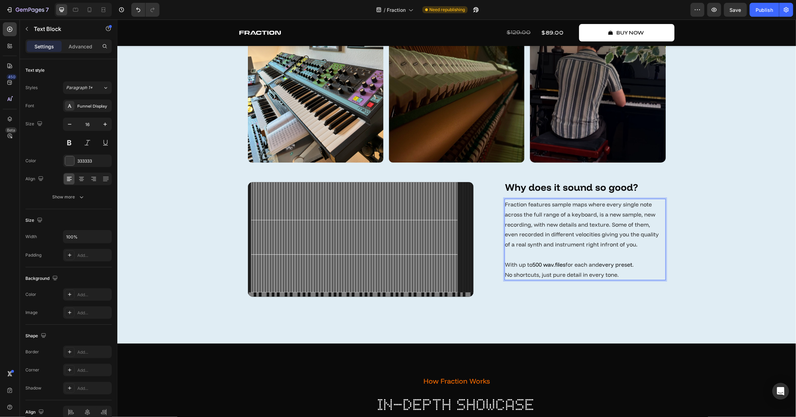
click at [598, 237] on p "Fraction features sample maps where every single note across the full range of …" at bounding box center [585, 239] width 160 height 80
click at [713, 251] on div "Behind The Scenes Text Block every detail captured Heading The Story behind Fra…" at bounding box center [456, 119] width 669 height 359
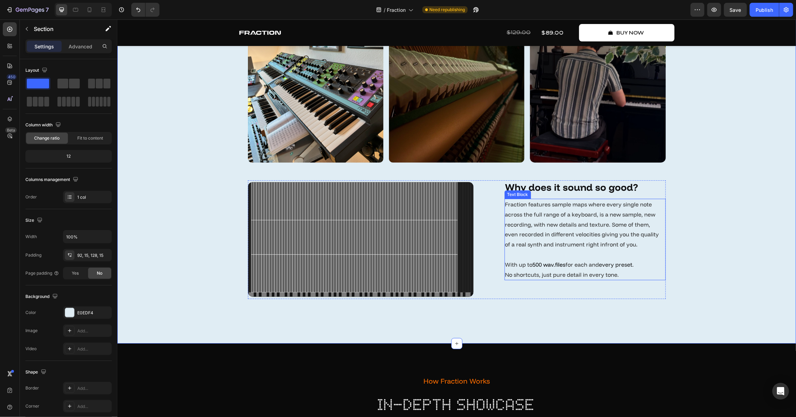
click at [572, 250] on p "Fraction features sample maps where every single note across the full range of …" at bounding box center [585, 239] width 160 height 80
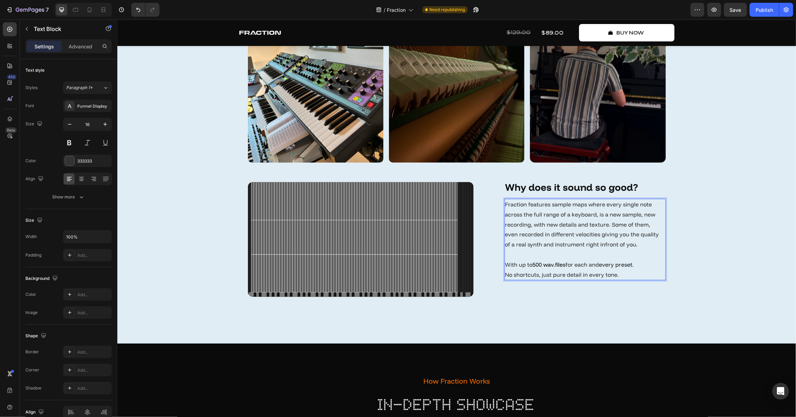
click at [539, 246] on p "Fraction features sample maps where every single note across the full range of …" at bounding box center [585, 239] width 160 height 80
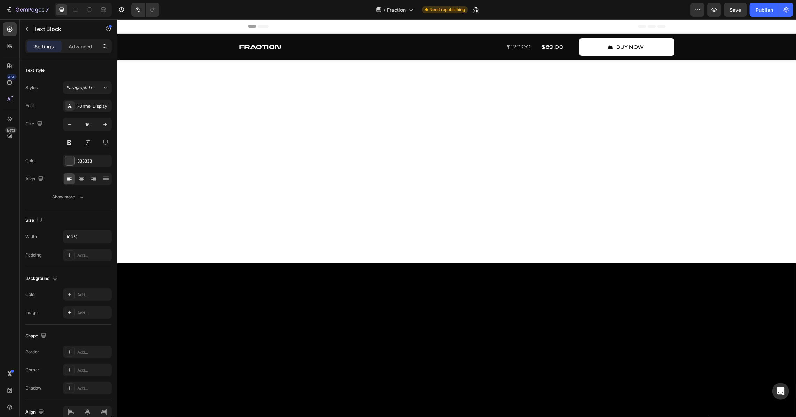
scroll to position [1990, 0]
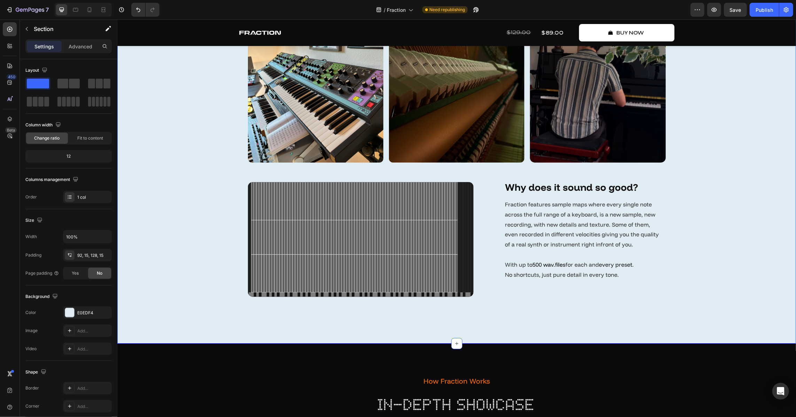
click at [696, 261] on div "Behind The Scenes Text Block every detail captured Heading The Story behind Fra…" at bounding box center [456, 119] width 669 height 359
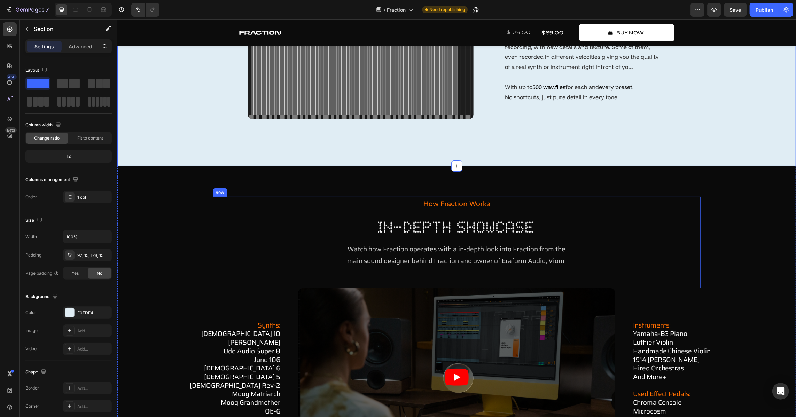
scroll to position [2180, 0]
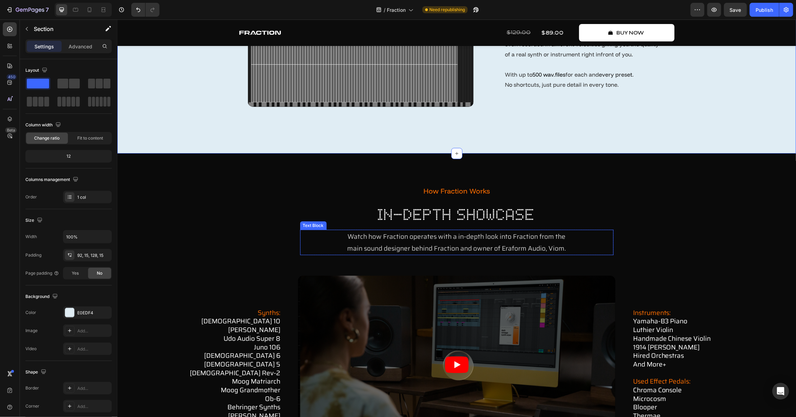
click at [440, 246] on span "main sound designer behind Fraction and owner of Eraform Audio, Viom." at bounding box center [456, 248] width 219 height 10
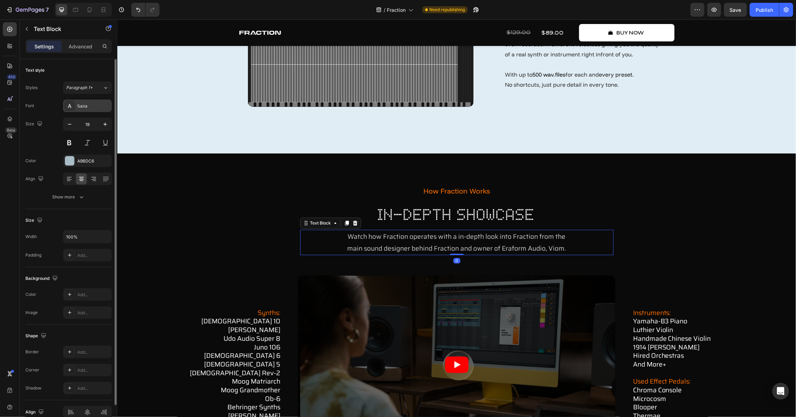
drag, startPoint x: 87, startPoint y: 103, endPoint x: 92, endPoint y: 110, distance: 8.8
click at [87, 103] on div "Saira" at bounding box center [87, 106] width 49 height 13
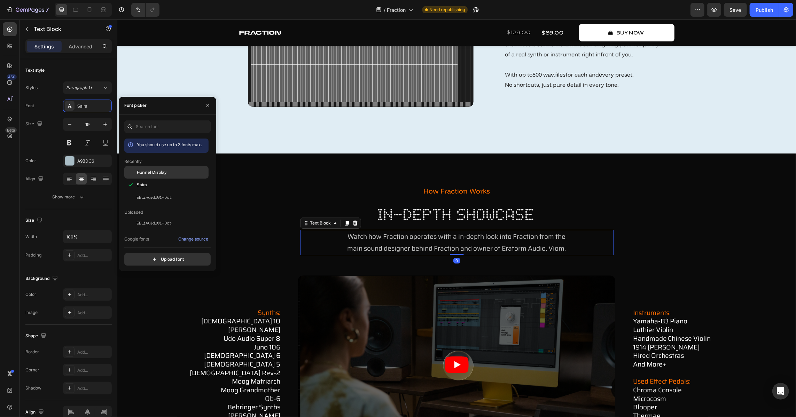
click at [156, 171] on span "Funnel Display" at bounding box center [152, 172] width 30 height 6
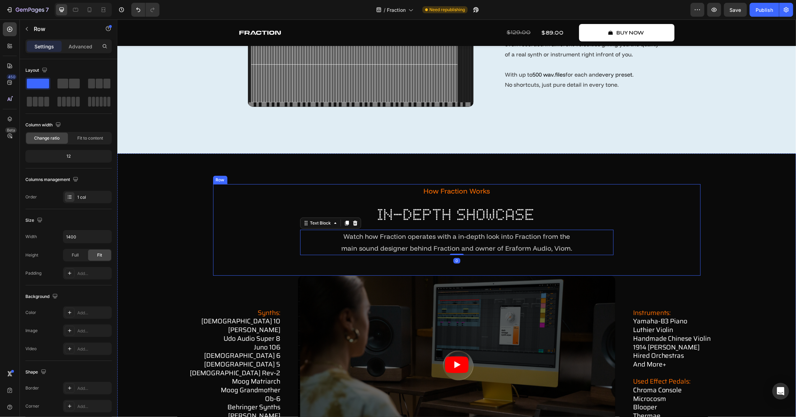
click at [433, 198] on div "how fraction works Text Block in-depth showcase Heading Watch how Fraction oper…" at bounding box center [457, 229] width 488 height 91
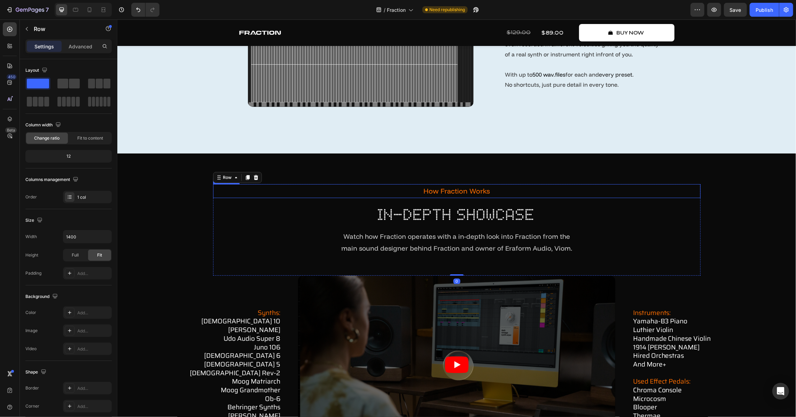
click at [434, 192] on p "how fraction works" at bounding box center [457, 191] width 486 height 13
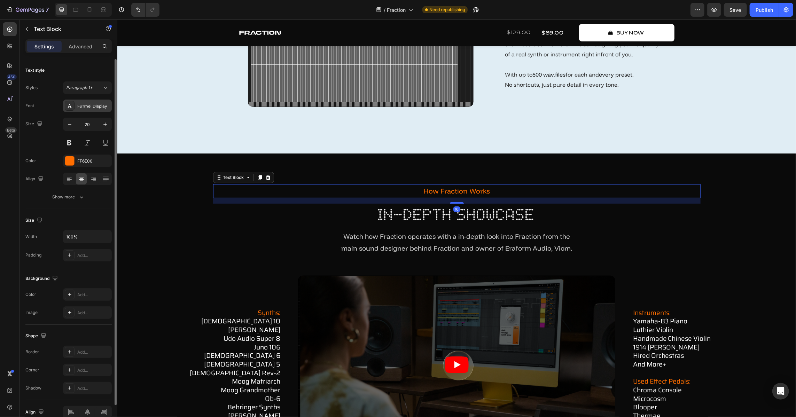
click at [88, 109] on div "Funnel Display" at bounding box center [87, 106] width 49 height 13
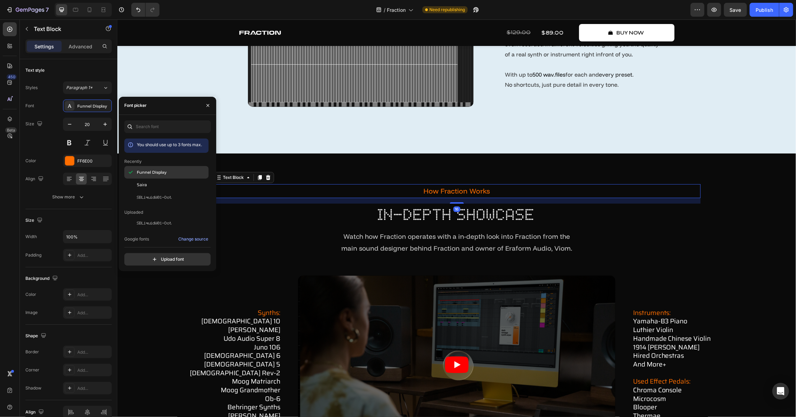
click at [156, 167] on div "Funnel Display" at bounding box center [166, 172] width 84 height 13
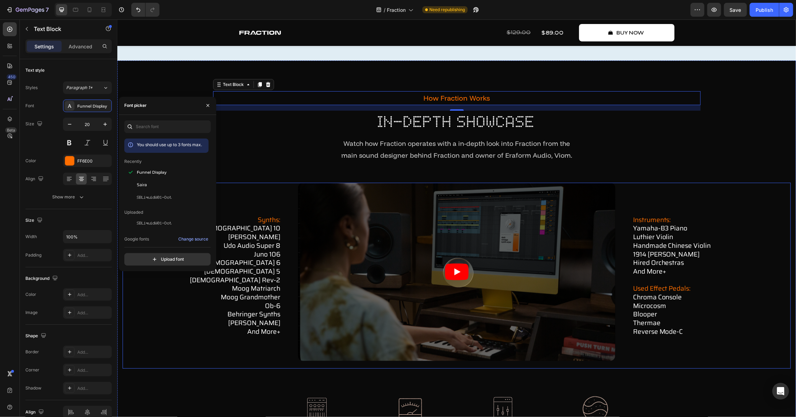
scroll to position [2275, 0]
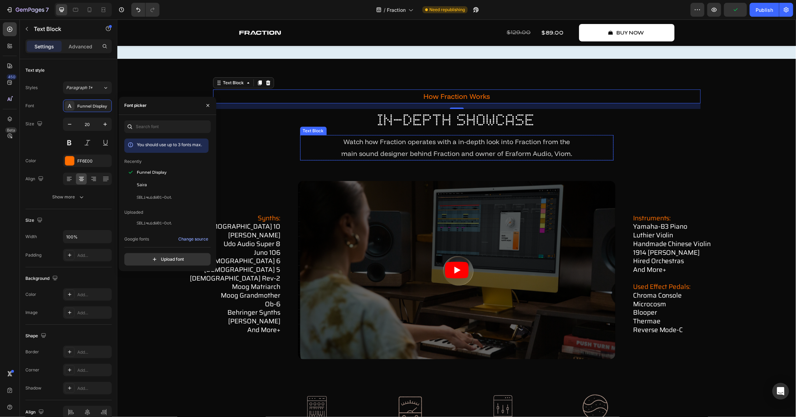
click at [429, 149] on span "main sound designer behind Fraction and owner of Eraform Audio, Viom." at bounding box center [456, 153] width 231 height 8
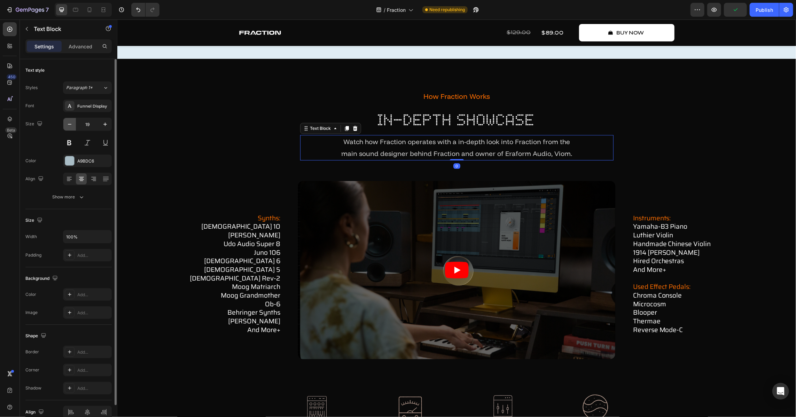
click at [68, 127] on icon "button" at bounding box center [69, 124] width 7 height 7
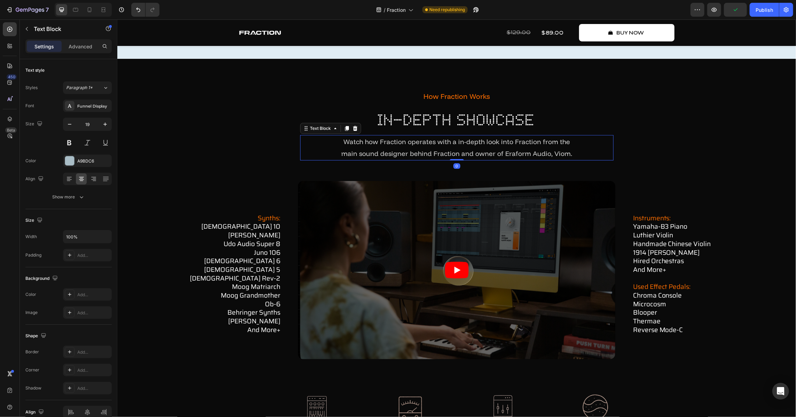
type input "18"
click at [275, 85] on div "how fraction works Text Block in-depth showcase Heading Watch how Fraction oper…" at bounding box center [456, 271] width 679 height 424
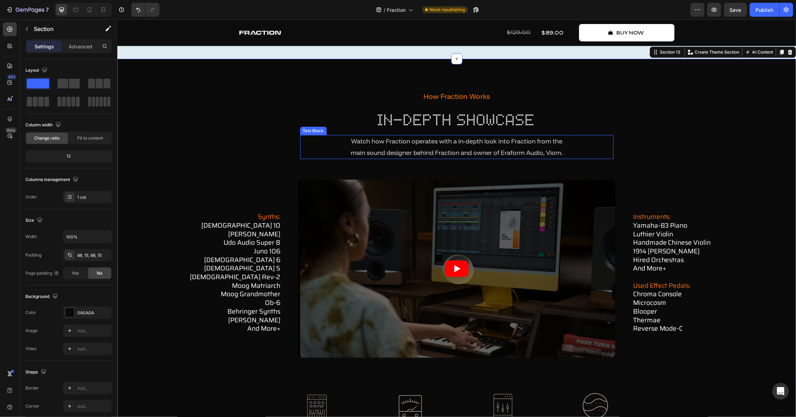
click at [360, 151] on span "main sound designer behind Fraction and owner of Eraform Audio, Viom." at bounding box center [456, 152] width 212 height 8
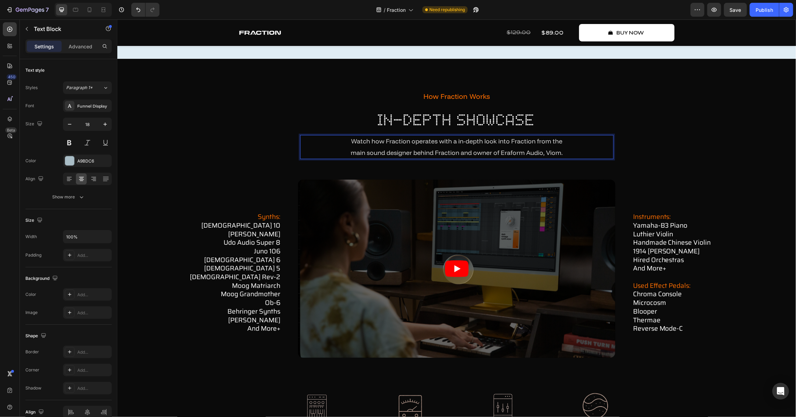
click at [353, 151] on span "main sound designer behind Fraction and owner of Eraform Audio, Viom." at bounding box center [456, 152] width 212 height 8
click at [177, 123] on div "how fraction works Text Block in-depth showcase Heading Watch how Fraction oper…" at bounding box center [456, 270] width 669 height 362
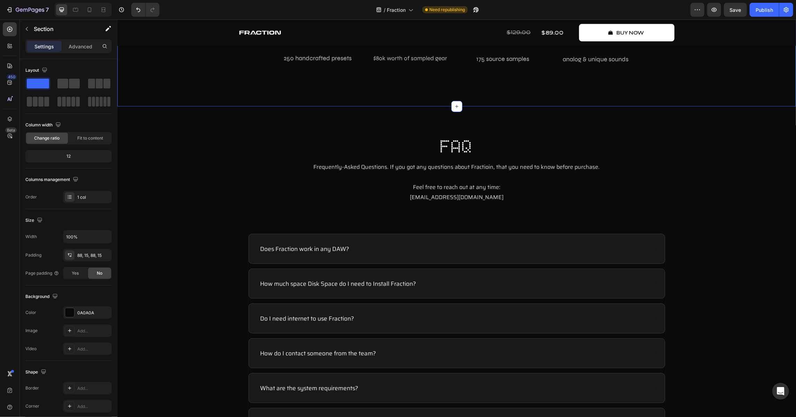
scroll to position [2655, 0]
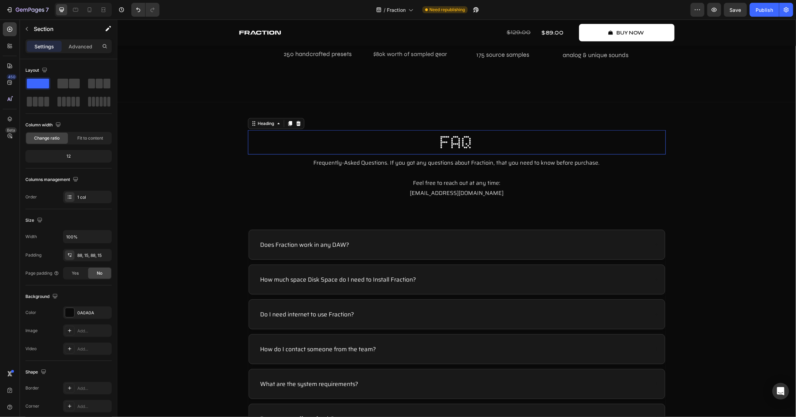
click at [258, 149] on h2 "FAQ" at bounding box center [457, 142] width 418 height 24
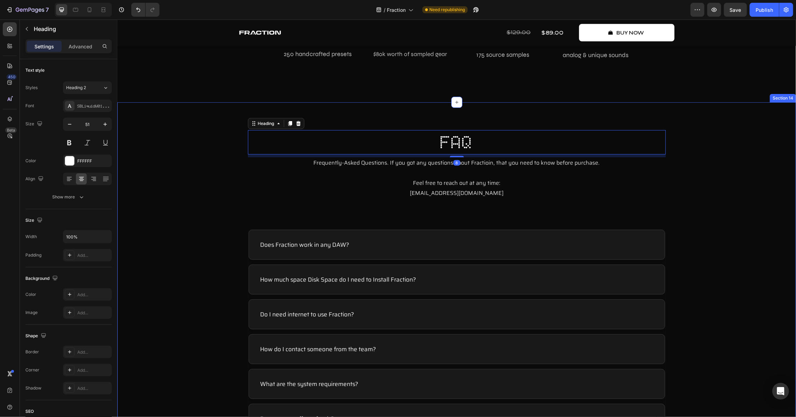
click at [170, 149] on div "FAQ Heading 8 Frequently-Asked Questions. If you got any questions about Fracti…" at bounding box center [456, 283] width 665 height 307
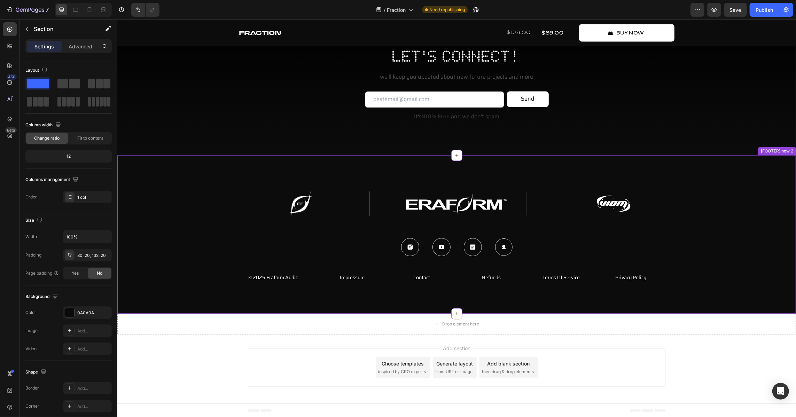
scroll to position [3342, 0]
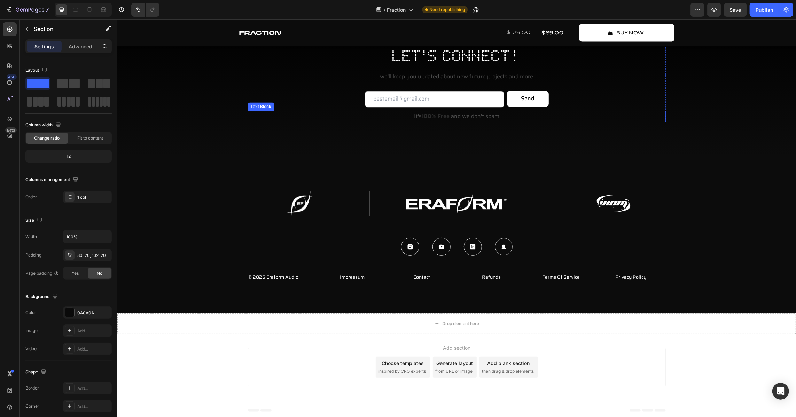
click at [430, 113] on strong "100% Free" at bounding box center [436, 115] width 28 height 9
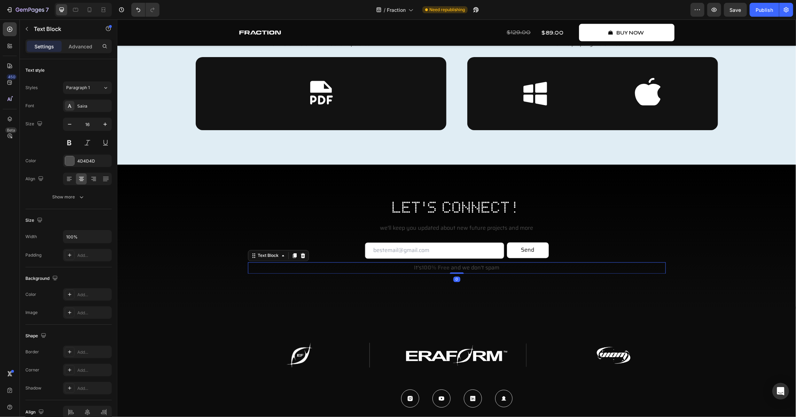
scroll to position [3184, 0]
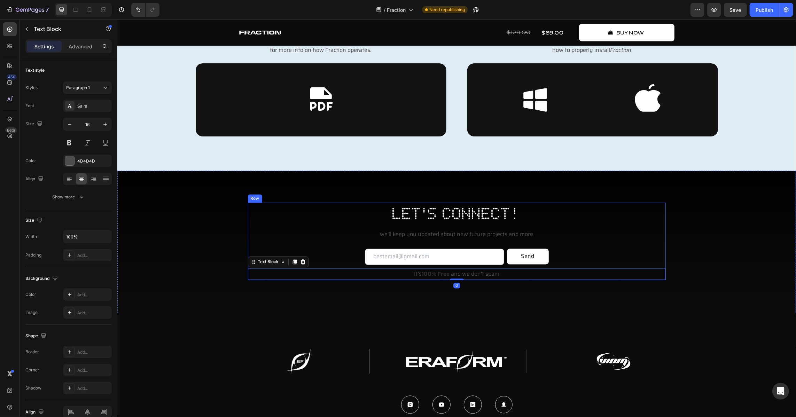
click at [426, 229] on div "let's connect! Heading we'll keep you updated about new future projects and mor…" at bounding box center [457, 241] width 418 height 77
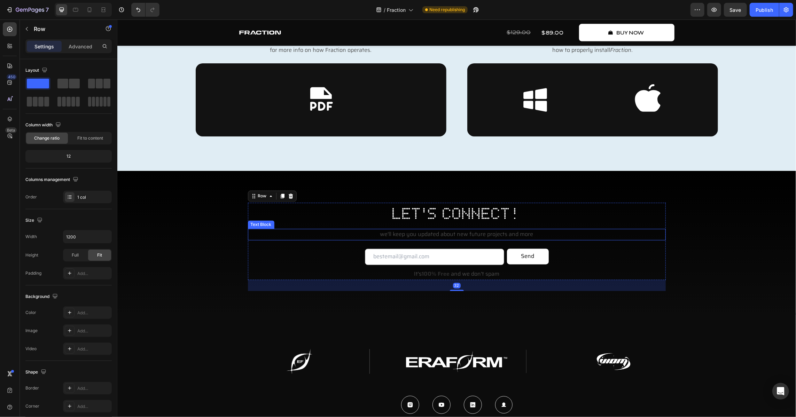
click at [424, 232] on p "we'll keep you updated about new future projects and more" at bounding box center [456, 235] width 417 height 10
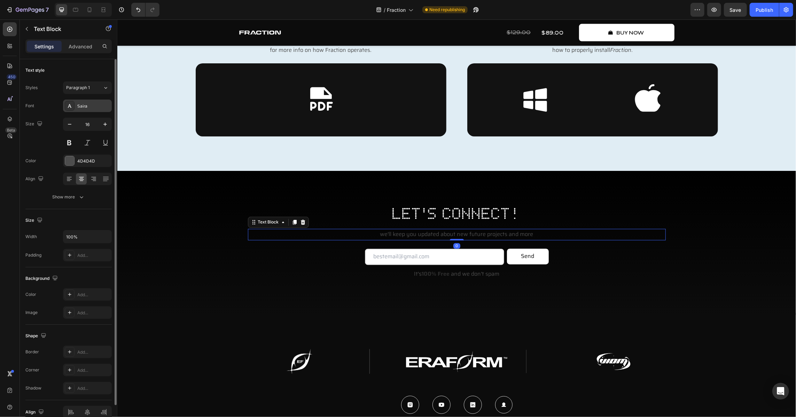
click at [73, 105] on div at bounding box center [70, 106] width 10 height 10
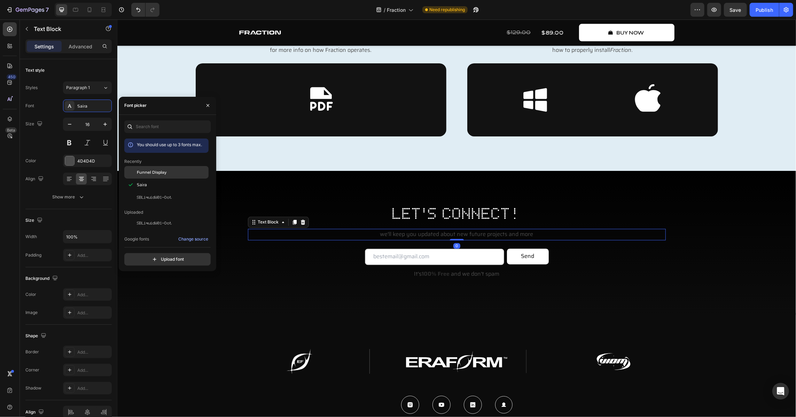
click at [149, 172] on span "Funnel Display" at bounding box center [152, 172] width 30 height 6
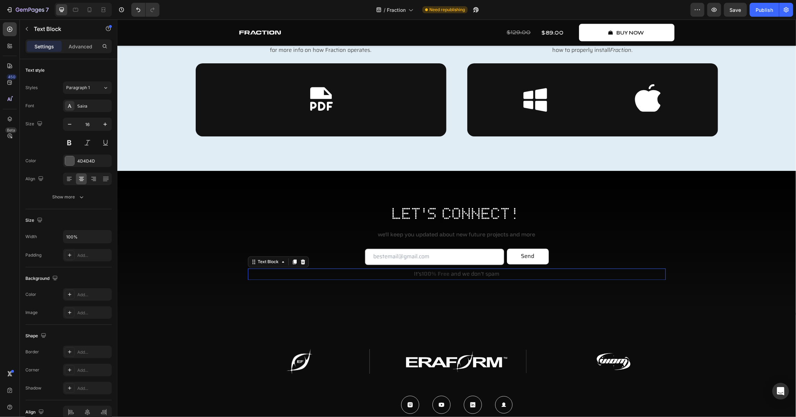
click at [431, 274] on strong "100% Free" at bounding box center [436, 274] width 28 height 9
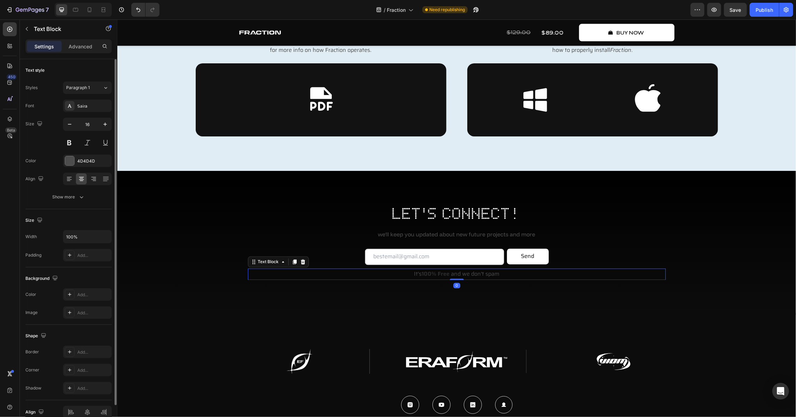
drag, startPoint x: 77, startPoint y: 103, endPoint x: 90, endPoint y: 113, distance: 16.3
click at [78, 103] on div "Saira" at bounding box center [93, 106] width 33 height 6
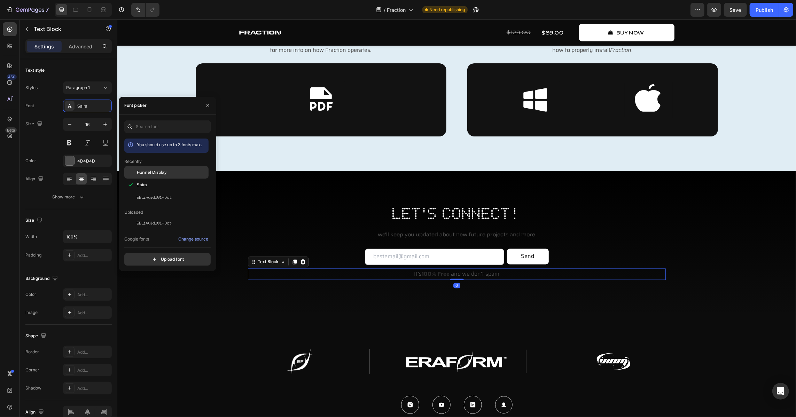
click at [150, 172] on span "Funnel Display" at bounding box center [152, 172] width 30 height 6
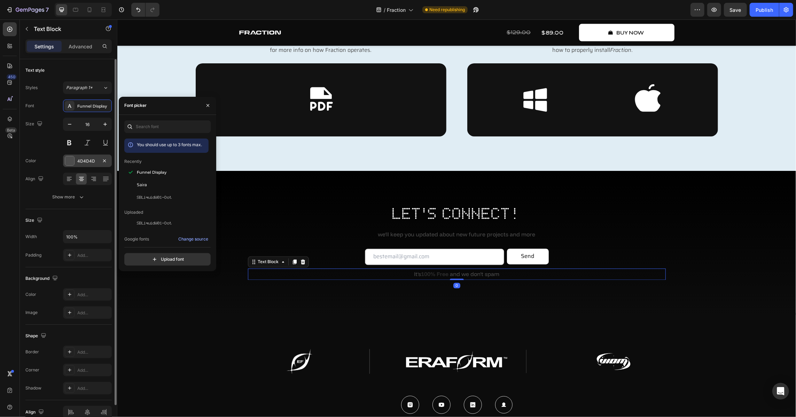
click at [77, 163] on div "4D4D4D" at bounding box center [87, 161] width 20 height 6
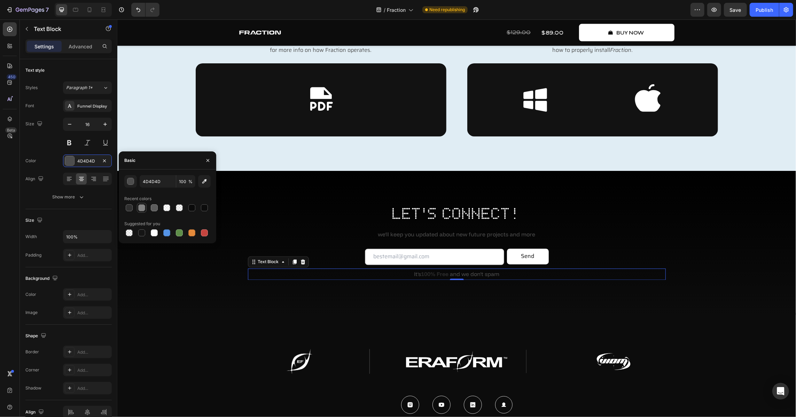
click at [143, 209] on div at bounding box center [141, 207] width 7 height 7
type input "828282"
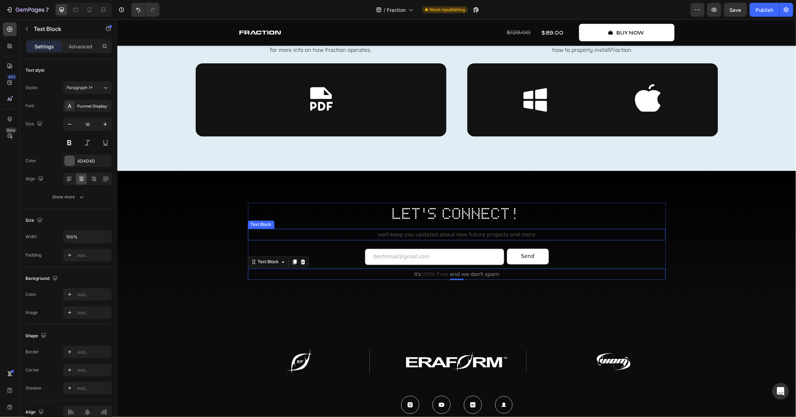
click at [443, 234] on p "we'll keep you updated about new future projects and more" at bounding box center [456, 235] width 417 height 10
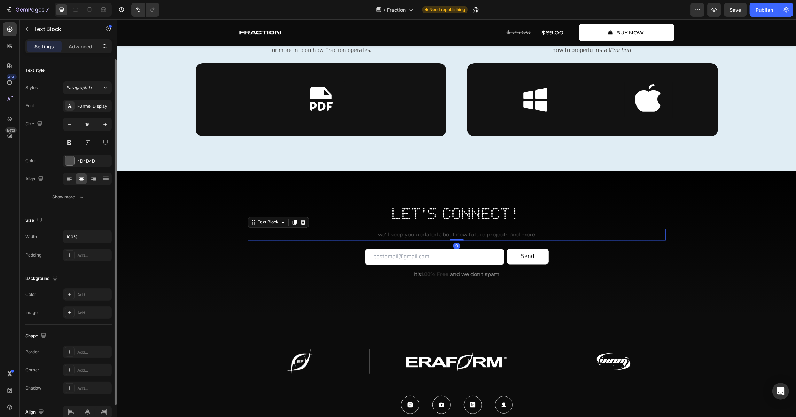
click at [76, 160] on div "4D4D4D" at bounding box center [87, 161] width 49 height 13
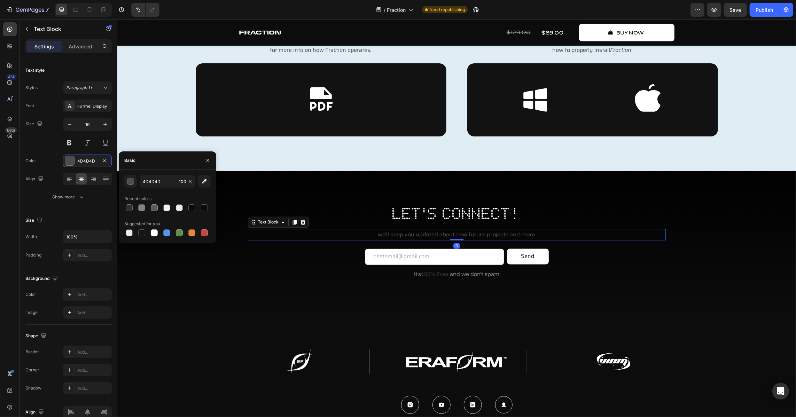
click at [136, 208] on div at bounding box center [167, 208] width 86 height 10
click at [156, 207] on div at bounding box center [154, 207] width 7 height 7
click at [177, 209] on div at bounding box center [179, 207] width 7 height 7
type input "FFFFFF"
type input "10"
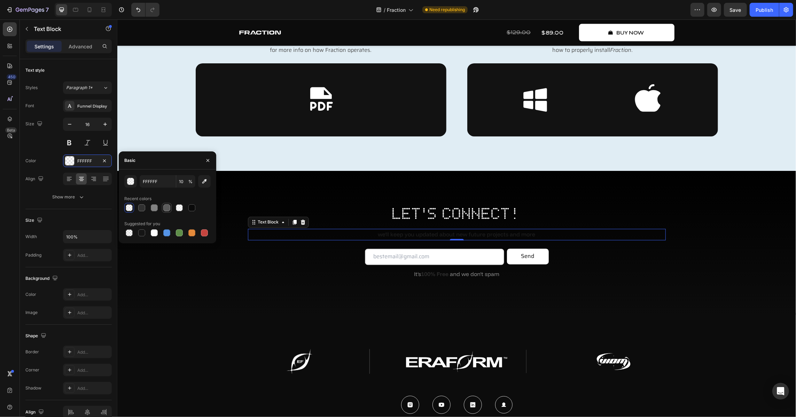
click at [167, 210] on div at bounding box center [166, 207] width 7 height 7
type input "5B5B5B"
type input "100"
click at [151, 209] on div at bounding box center [154, 207] width 7 height 7
click at [133, 179] on div "button" at bounding box center [131, 181] width 7 height 7
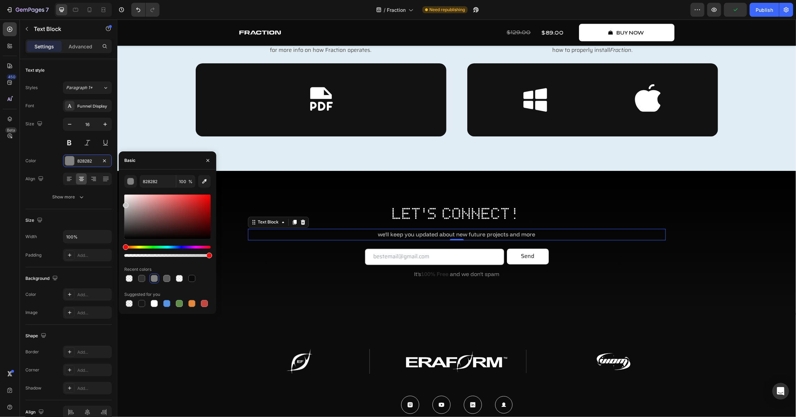
drag, startPoint x: 124, startPoint y: 205, endPoint x: 0, endPoint y: 184, distance: 125.4
click at [113, 204] on div "450 Beta Sections(18) Elements(83) Section Element Hero Section Product Detail …" at bounding box center [58, 219] width 117 height 398
drag, startPoint x: 240, startPoint y: 230, endPoint x: 118, endPoint y: 206, distance: 124.4
type input "B2B2B2"
click at [157, 186] on input "B2B2B2" at bounding box center [158, 181] width 36 height 13
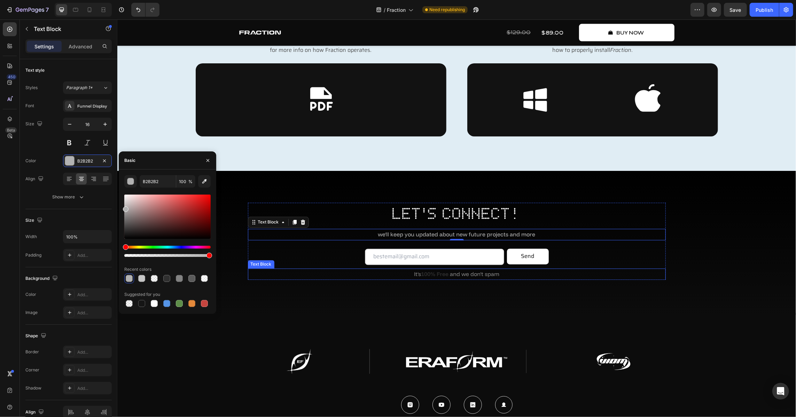
click at [435, 272] on strong "100% Free" at bounding box center [435, 274] width 28 height 7
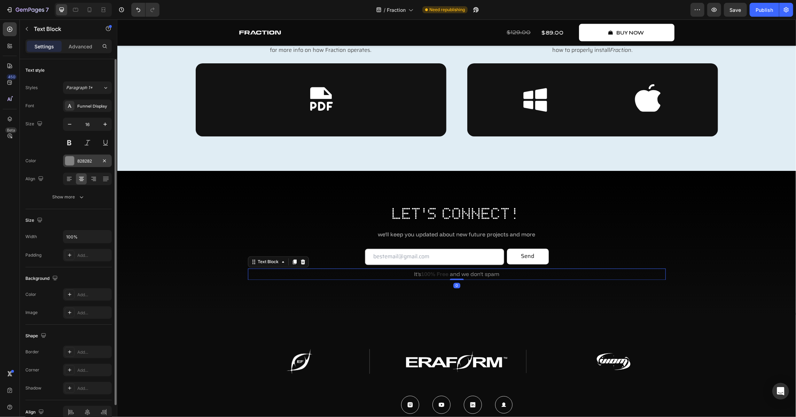
click at [83, 160] on div "828282" at bounding box center [87, 161] width 20 height 6
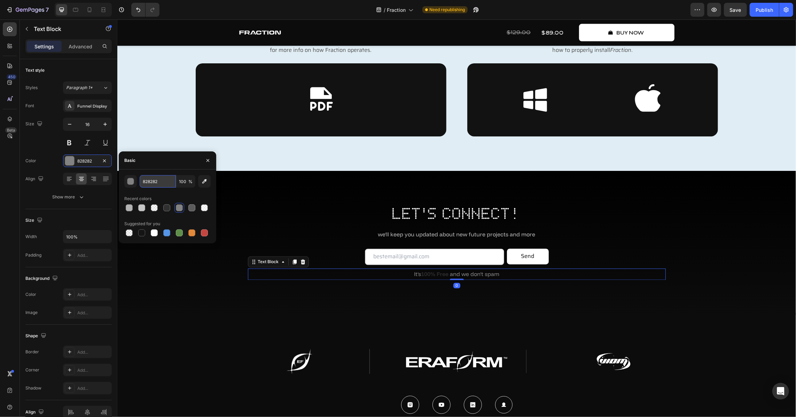
click at [156, 180] on input "828282" at bounding box center [158, 181] width 36 height 13
paste input "B2B2B"
type input "B2B2B2"
click at [162, 166] on div "Basic" at bounding box center [168, 161] width 98 height 18
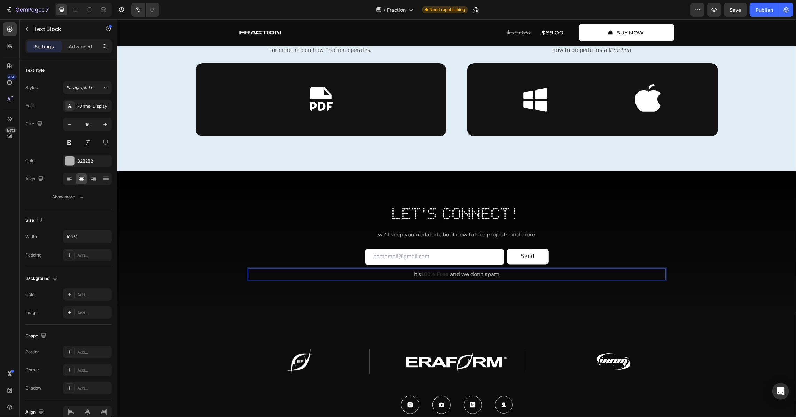
click at [439, 275] on strong "100% Free" at bounding box center [435, 274] width 28 height 7
drag, startPoint x: 446, startPoint y: 275, endPoint x: 419, endPoint y: 278, distance: 27.0
click at [419, 278] on p "It's 100% Free and we don't spam" at bounding box center [456, 274] width 417 height 10
drag, startPoint x: 422, startPoint y: 265, endPoint x: 428, endPoint y: 266, distance: 6.1
click at [423, 264] on div "Minus 16 Plus Bold Italic Underline Strikethrough color Text Background Color N…" at bounding box center [433, 260] width 215 height 13
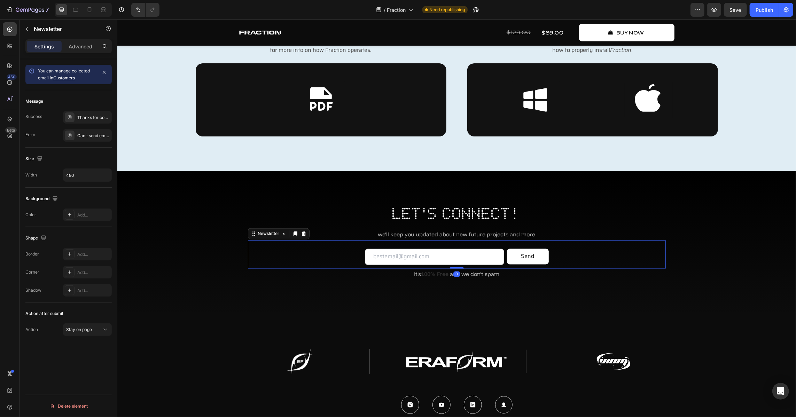
click at [431, 268] on div "Email Field Send Submit Button Row Newsletter 0" at bounding box center [457, 254] width 418 height 28
click at [435, 275] on strong "100% Free" at bounding box center [435, 274] width 28 height 7
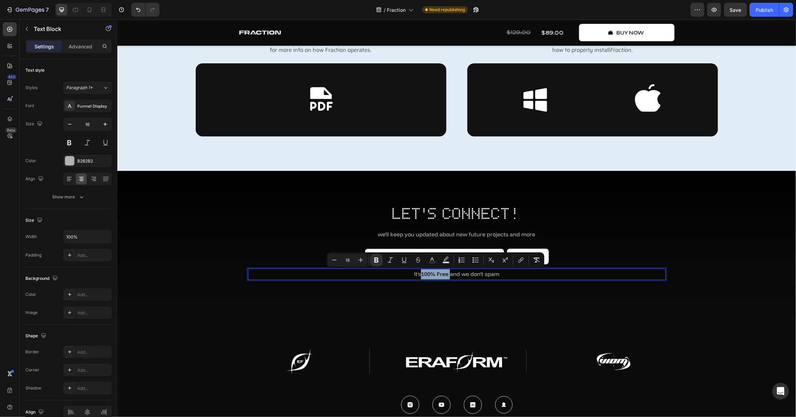
drag, startPoint x: 447, startPoint y: 275, endPoint x: 420, endPoint y: 277, distance: 26.9
click at [420, 277] on p "It's 100% Free and we don't spam" at bounding box center [456, 274] width 417 height 10
click at [433, 260] on icon "Editor contextual toolbar" at bounding box center [430, 260] width 7 height 7
type input "2B2B2B"
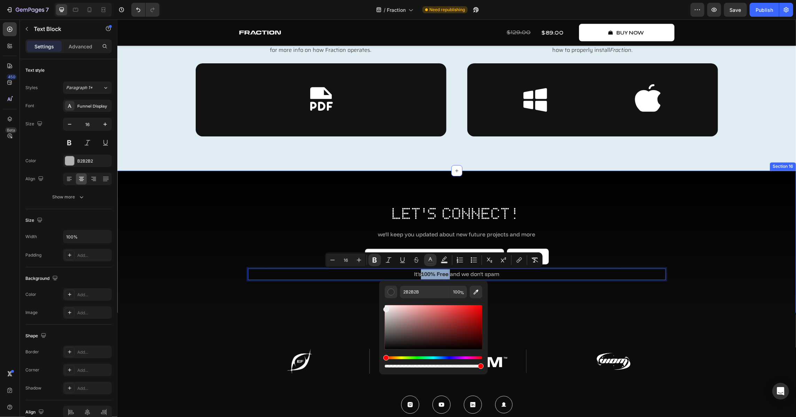
type input "EDEDED"
drag, startPoint x: 521, startPoint y: 332, endPoint x: 369, endPoint y: 308, distance: 154.2
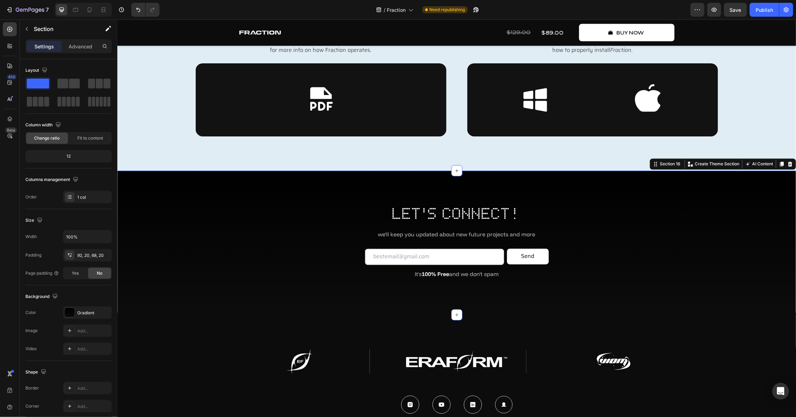
click at [751, 300] on div "let's connect! Heading we'll keep you updated about new future projects and mor…" at bounding box center [456, 243] width 679 height 144
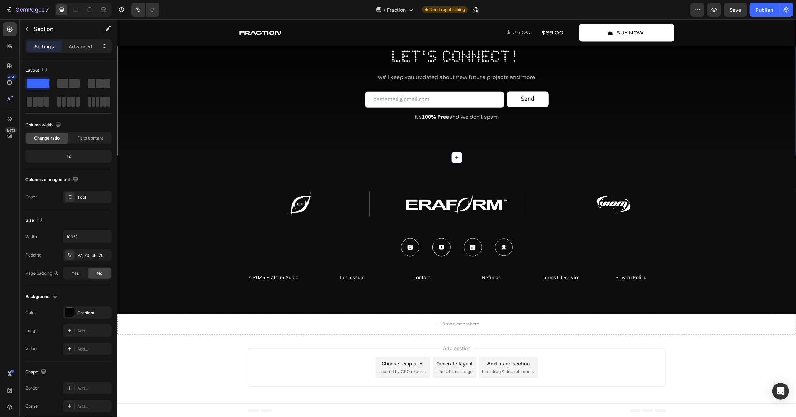
scroll to position [3342, 0]
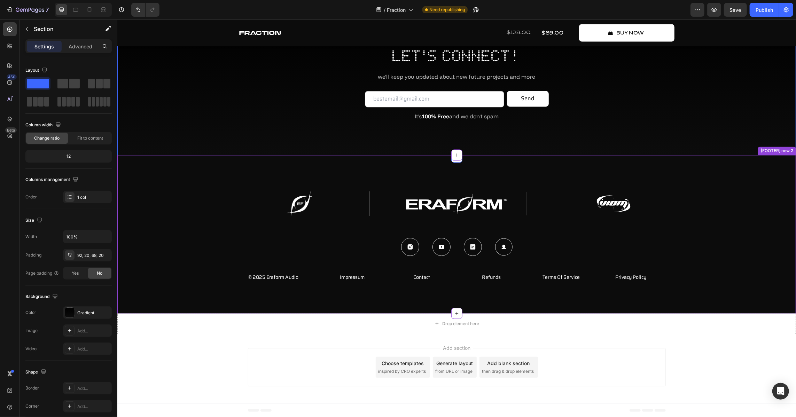
click at [727, 295] on div "Image Image Image Row Icon Icon Icon Icon Row © 2025 Eraform Audio Text Block I…" at bounding box center [456, 234] width 679 height 159
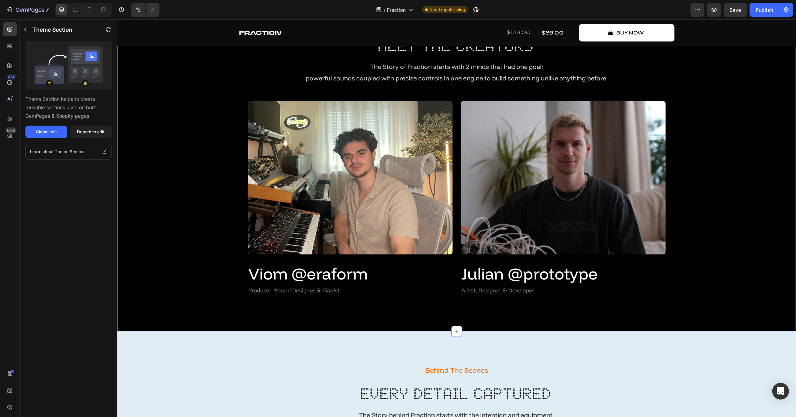
scroll to position [1568, 0]
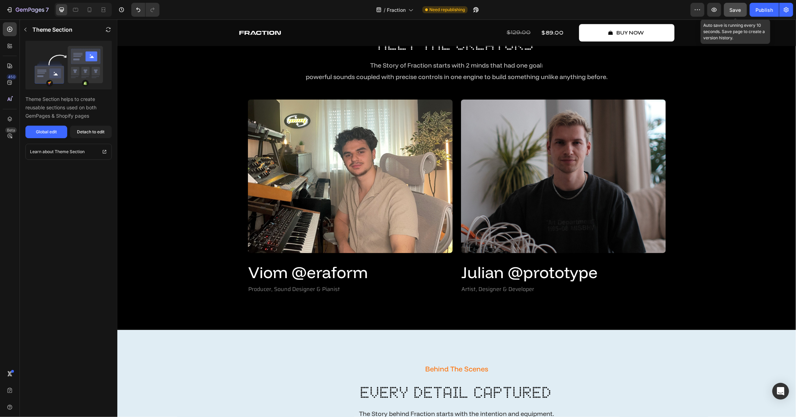
click at [731, 8] on span "Save" at bounding box center [735, 10] width 11 height 6
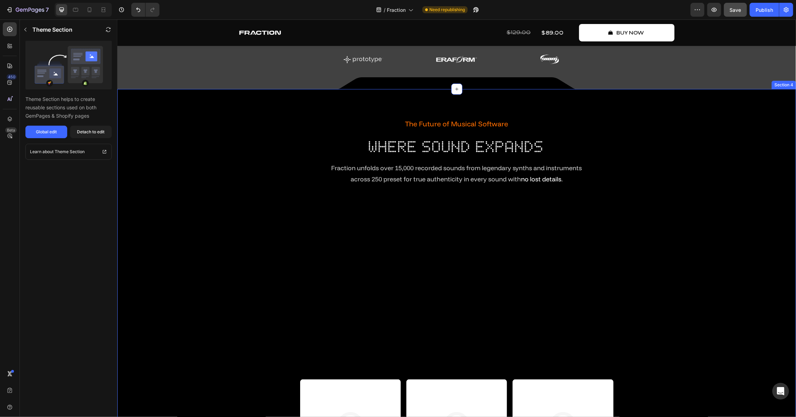
scroll to position [175, 0]
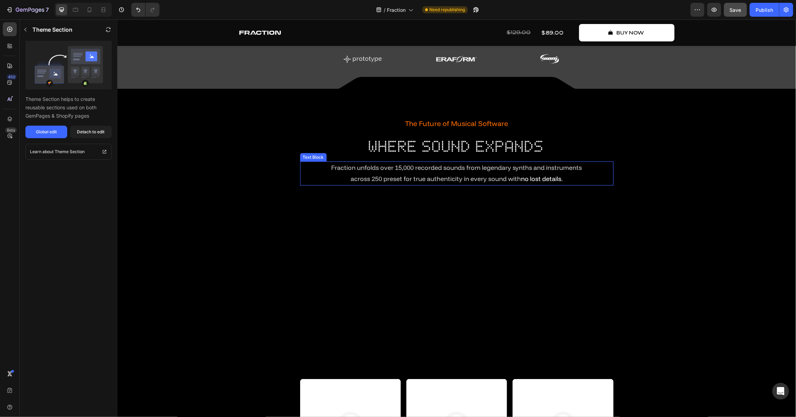
click at [427, 175] on span "across 250 preset for true authenticity in every sound with" at bounding box center [435, 179] width 170 height 8
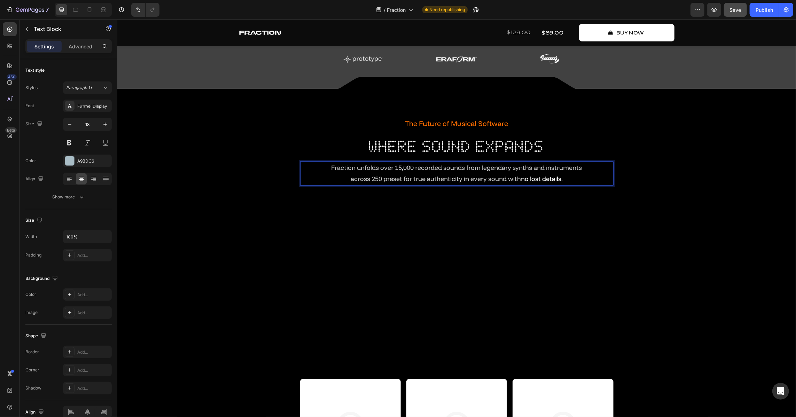
click at [402, 174] on p "across 250 preset for true authenticity in every sound with no lost details ." at bounding box center [457, 178] width 312 height 11
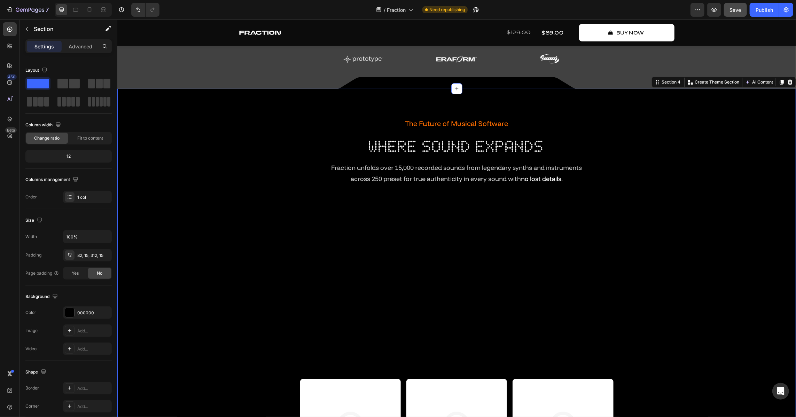
click at [696, 210] on div "The Future of Musical Software Text Block where sound expands Heading Fraction …" at bounding box center [456, 298] width 669 height 363
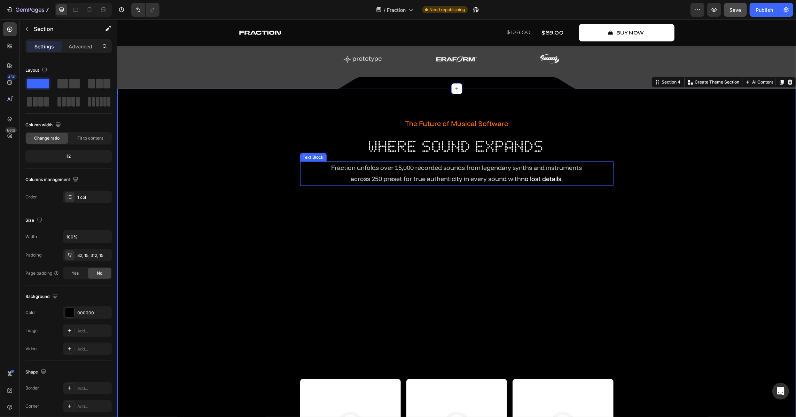
click at [502, 169] on span "Fraction unfolds over 15,000 recorded sounds from legendary synths and instrume…" at bounding box center [456, 167] width 251 height 8
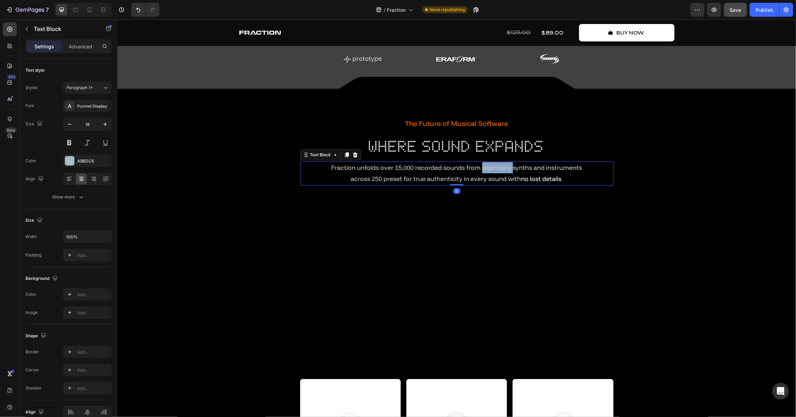
click at [494, 166] on span "Fraction unfolds over 15,000 recorded sounds from legendary synths and instrume…" at bounding box center [456, 167] width 251 height 8
click at [436, 168] on span "Fraction unfolds over 15,000 recorded sounds from synths and instruments" at bounding box center [457, 167] width 220 height 8
click at [480, 169] on span "Fraction unfolds over 15,000 sounds from synths and instruments" at bounding box center [457, 167] width 192 height 8
click at [480, 168] on span "Fraction unfolds over 15,000 sounds from synths and instruments" at bounding box center [457, 167] width 192 height 8
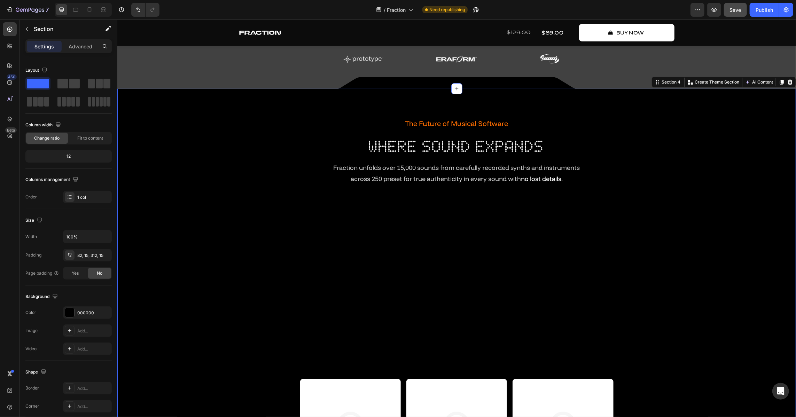
click at [696, 217] on div "The Future of Musical Software Text Block where sound expands Heading Fraction …" at bounding box center [456, 298] width 669 height 363
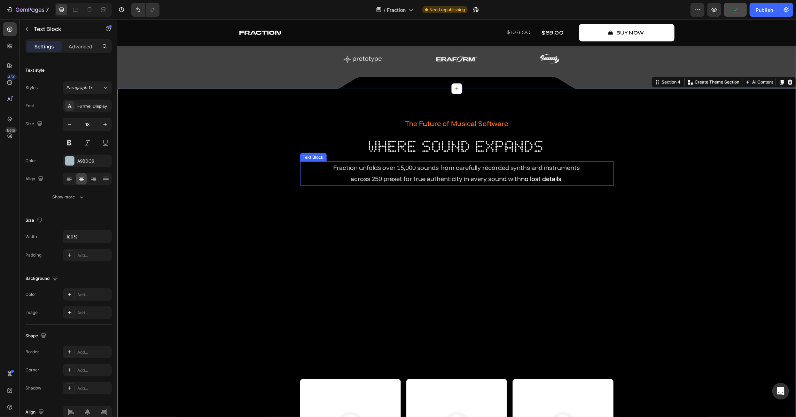
click at [382, 183] on p "across 250 preset for true authenticity in every sound with no lost details ." at bounding box center [457, 178] width 312 height 11
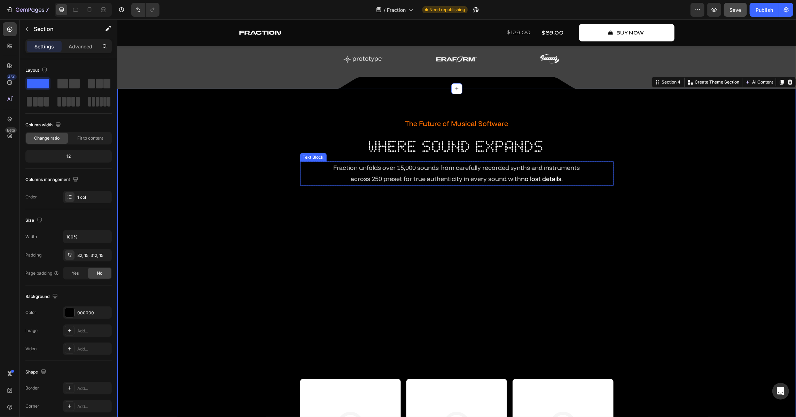
click at [528, 180] on span "no lost details" at bounding box center [541, 179] width 40 height 8
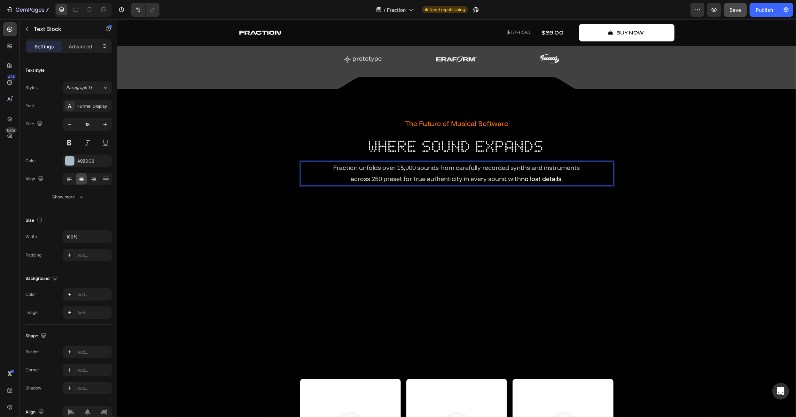
click at [533, 180] on span "no lost details" at bounding box center [541, 179] width 40 height 8
click at [566, 177] on p "across 250 preset for true authenticity in every sound with no lost details ." at bounding box center [457, 178] width 312 height 11
click at [731, 211] on div "The Future of Musical Software Text Block where sound expands Heading Fraction …" at bounding box center [456, 298] width 669 height 363
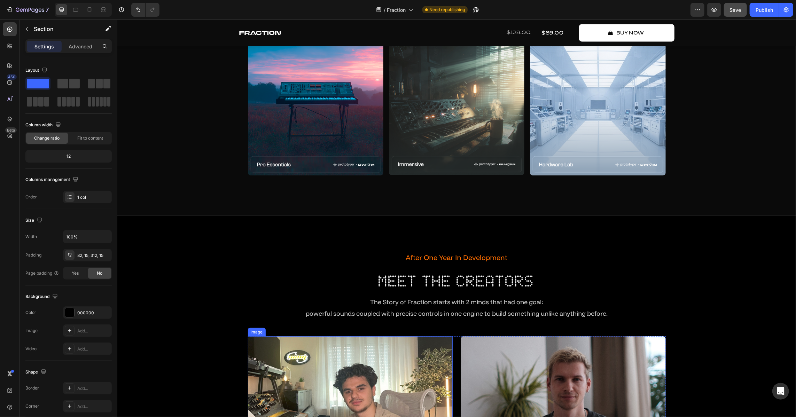
scroll to position [1347, 0]
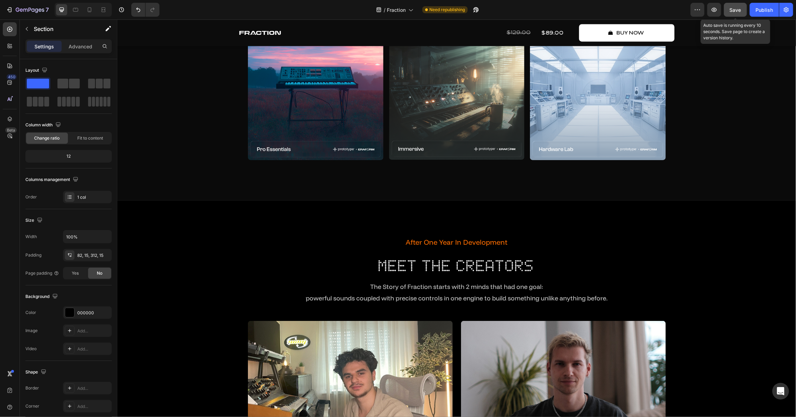
click at [733, 10] on span "Save" at bounding box center [735, 10] width 11 height 6
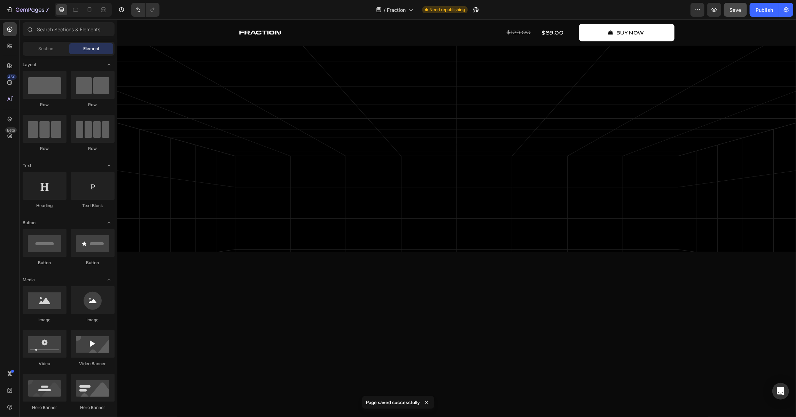
scroll to position [0, 0]
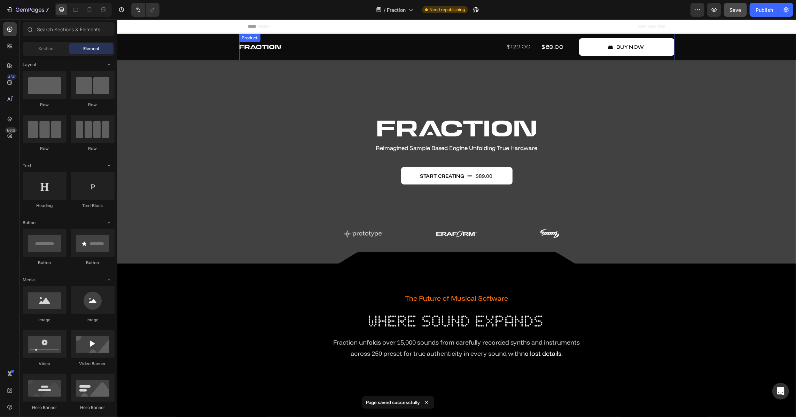
click at [551, 51] on div "$89.00" at bounding box center [541, 47] width 48 height 9
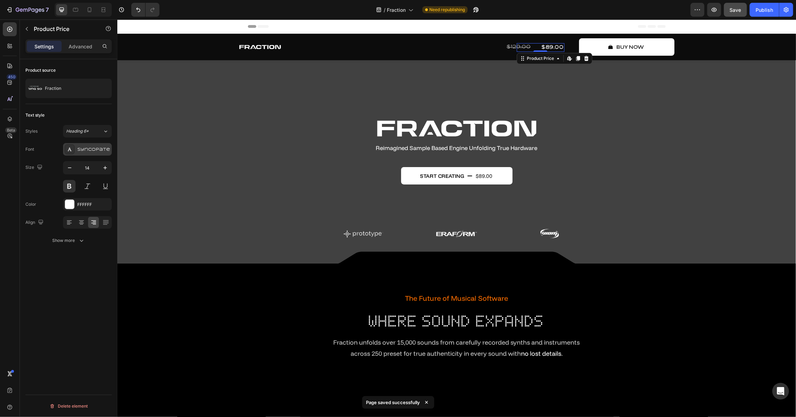
drag, startPoint x: 92, startPoint y: 149, endPoint x: 95, endPoint y: 152, distance: 3.8
click at [92, 149] on div "Syncopate" at bounding box center [93, 150] width 33 height 6
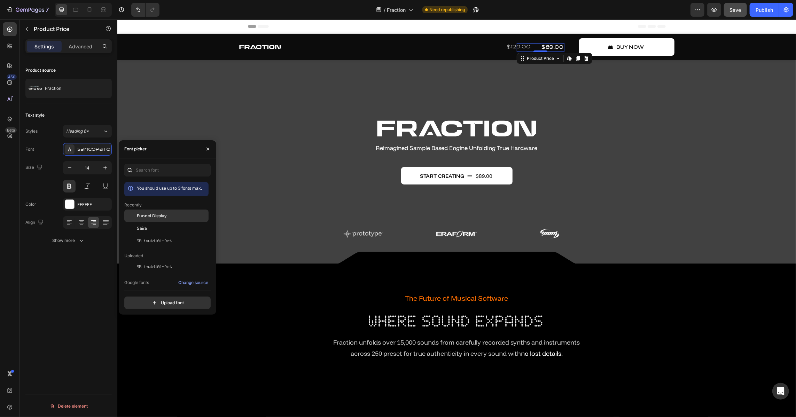
click at [156, 216] on span "Funnel Display" at bounding box center [152, 216] width 30 height 6
click at [159, 232] on div "Saira" at bounding box center [166, 228] width 84 height 13
click at [161, 242] on span "SBLiquidW01-Dot" at bounding box center [154, 241] width 35 height 6
click at [138, 6] on icon "Undo/Redo" at bounding box center [138, 9] width 7 height 7
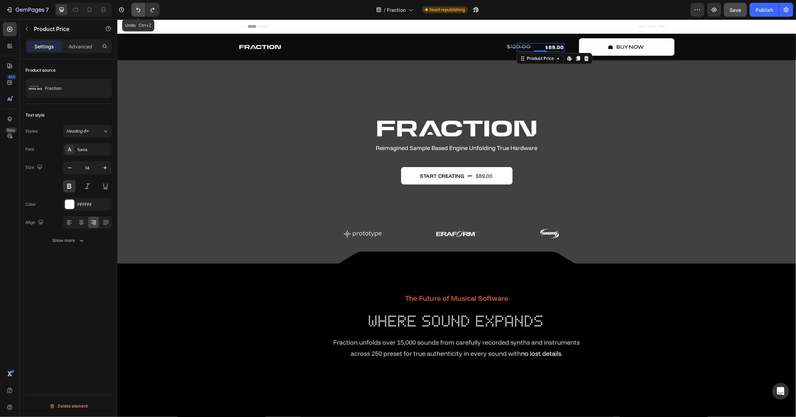
click at [138, 6] on icon "Undo/Redo" at bounding box center [138, 9] width 7 height 7
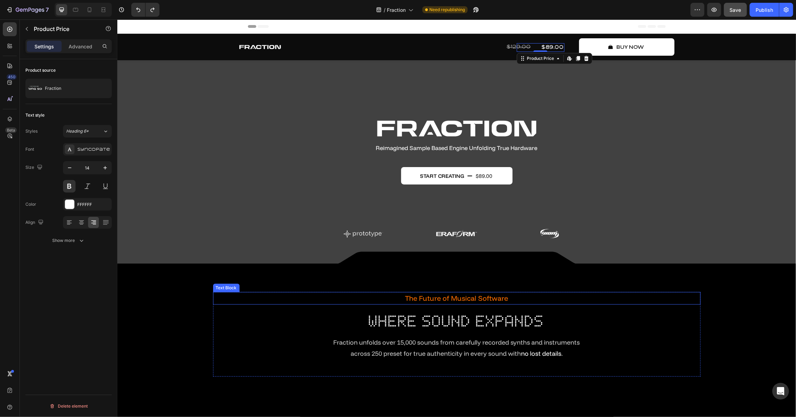
click at [650, 301] on p "The Future of Musical Software" at bounding box center [457, 298] width 488 height 13
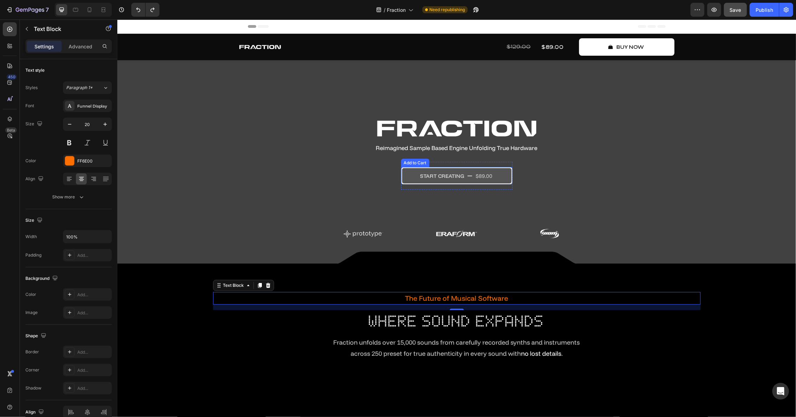
click at [504, 182] on button "start creating $89.00" at bounding box center [456, 175] width 111 height 17
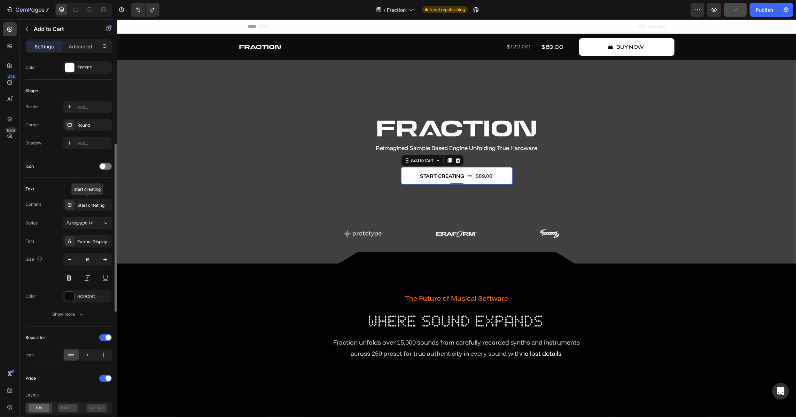
scroll to position [317, 0]
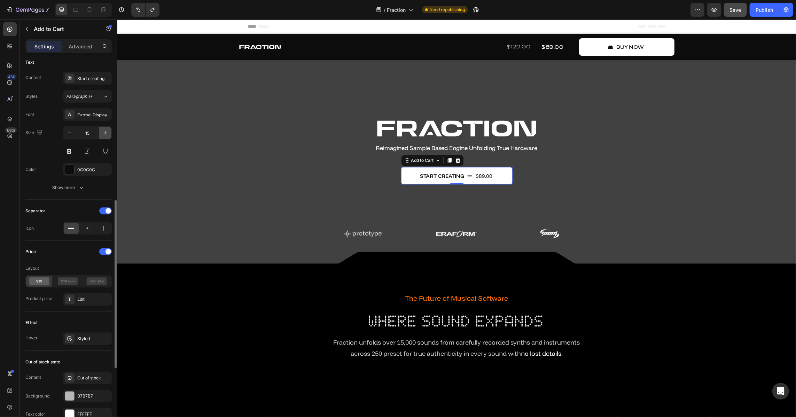
click at [105, 134] on icon "button" at bounding box center [105, 133] width 7 height 7
click at [67, 133] on icon "button" at bounding box center [69, 133] width 7 height 7
type input "14"
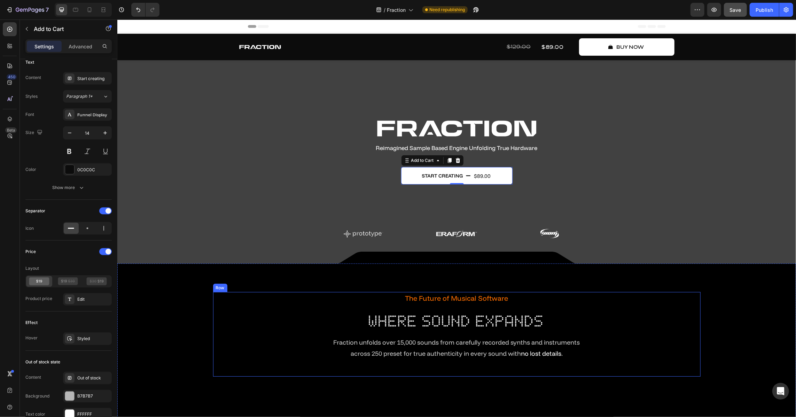
click at [662, 366] on div "The Future of Musical Software Text Block where sound expands Heading Fraction …" at bounding box center [457, 334] width 488 height 85
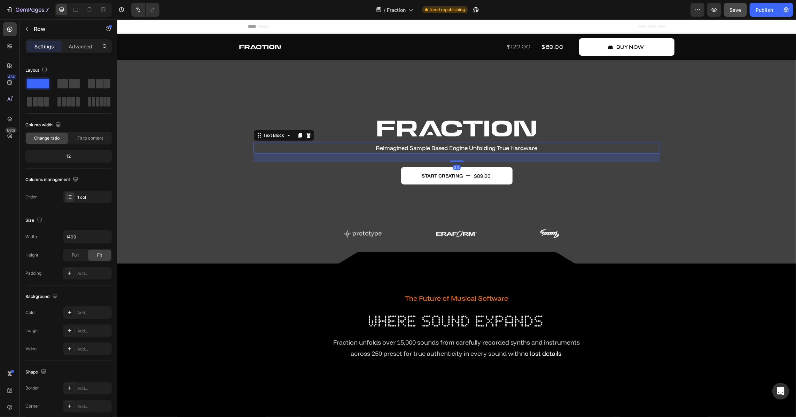
click at [449, 153] on p "Reimagined Sample Based Engine Unfolding True Hardware" at bounding box center [456, 147] width 405 height 10
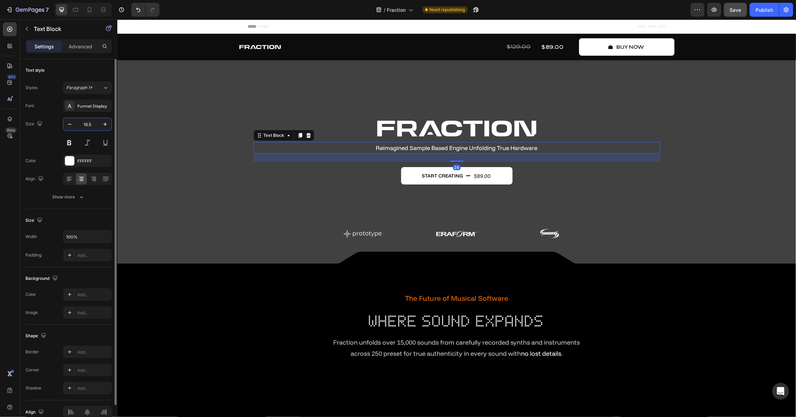
click at [91, 123] on input "16.5" at bounding box center [87, 124] width 23 height 13
type input "16"
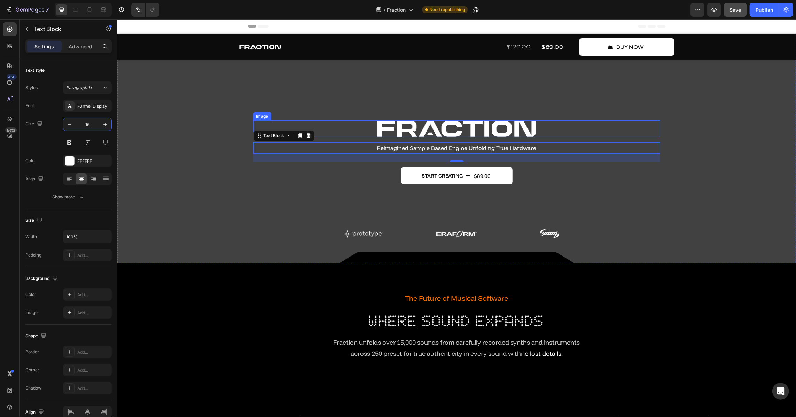
click at [428, 133] on img at bounding box center [457, 128] width 160 height 17
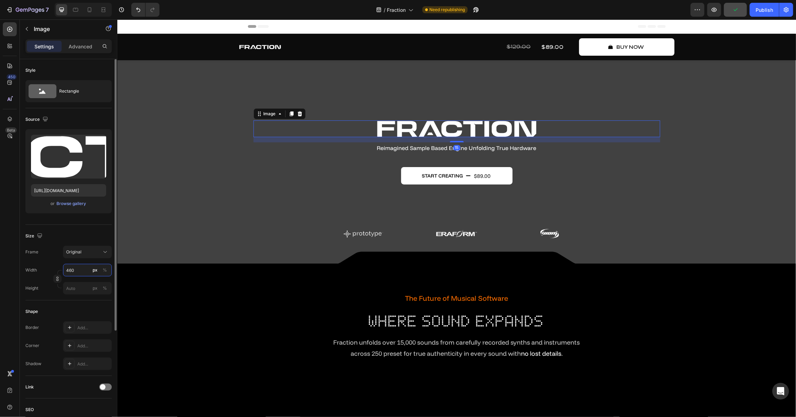
click at [82, 273] on input "460" at bounding box center [87, 270] width 49 height 13
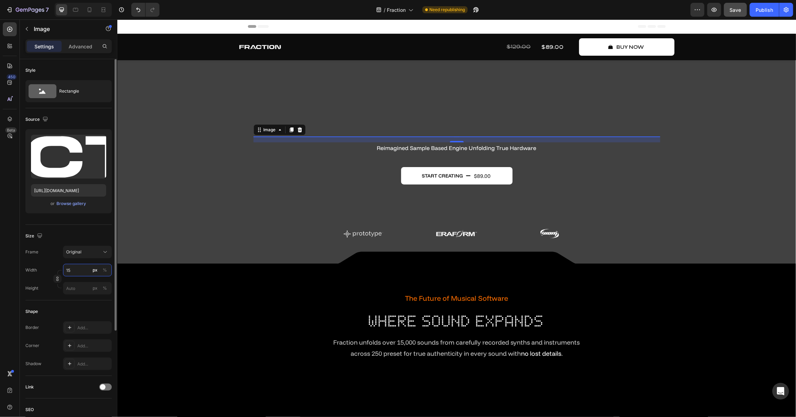
type input "1"
type input "450"
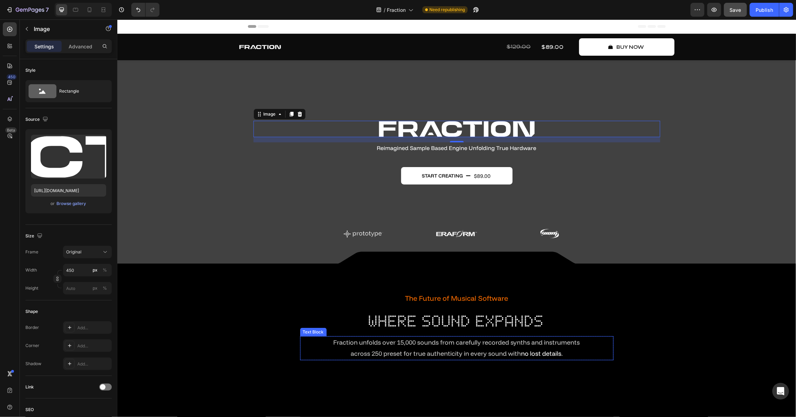
click at [592, 365] on div "The Future of Musical Software Text Block where sound expands Heading Fraction …" at bounding box center [457, 334] width 488 height 85
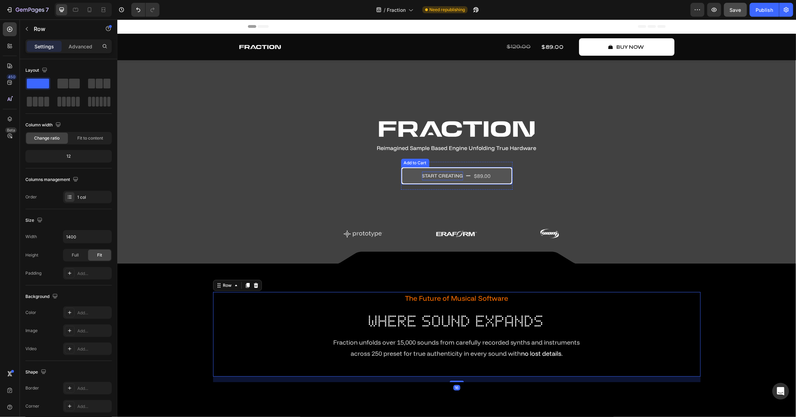
click at [431, 177] on div "start creating" at bounding box center [442, 175] width 41 height 9
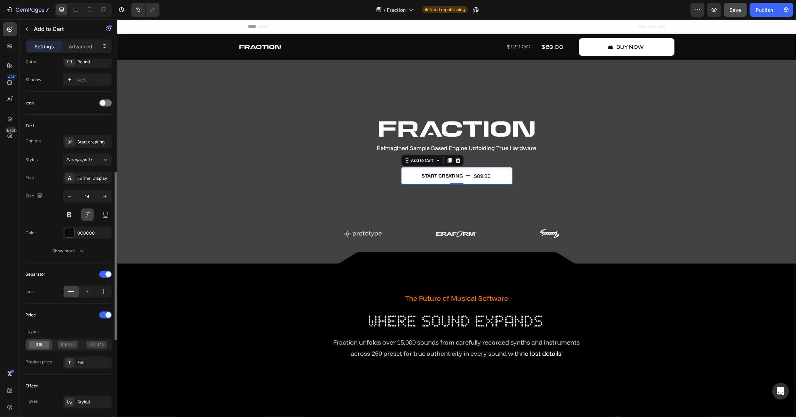
scroll to position [317, 0]
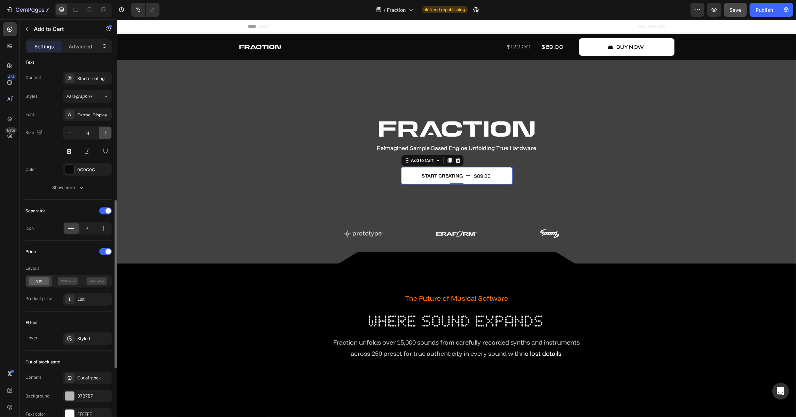
click at [107, 135] on icon "button" at bounding box center [105, 133] width 7 height 7
click at [71, 135] on icon "button" at bounding box center [69, 133] width 7 height 7
type input "14"
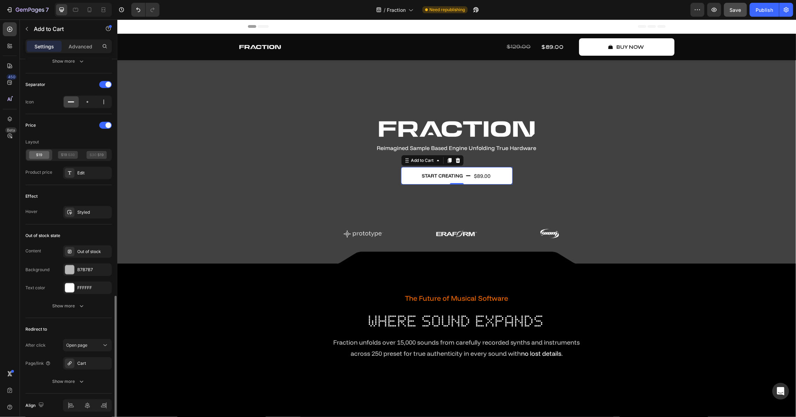
scroll to position [470, 0]
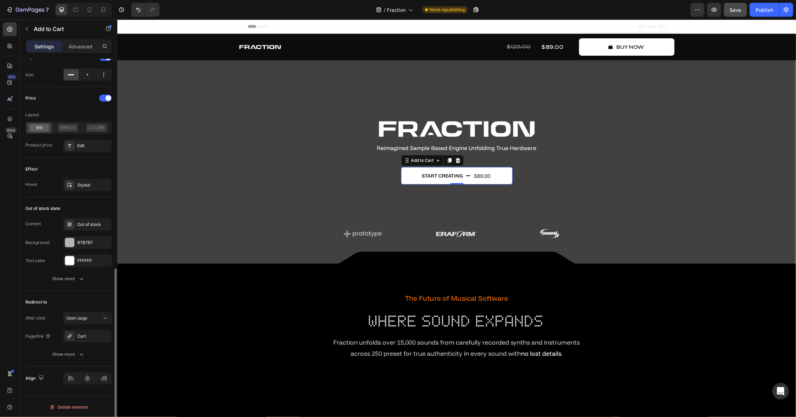
click at [79, 270] on div "Content Out of stock Background B7B7B7 Text color FFFFFF Show more" at bounding box center [68, 251] width 86 height 67
click at [82, 284] on button "Show more" at bounding box center [68, 279] width 86 height 13
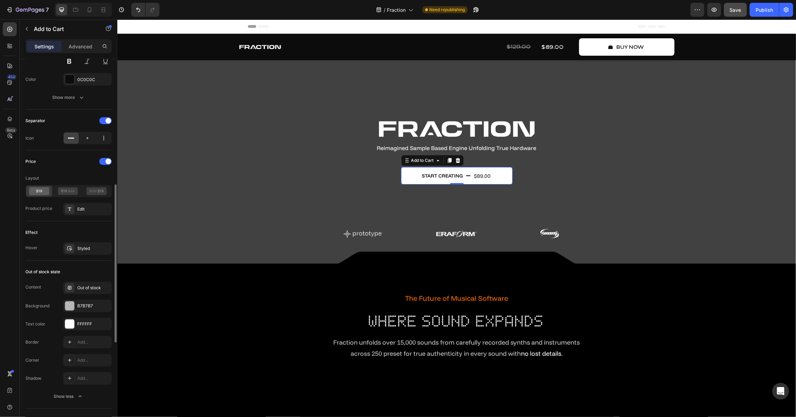
scroll to position [375, 0]
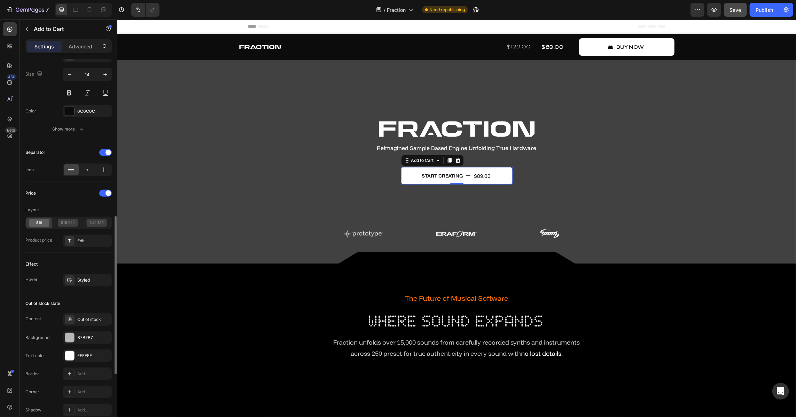
click at [91, 272] on div "Effect Hover Styled" at bounding box center [68, 272] width 86 height 39
click at [91, 239] on div "Edit" at bounding box center [93, 241] width 33 height 6
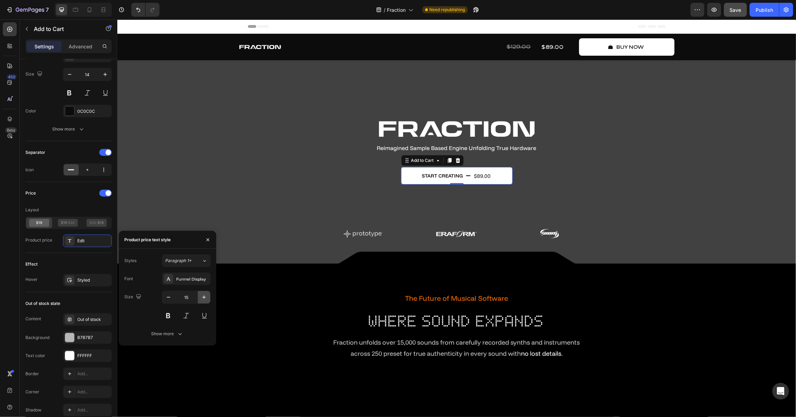
click at [206, 299] on icon "button" at bounding box center [204, 297] width 7 height 7
click at [167, 299] on icon "button" at bounding box center [168, 297] width 7 height 7
type input "15"
click at [167, 314] on button at bounding box center [168, 316] width 13 height 13
click at [166, 317] on button at bounding box center [168, 316] width 13 height 13
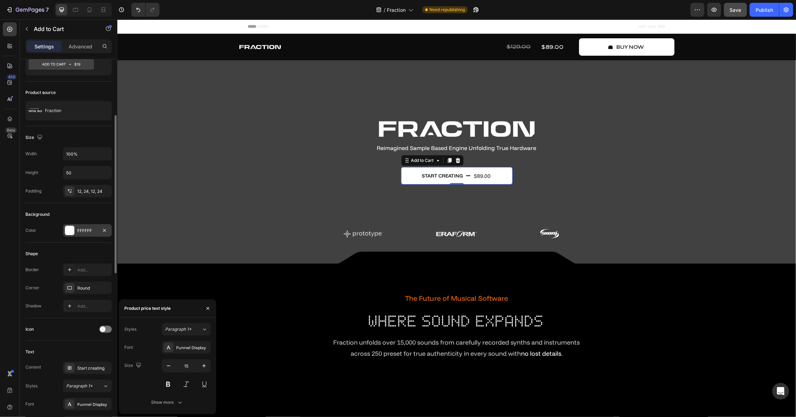
scroll to position [0, 0]
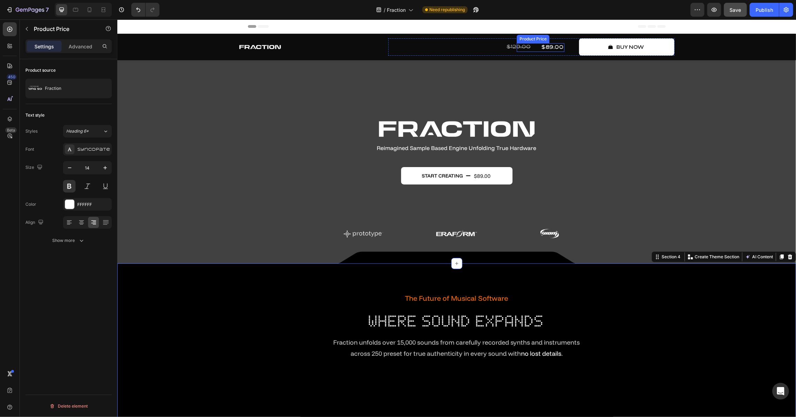
click at [557, 43] on div "$89.00" at bounding box center [541, 47] width 48 height 9
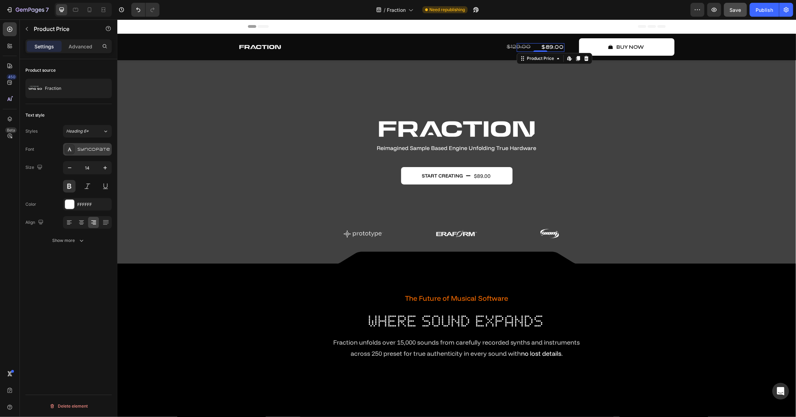
click at [88, 153] on div "Syncopate" at bounding box center [87, 149] width 49 height 13
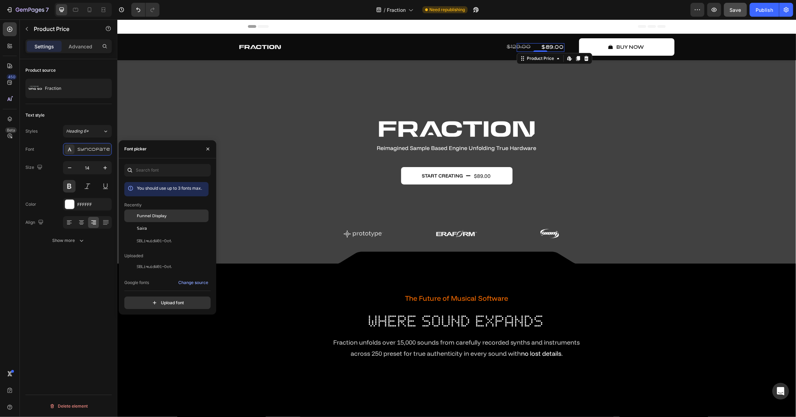
click at [181, 218] on div "Funnel Display" at bounding box center [172, 216] width 70 height 6
click at [511, 46] on div "$129.00" at bounding box center [459, 46] width 143 height 11
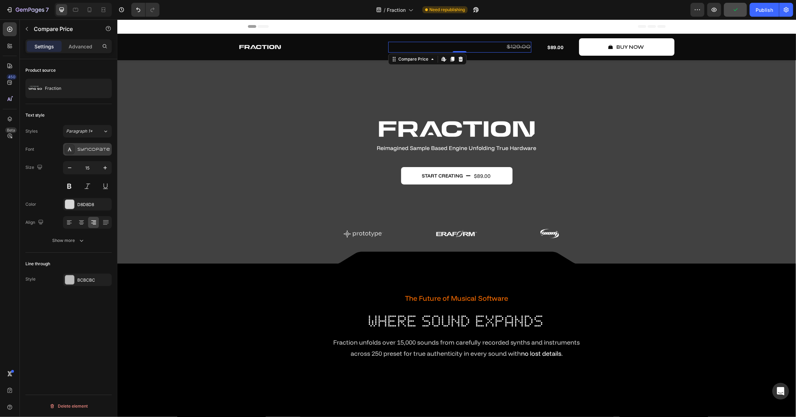
click at [83, 147] on div "Syncopate" at bounding box center [93, 150] width 33 height 6
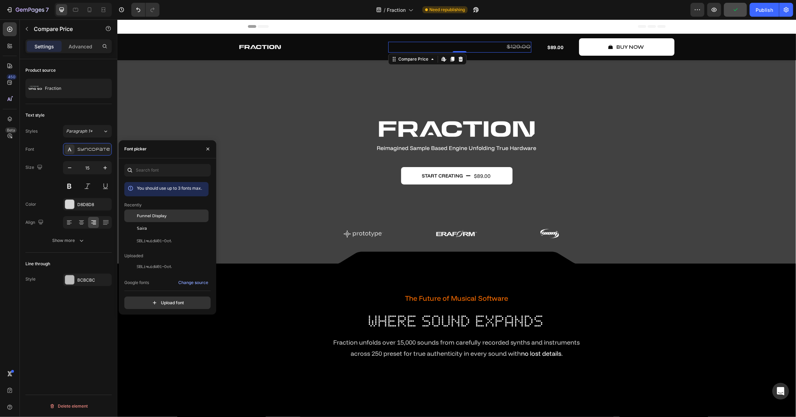
click at [171, 220] on div "Funnel Display" at bounding box center [166, 216] width 84 height 13
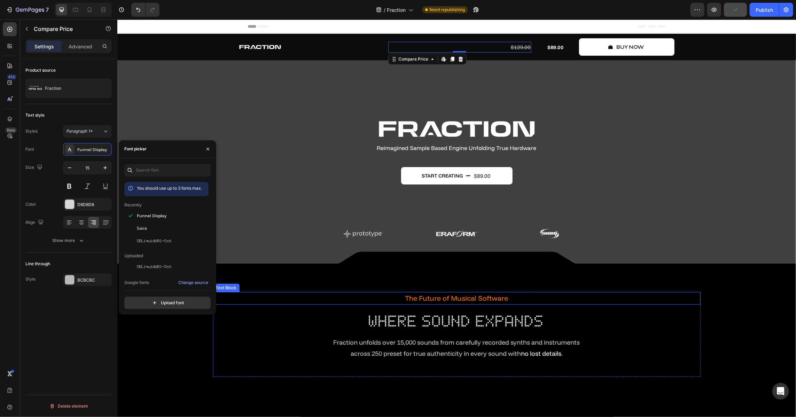
click at [670, 326] on h2 "where sound expands" at bounding box center [457, 321] width 488 height 22
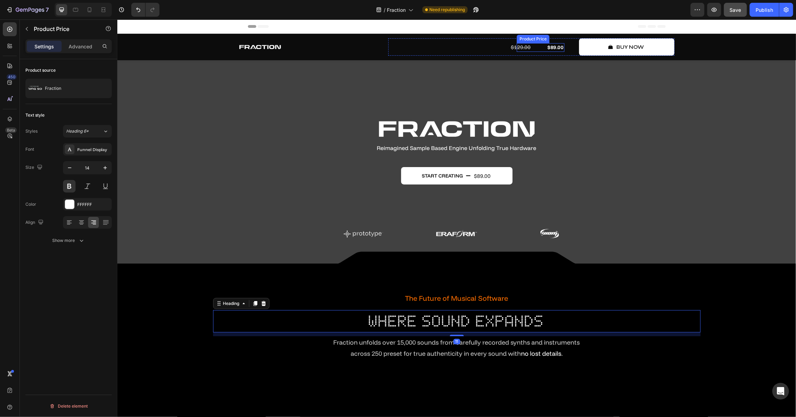
click at [548, 46] on div "$89.00" at bounding box center [541, 47] width 48 height 9
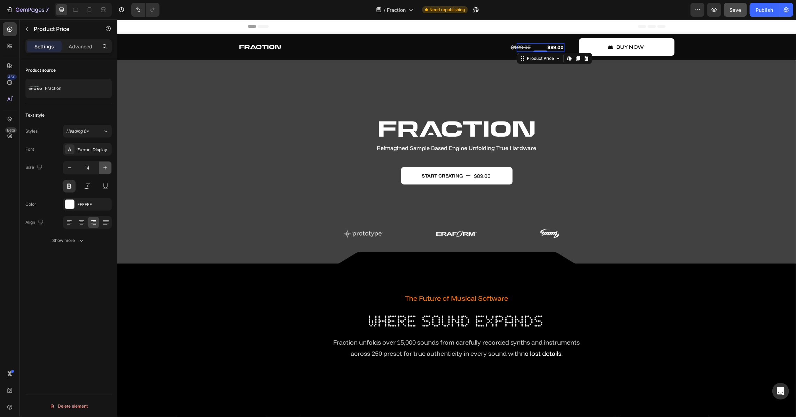
click at [110, 168] on button "button" at bounding box center [105, 168] width 13 height 13
click at [109, 168] on button "button" at bounding box center [105, 168] width 13 height 13
click at [80, 241] on icon "button" at bounding box center [81, 240] width 7 height 7
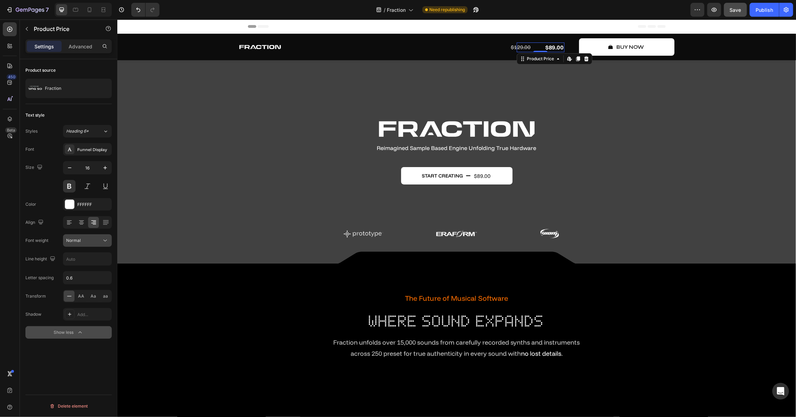
click at [98, 247] on button "Normal" at bounding box center [87, 240] width 49 height 13
click at [92, 295] on p "Semi Bold" at bounding box center [86, 297] width 40 height 6
click at [98, 242] on div "Semi Bold" at bounding box center [84, 241] width 36 height 6
click at [89, 308] on p "Bold" at bounding box center [86, 310] width 40 height 6
click at [91, 238] on div "Bold" at bounding box center [84, 241] width 36 height 6
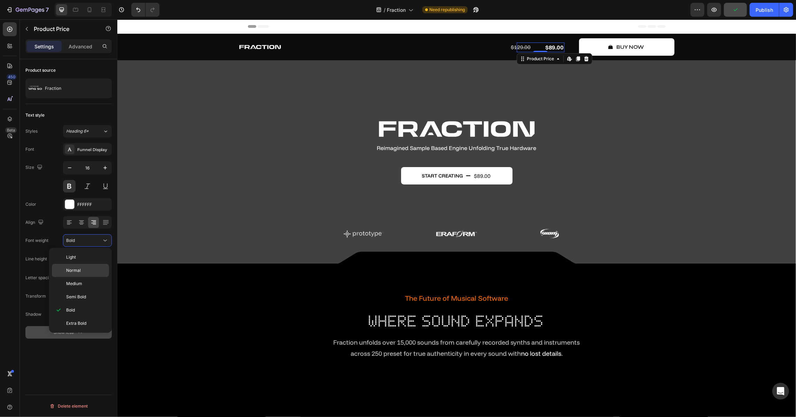
click at [87, 269] on p "Normal" at bounding box center [86, 271] width 40 height 6
click at [87, 150] on div "Funnel Display" at bounding box center [93, 150] width 33 height 6
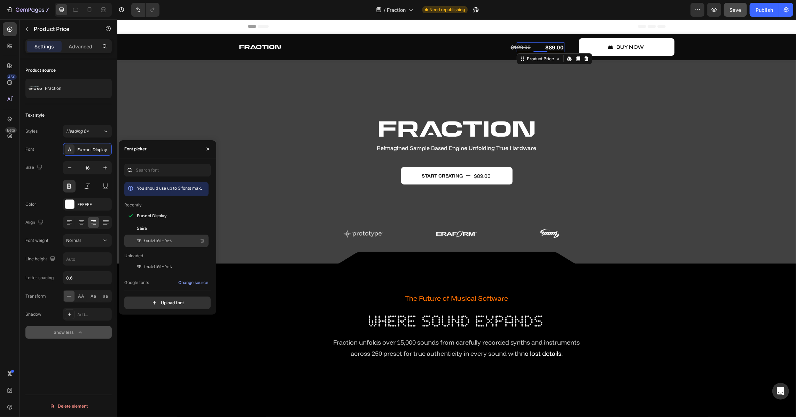
click at [161, 240] on span "SBLiquidW01-Dot" at bounding box center [154, 241] width 35 height 6
click at [70, 185] on button at bounding box center [69, 186] width 13 height 13
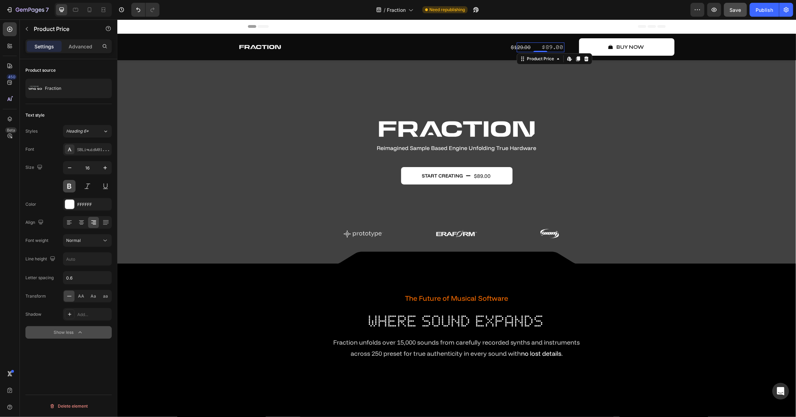
click at [70, 185] on button at bounding box center [69, 186] width 13 height 13
click at [139, 8] on icon "Undo/Redo" at bounding box center [138, 9] width 7 height 7
click at [139, 7] on icon "Undo/Redo" at bounding box center [138, 9] width 7 height 7
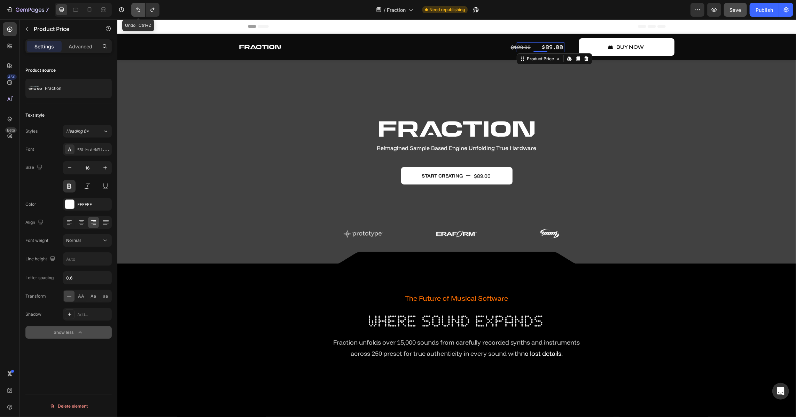
click at [139, 7] on icon "Undo/Redo" at bounding box center [138, 9] width 7 height 7
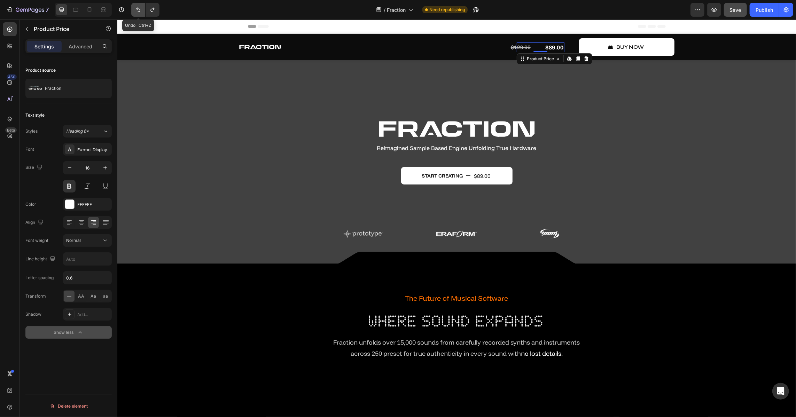
click at [139, 7] on icon "Undo/Redo" at bounding box center [138, 9] width 7 height 7
type input "14"
click at [139, 7] on icon "Undo/Redo" at bounding box center [138, 9] width 7 height 7
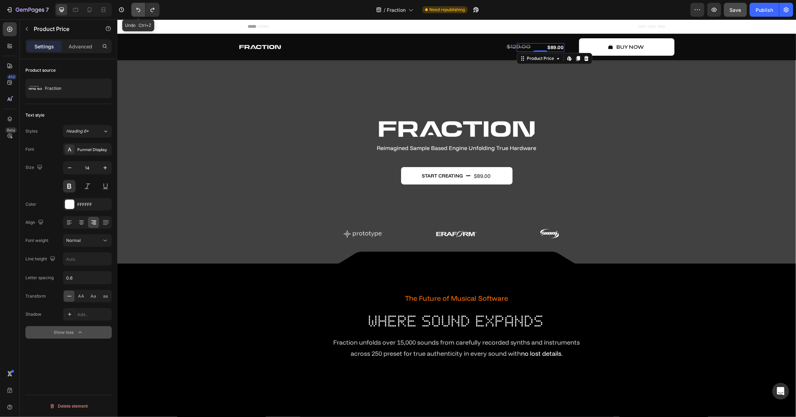
click at [139, 7] on icon "Undo/Redo" at bounding box center [138, 9] width 7 height 7
click at [153, 6] on button "Undo/Redo" at bounding box center [153, 10] width 14 height 14
click at [136, 8] on icon "Undo/Redo" at bounding box center [138, 9] width 7 height 7
click at [503, 46] on div "$129.00" at bounding box center [459, 46] width 143 height 11
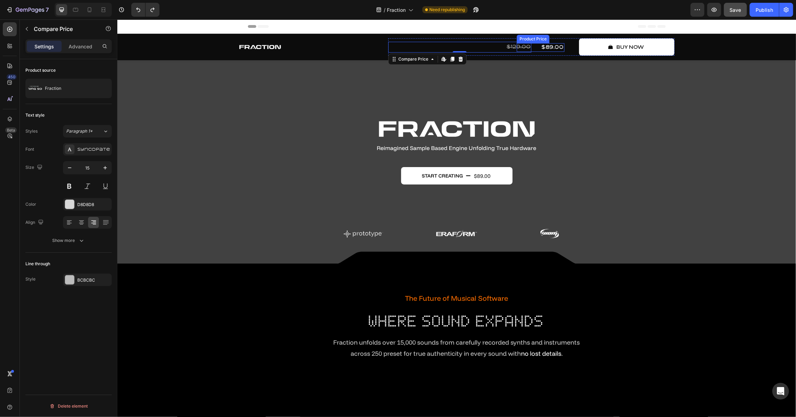
click at [538, 47] on div "$89.00" at bounding box center [541, 47] width 48 height 9
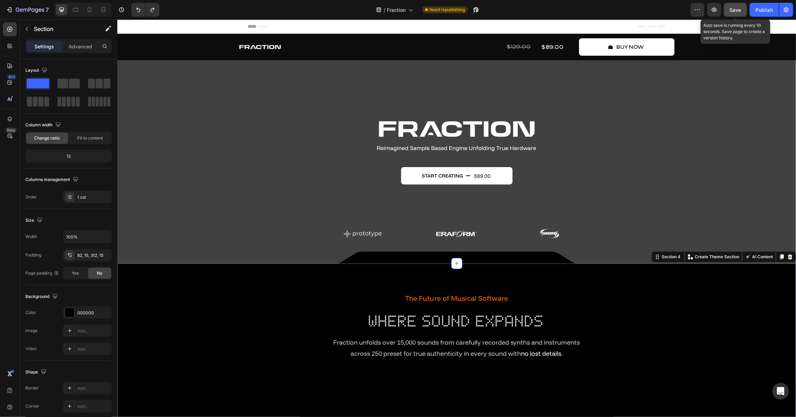
click at [737, 6] on button "Save" at bounding box center [735, 10] width 23 height 14
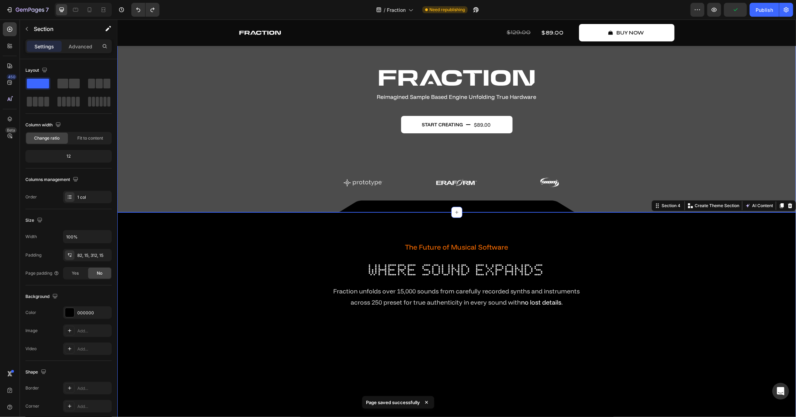
scroll to position [222, 0]
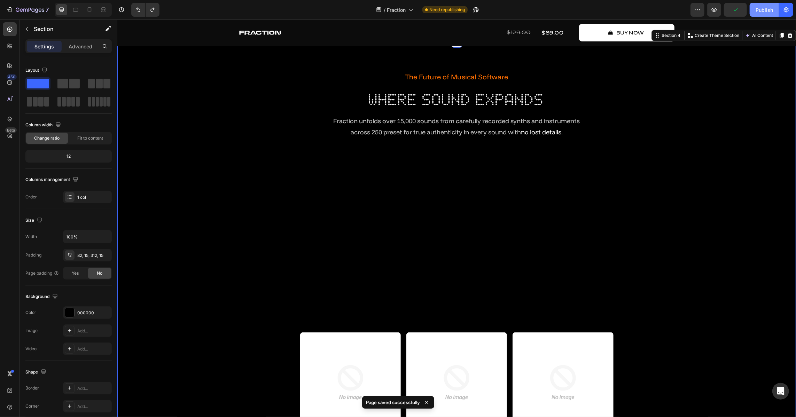
click at [759, 10] on div "Publish" at bounding box center [764, 9] width 17 height 7
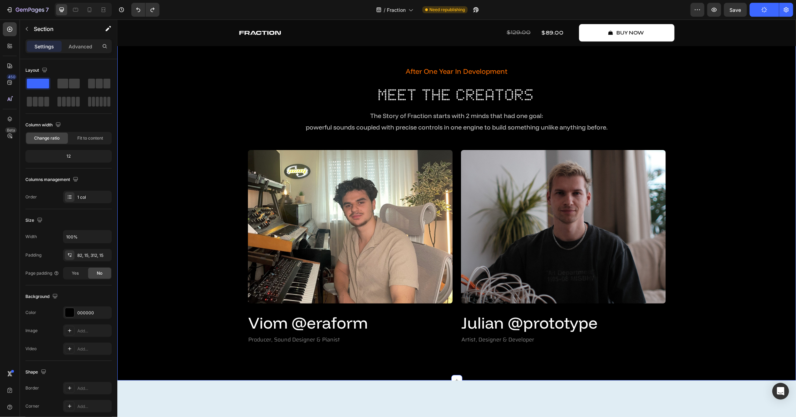
scroll to position [1520, 0]
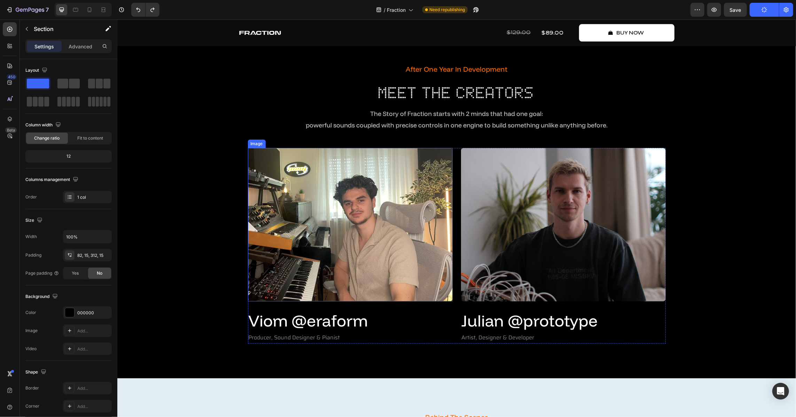
click at [330, 244] on img at bounding box center [350, 225] width 205 height 154
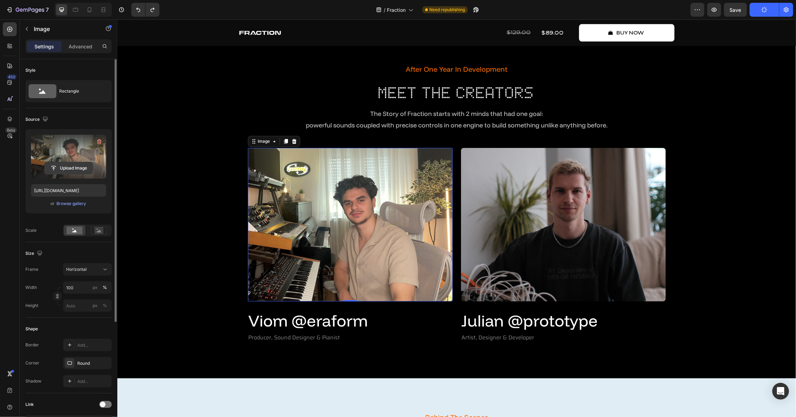
click at [67, 167] on input "file" at bounding box center [69, 168] width 48 height 12
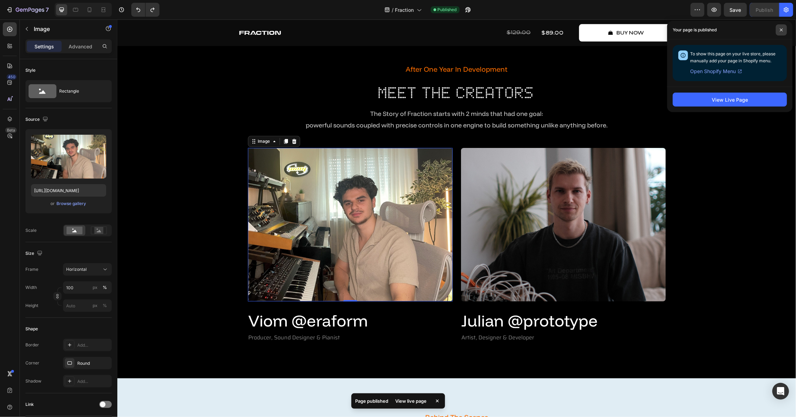
click at [781, 27] on span at bounding box center [781, 29] width 11 height 11
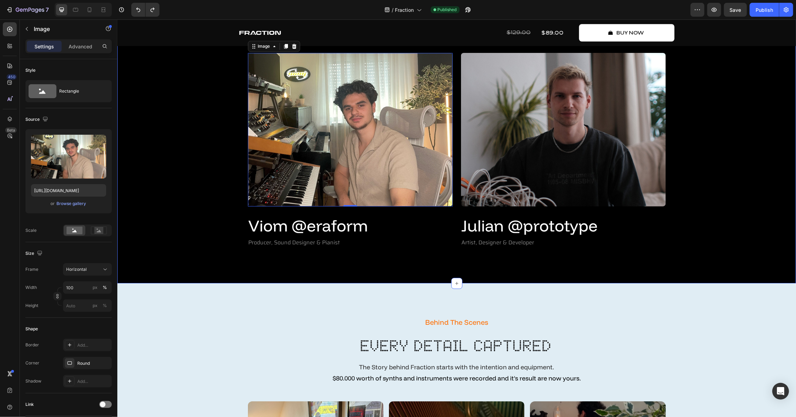
scroll to position [1552, 0]
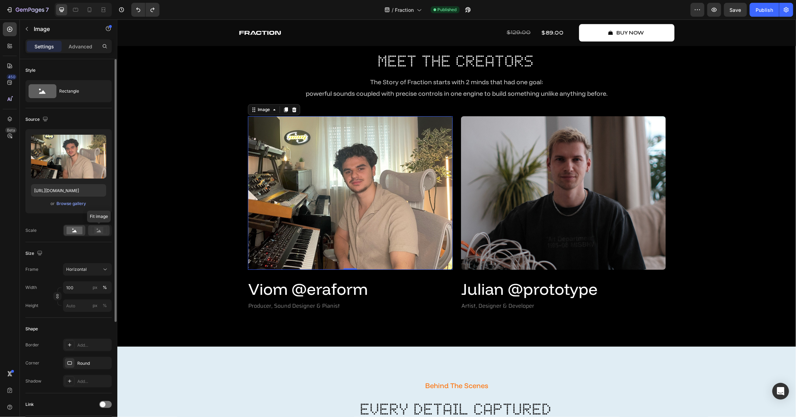
click at [105, 235] on div at bounding box center [99, 230] width 22 height 10
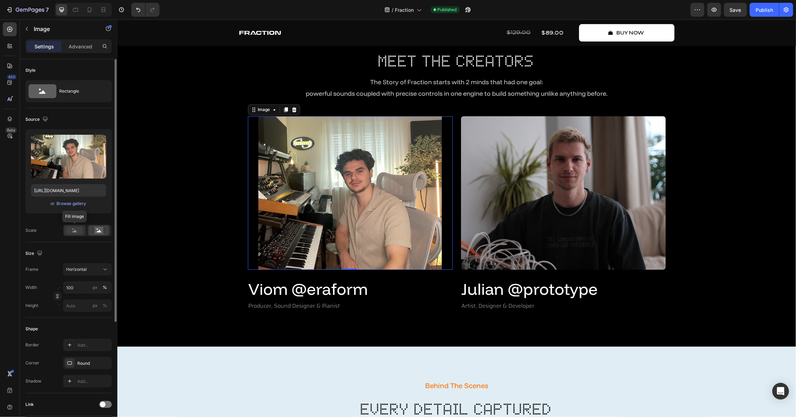
click at [68, 230] on rect at bounding box center [75, 231] width 16 height 8
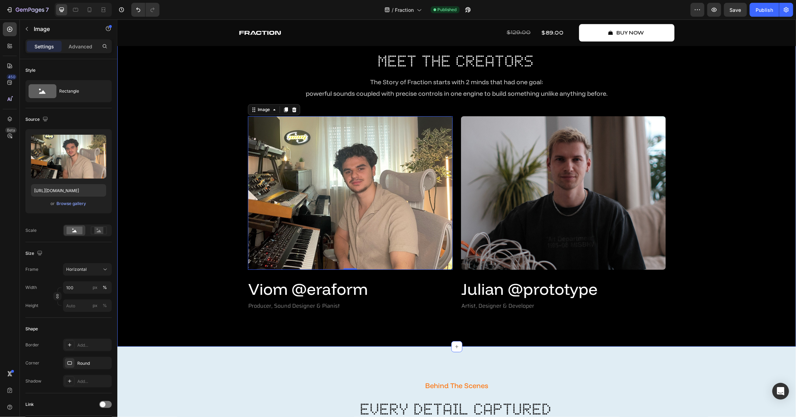
click at [145, 224] on div "After One Year In Development Text Block Meet The Creators Heading The Story of…" at bounding box center [456, 170] width 669 height 281
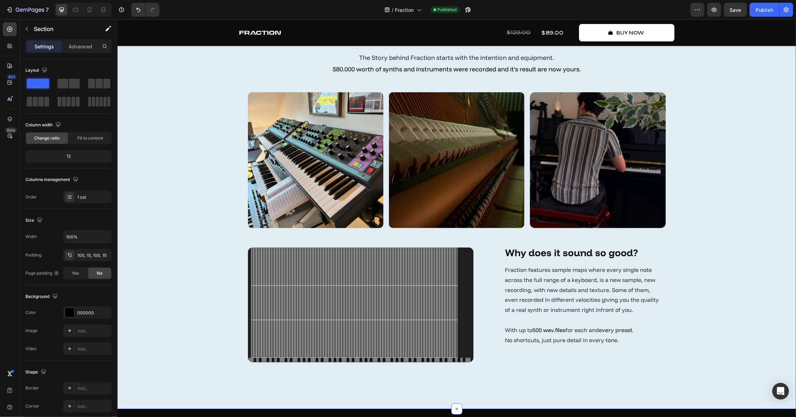
scroll to position [1900, 0]
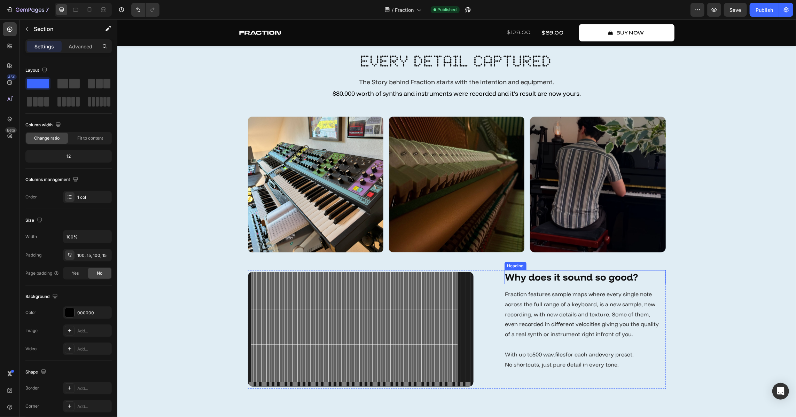
click at [574, 277] on h2 "Why does it sound so good?" at bounding box center [584, 277] width 161 height 14
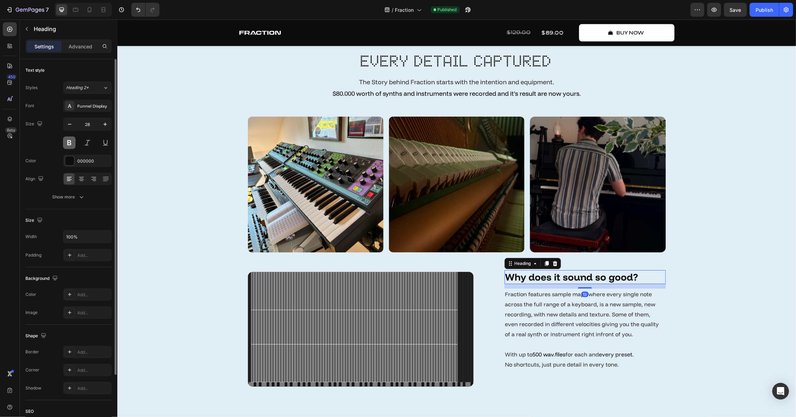
click at [69, 145] on button at bounding box center [69, 143] width 13 height 13
click at [70, 197] on div "Show more" at bounding box center [69, 197] width 32 height 7
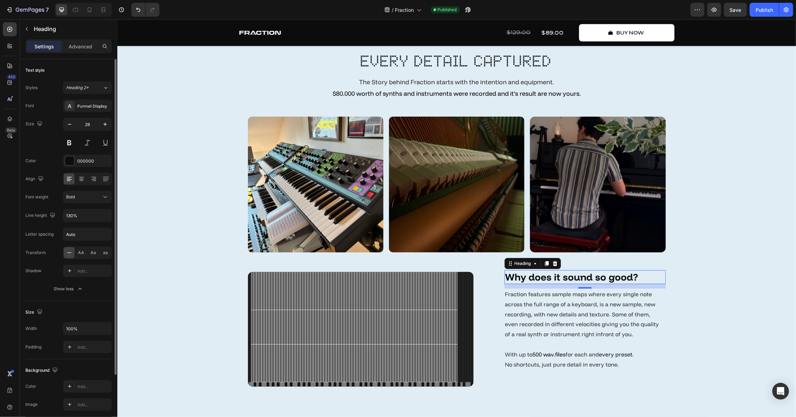
drag, startPoint x: 75, startPoint y: 201, endPoint x: 78, endPoint y: 203, distance: 4.5
click at [75, 201] on button "Bold" at bounding box center [87, 197] width 49 height 13
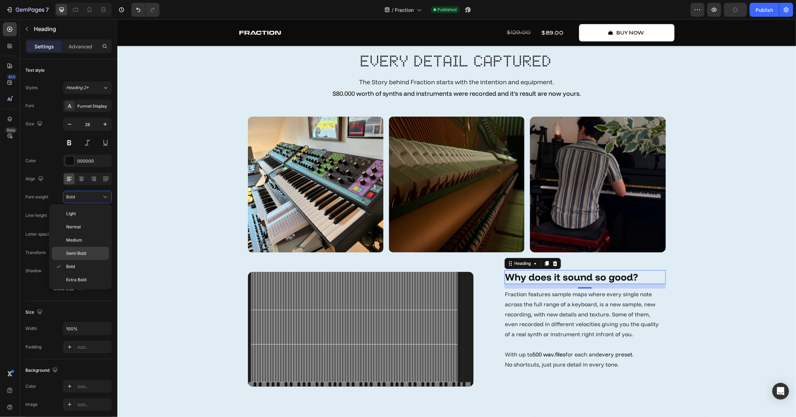
click at [88, 254] on p "Semi Bold" at bounding box center [86, 253] width 40 height 6
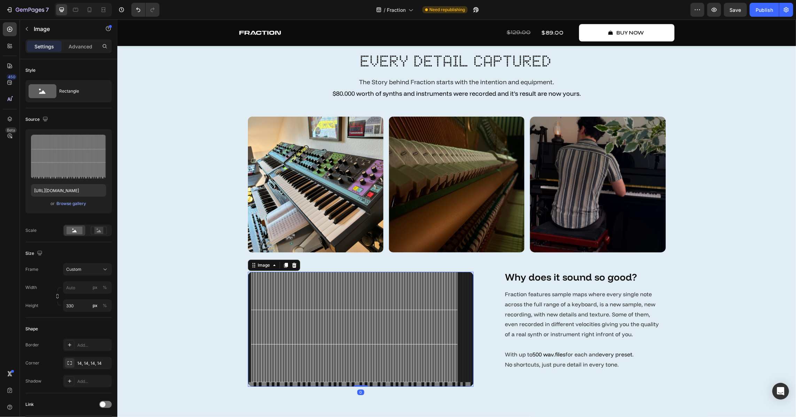
click at [253, 279] on img at bounding box center [361, 329] width 226 height 115
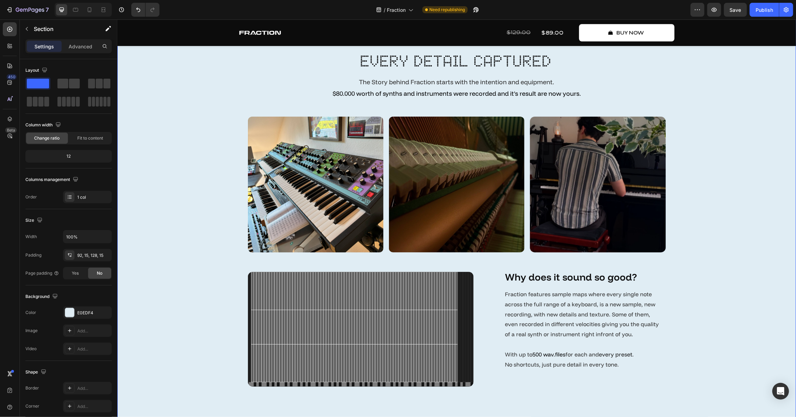
click at [189, 265] on div "Behind The Scenes Text Block every detail captured Heading The Story behind Fra…" at bounding box center [456, 209] width 669 height 359
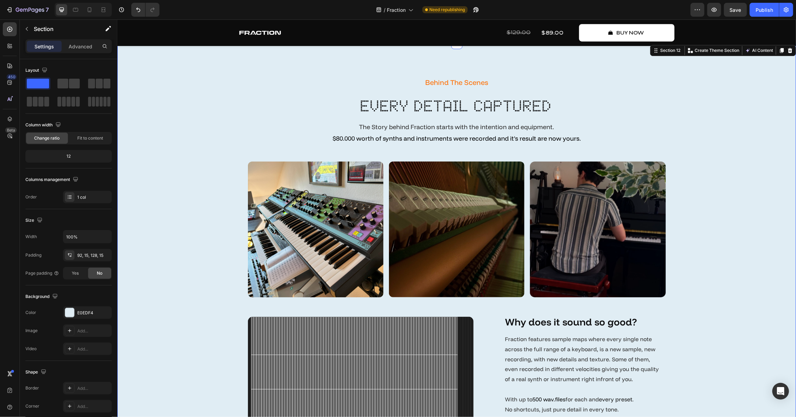
scroll to position [1995, 0]
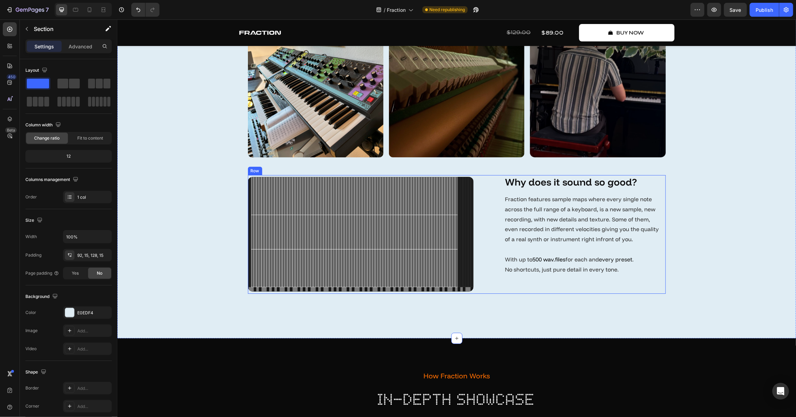
click at [561, 289] on div "Why does it sound so good? Heading Fraction features sample maps where every si…" at bounding box center [584, 234] width 161 height 119
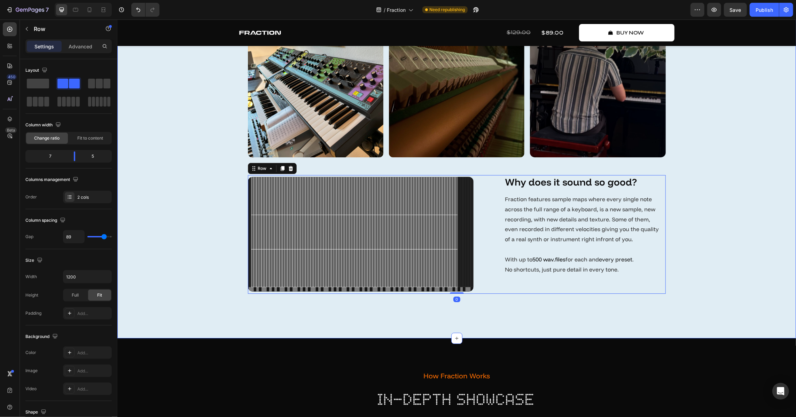
click at [212, 264] on div "Behind The Scenes Text Block every detail captured Heading The Story behind Fra…" at bounding box center [456, 114] width 669 height 359
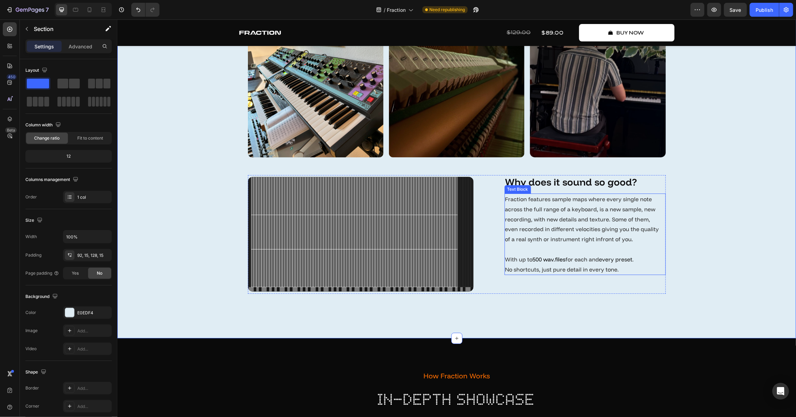
click at [573, 260] on p "Fraction features sample maps where every single note across the full range of …" at bounding box center [585, 234] width 160 height 80
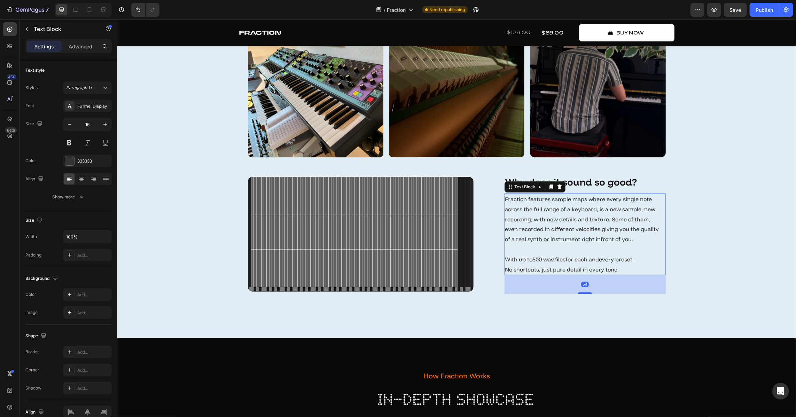
click at [605, 248] on p "Fraction features sample maps where every single note across the full range of …" at bounding box center [585, 234] width 160 height 80
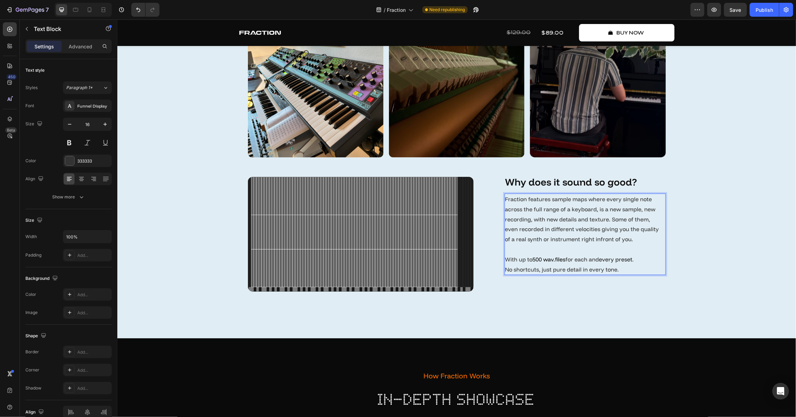
click at [608, 220] on p "Fraction features sample maps where every single note across the full range of …" at bounding box center [585, 234] width 160 height 80
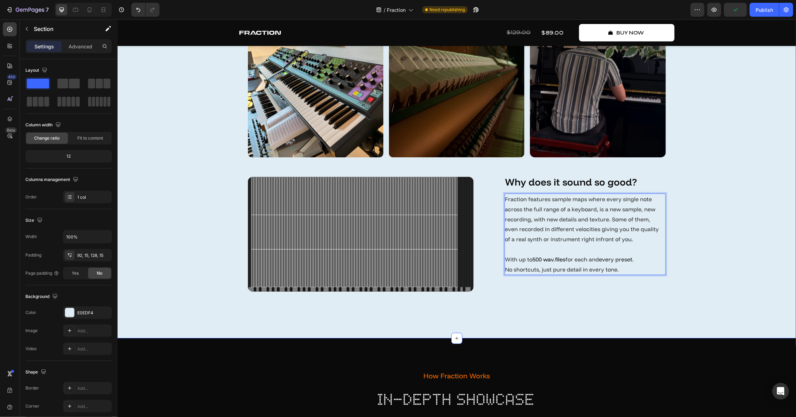
click at [698, 258] on div "Behind The Scenes Text Block every detail captured Heading The Story behind Fra…" at bounding box center [456, 114] width 669 height 359
click at [625, 244] on p "Fraction features sample maps where every single note across the full range of …" at bounding box center [585, 234] width 160 height 80
click at [690, 244] on div "Behind The Scenes Text Block every detail captured Heading The Story behind Fra…" at bounding box center [456, 114] width 669 height 359
click at [568, 210] on p "Fraction features sample maps where every single note across the full range of …" at bounding box center [585, 234] width 160 height 80
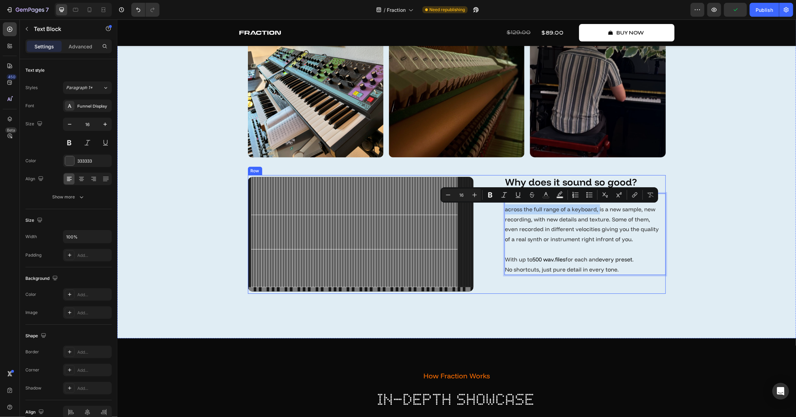
drag, startPoint x: 595, startPoint y: 209, endPoint x: 497, endPoint y: 208, distance: 97.2
click at [497, 208] on div "Image Why does it sound so good? Heading Fraction features sample maps where ev…" at bounding box center [457, 234] width 418 height 119
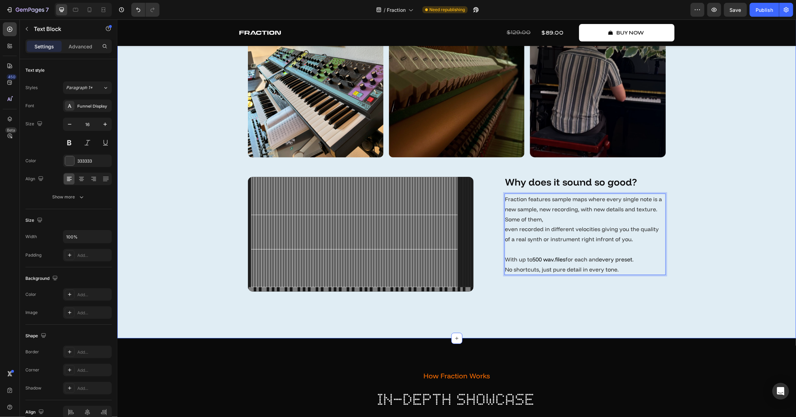
click at [724, 236] on div "Behind The Scenes Text Block every detail captured Heading The Story behind Fra…" at bounding box center [456, 114] width 669 height 359
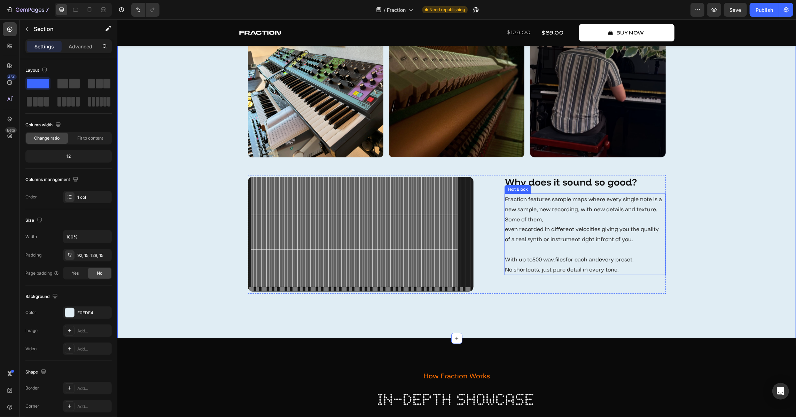
click at [615, 209] on p "Fraction features sample maps where every single note is a new sample, new reco…" at bounding box center [585, 234] width 160 height 80
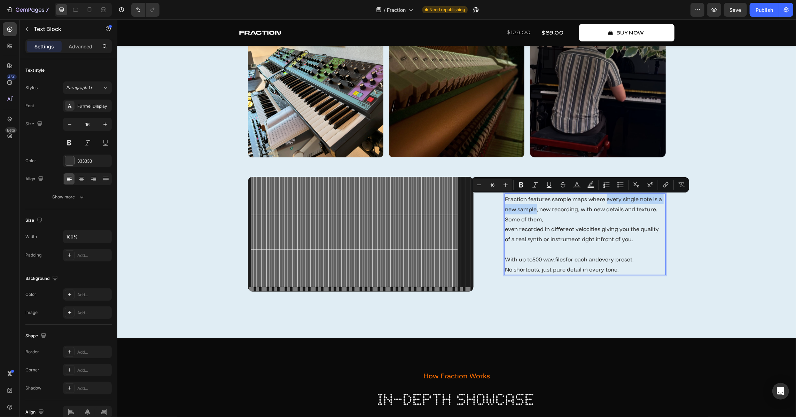
drag, startPoint x: 603, startPoint y: 200, endPoint x: 534, endPoint y: 211, distance: 69.9
click at [534, 211] on p "Fraction features sample maps where every single note is a new sample, new reco…" at bounding box center [585, 234] width 160 height 80
click at [577, 186] on icon "Editor contextual toolbar" at bounding box center [577, 184] width 7 height 7
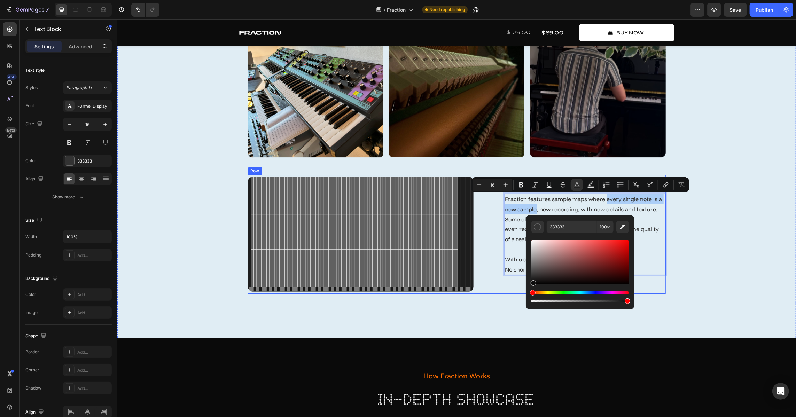
drag, startPoint x: 650, startPoint y: 301, endPoint x: 494, endPoint y: 297, distance: 156.5
type input "000000"
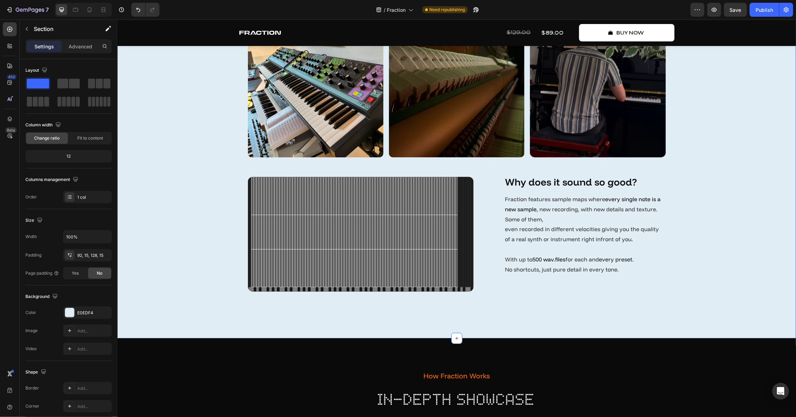
click at [734, 234] on div "Behind The Scenes Text Block every detail captured Heading The Story behind Fra…" at bounding box center [456, 114] width 669 height 359
click at [586, 227] on p "Fraction features sample maps where every single note is a new sample , new rec…" at bounding box center [585, 234] width 160 height 80
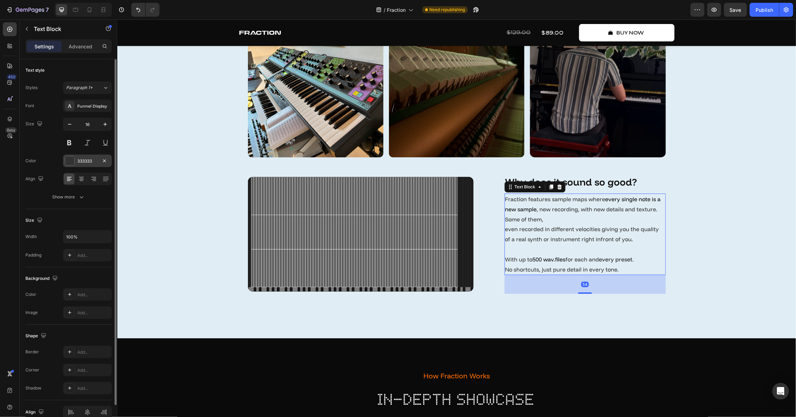
click at [83, 162] on div "333333" at bounding box center [87, 161] width 20 height 6
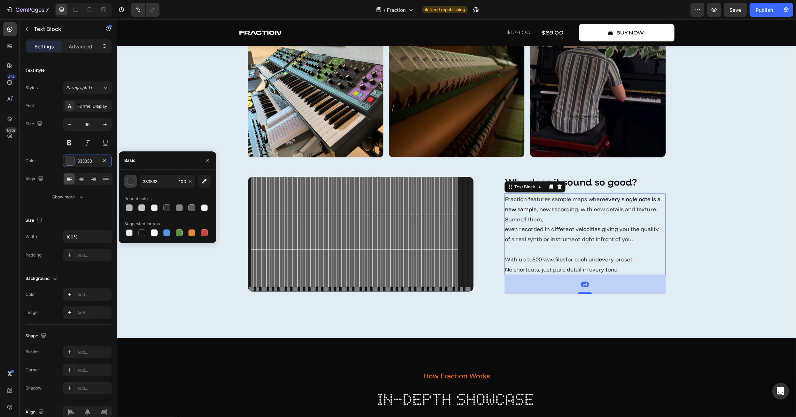
click at [125, 187] on button "button" at bounding box center [130, 181] width 13 height 13
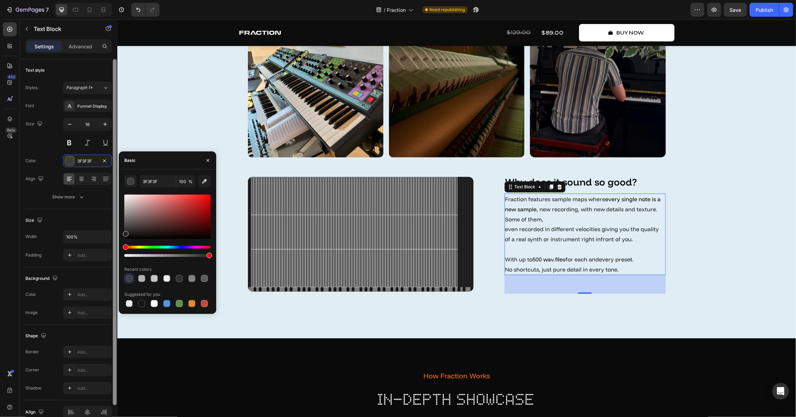
drag, startPoint x: 125, startPoint y: 227, endPoint x: 116, endPoint y: 233, distance: 11.0
click at [116, 233] on div "450 Beta Sections(18) Elements(83) Section Element Hero Section Product Detail …" at bounding box center [58, 219] width 117 height 398
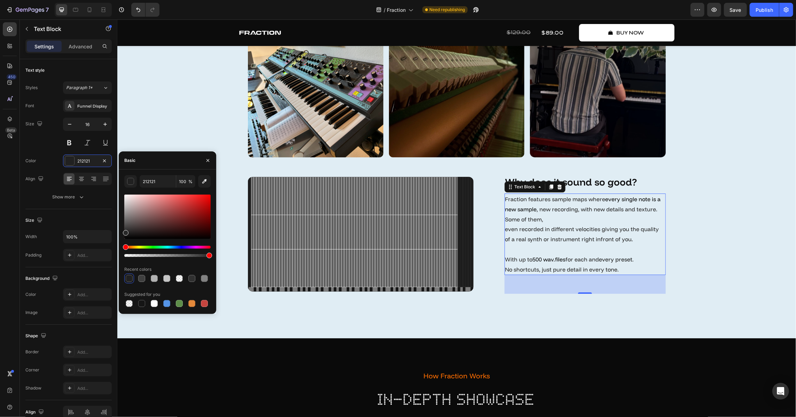
click at [122, 232] on div "212121 100 % Recent colors Suggested for you" at bounding box center [168, 241] width 98 height 133
drag, startPoint x: 128, startPoint y: 231, endPoint x: 118, endPoint y: 234, distance: 10.1
click at [119, 234] on div "333333 100 % Recent colors Suggested for you" at bounding box center [168, 241] width 98 height 133
type input "1E1E1E"
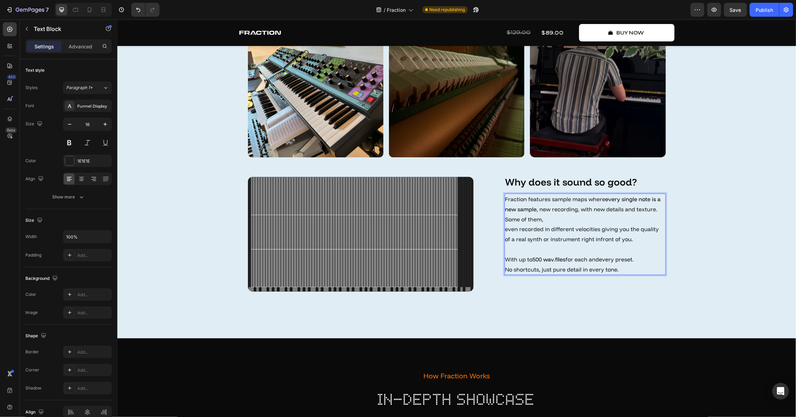
click at [618, 211] on p "Fraction features sample maps where every single note is a new sample , new rec…" at bounding box center [585, 234] width 160 height 80
drag, startPoint x: 603, startPoint y: 201, endPoint x: 534, endPoint y: 210, distance: 69.9
click at [534, 210] on p "Fraction features sample maps where every single note is a new sample , new rec…" at bounding box center [585, 234] width 160 height 80
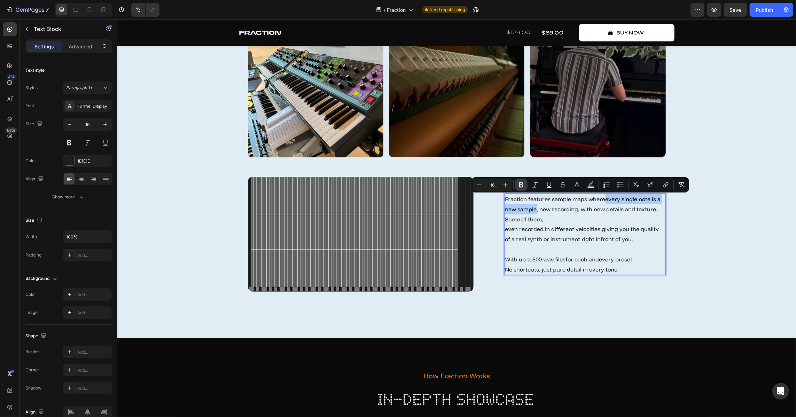
click at [526, 181] on button "Bold" at bounding box center [521, 185] width 13 height 13
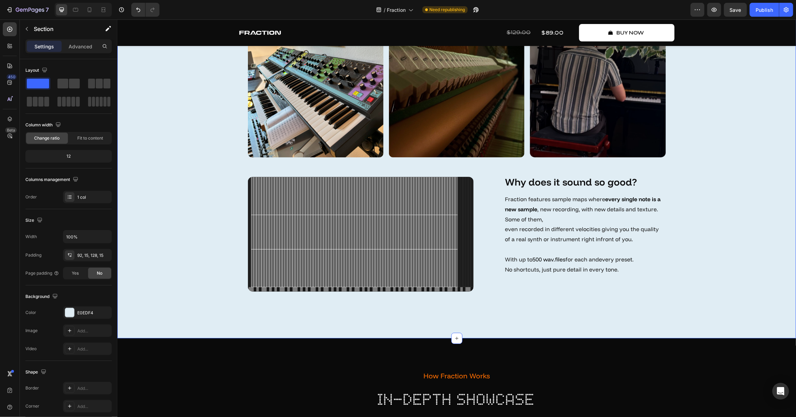
click at [729, 237] on div "Behind The Scenes Text Block every detail captured Heading The Story behind Fra…" at bounding box center [456, 114] width 669 height 359
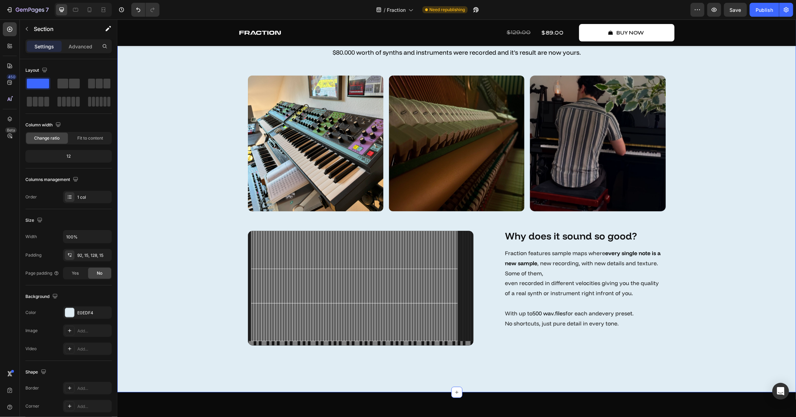
scroll to position [1932, 0]
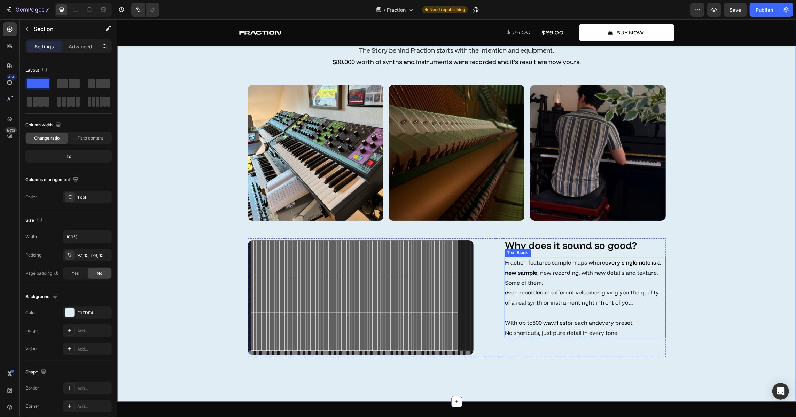
click at [621, 284] on p "Fraction features sample maps where every single note is a new sample , new rec…" at bounding box center [585, 297] width 160 height 80
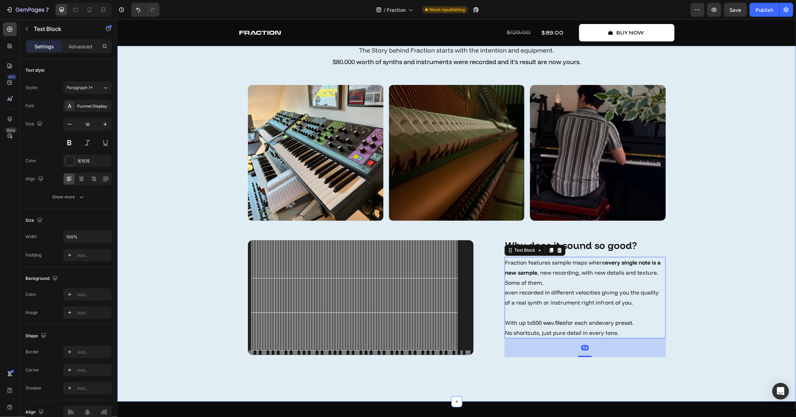
click at [741, 293] on div "Behind The Scenes Text Block every detail captured Heading The Story behind Fra…" at bounding box center [456, 178] width 669 height 359
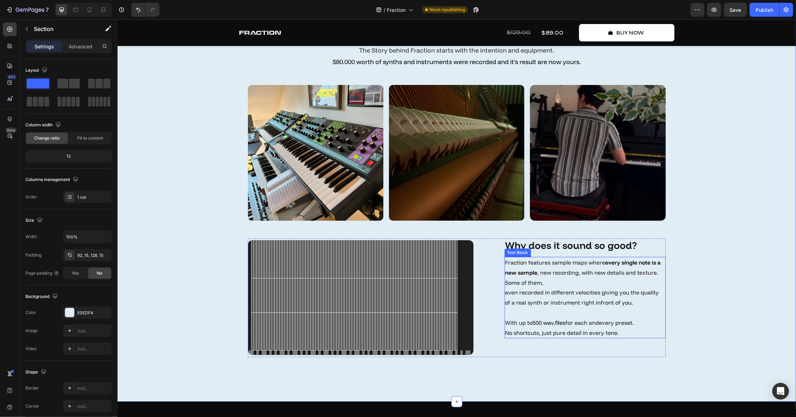
click at [642, 296] on p "Fraction features sample maps where every single note is a new sample , new rec…" at bounding box center [585, 297] width 160 height 80
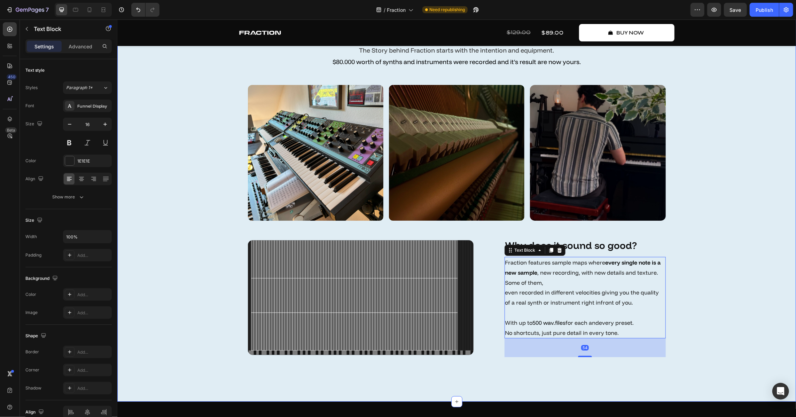
click at [710, 287] on div "Behind The Scenes Text Block every detail captured Heading The Story behind Fra…" at bounding box center [456, 178] width 669 height 359
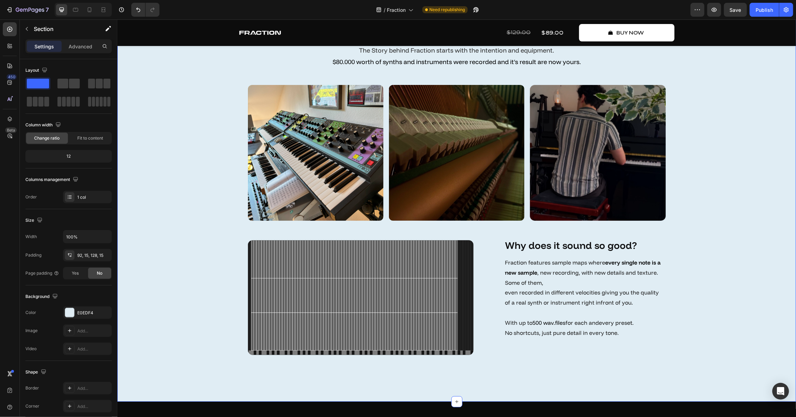
click at [636, 292] on p "Fraction features sample maps where every single note is a new sample , new rec…" at bounding box center [585, 297] width 160 height 80
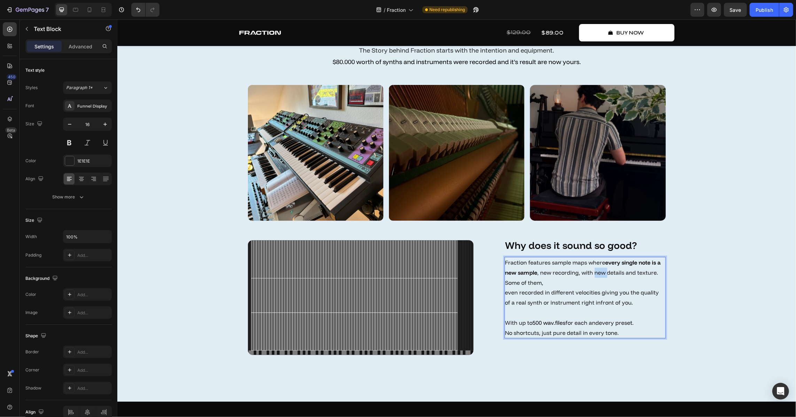
click at [593, 273] on p "Fraction features sample maps where every single note is a new sample , new rec…" at bounding box center [585, 297] width 160 height 80
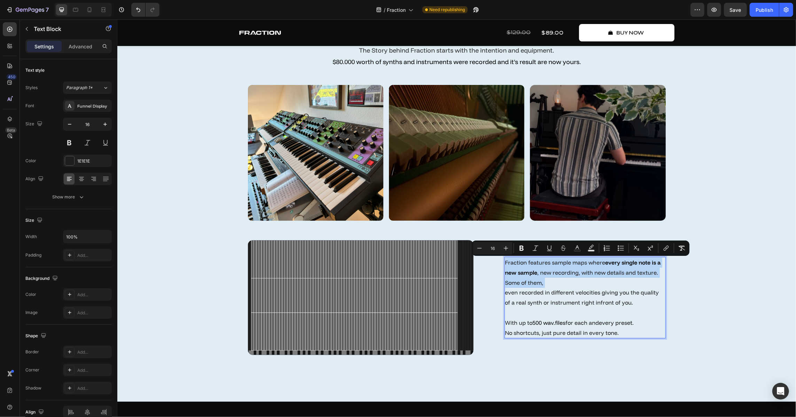
click at [610, 275] on p "Fraction features sample maps where every single note is a new sample , new rec…" at bounding box center [585, 297] width 160 height 80
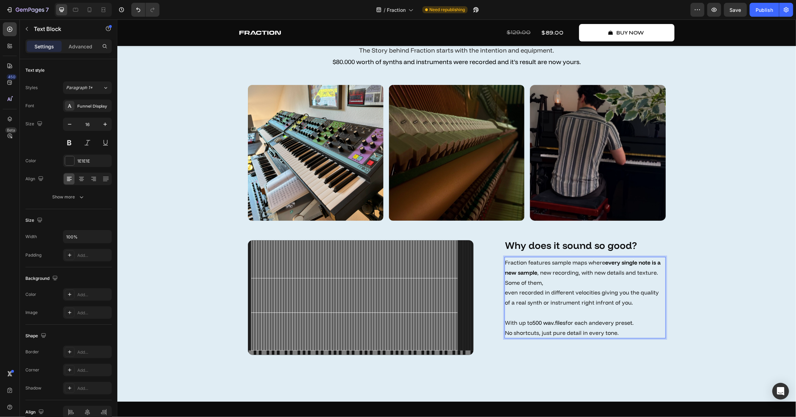
click at [605, 281] on p "Fraction features sample maps where every single note is a new sample , new rec…" at bounding box center [585, 297] width 160 height 80
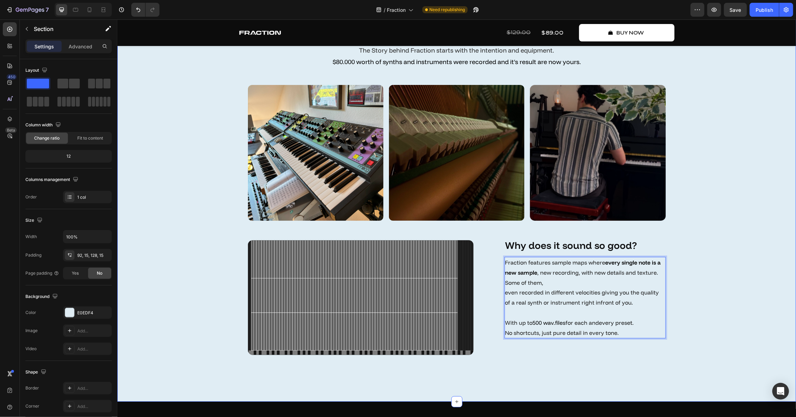
click at [712, 271] on div "Behind The Scenes Text Block every detail captured Heading The Story behind Fra…" at bounding box center [456, 178] width 669 height 359
click at [552, 281] on p "Fraction features sample maps where every single note is a new sample , new rec…" at bounding box center [585, 297] width 160 height 80
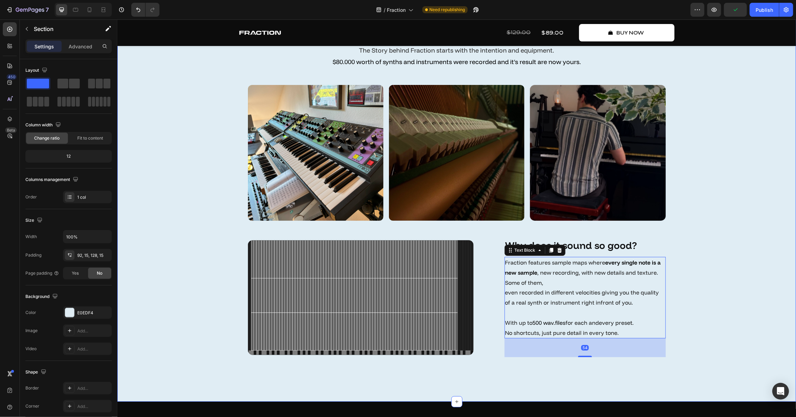
click at [703, 288] on div "Behind The Scenes Text Block every detail captured Heading The Story behind Fra…" at bounding box center [456, 178] width 669 height 359
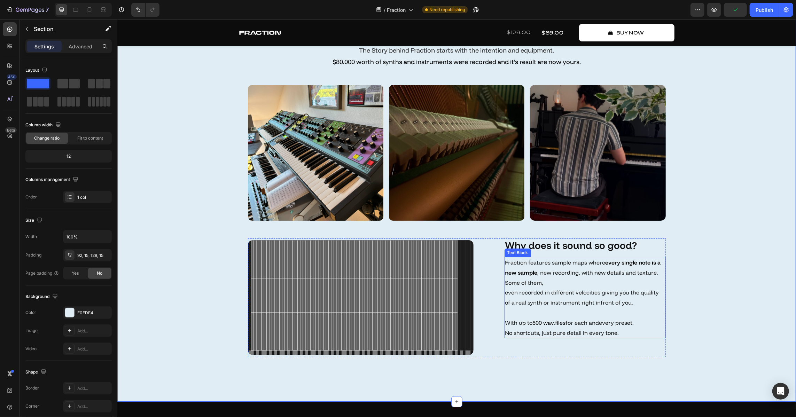
click at [606, 285] on p "Fraction features sample maps where every single note is a new sample , new rec…" at bounding box center [585, 297] width 160 height 80
click at [686, 291] on div "Behind The Scenes Text Block every detail captured Heading The Story behind Fra…" at bounding box center [456, 178] width 669 height 359
click at [588, 314] on p "Fraction features sample maps where every single note is a new sample , new rec…" at bounding box center [585, 297] width 160 height 80
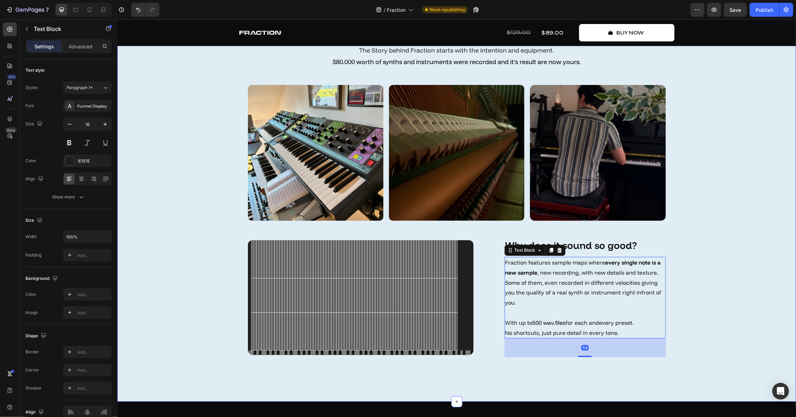
click at [709, 342] on div "Behind The Scenes Text Block every detail captured Heading The Story behind Fra…" at bounding box center [456, 178] width 669 height 359
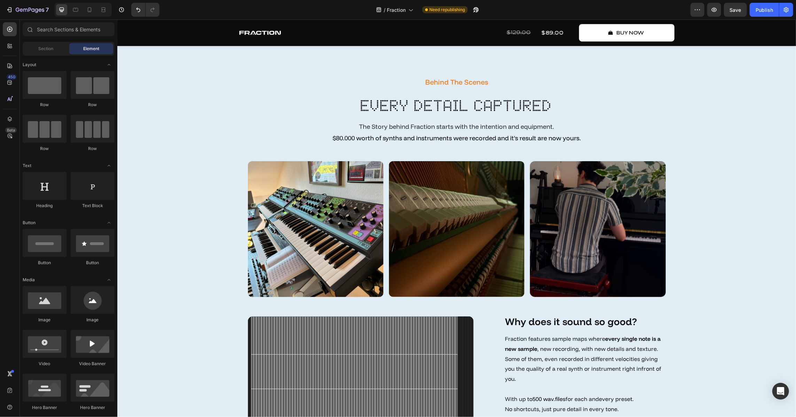
scroll to position [2011, 0]
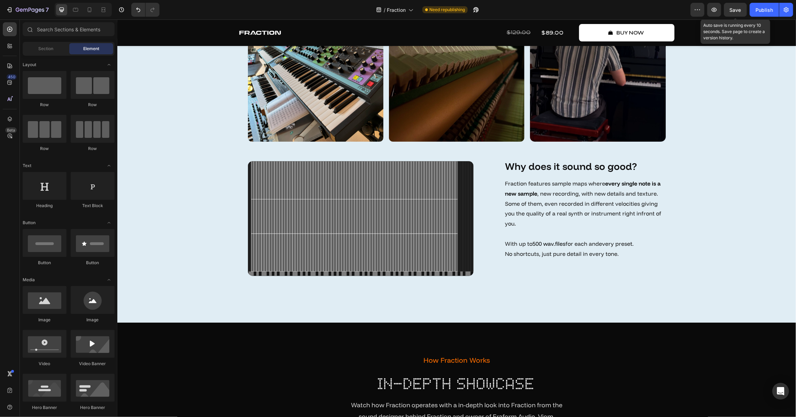
drag, startPoint x: 738, startPoint y: 9, endPoint x: 749, endPoint y: 7, distance: 11.7
click at [738, 9] on span "Save" at bounding box center [735, 10] width 11 height 6
click at [765, 6] on div "Publish" at bounding box center [764, 9] width 17 height 7
